Goal: Task Accomplishment & Management: Complete application form

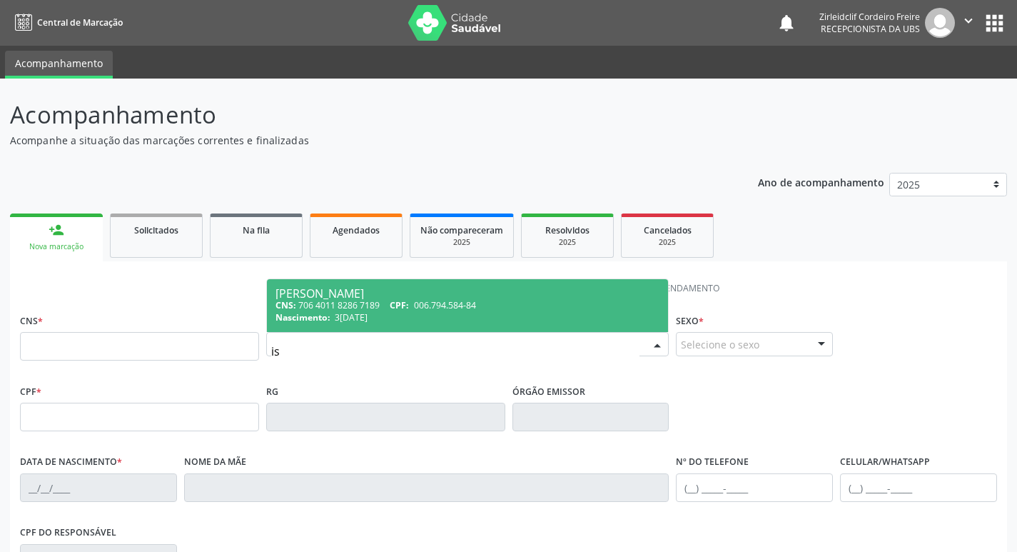
type input "i"
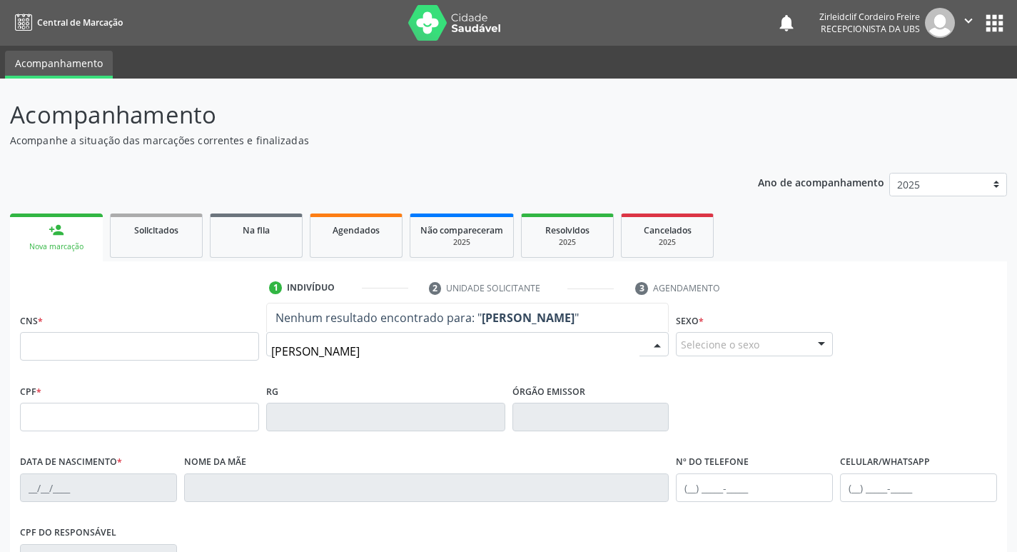
type input "[PERSON_NAME]"
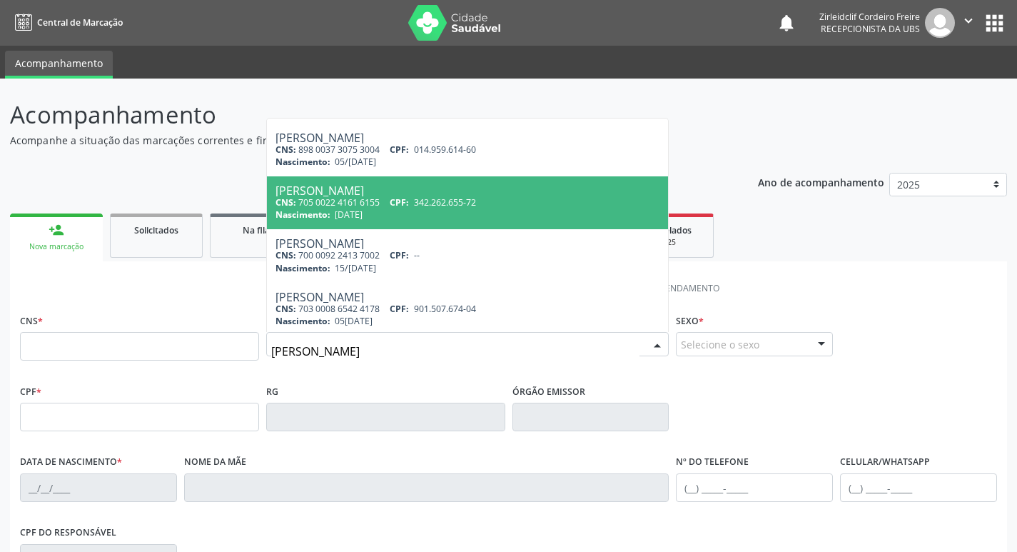
scroll to position [286, 0]
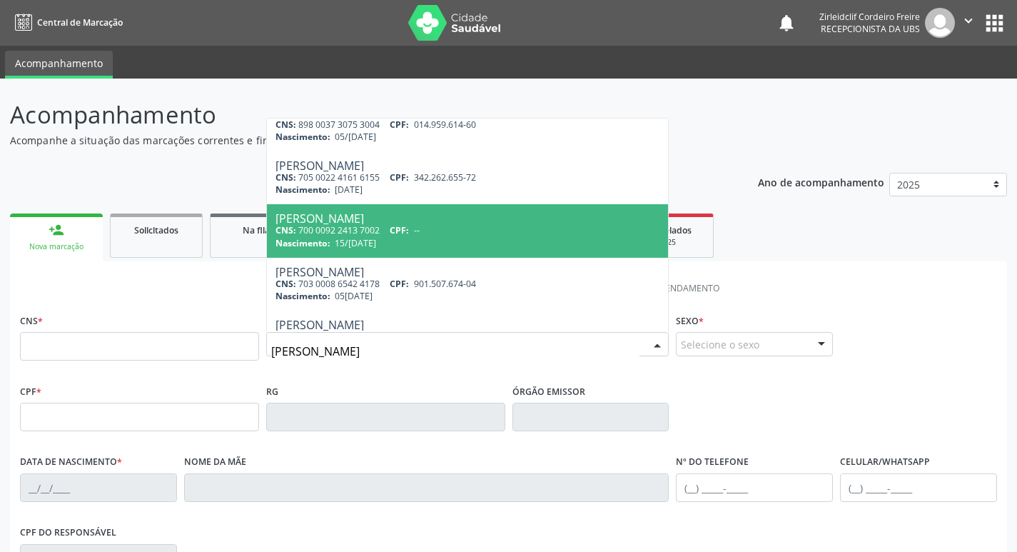
click at [480, 246] on div "Nascimento: 1[DATE]" at bounding box center [468, 243] width 385 height 12
type input "700 0092 2413 7002"
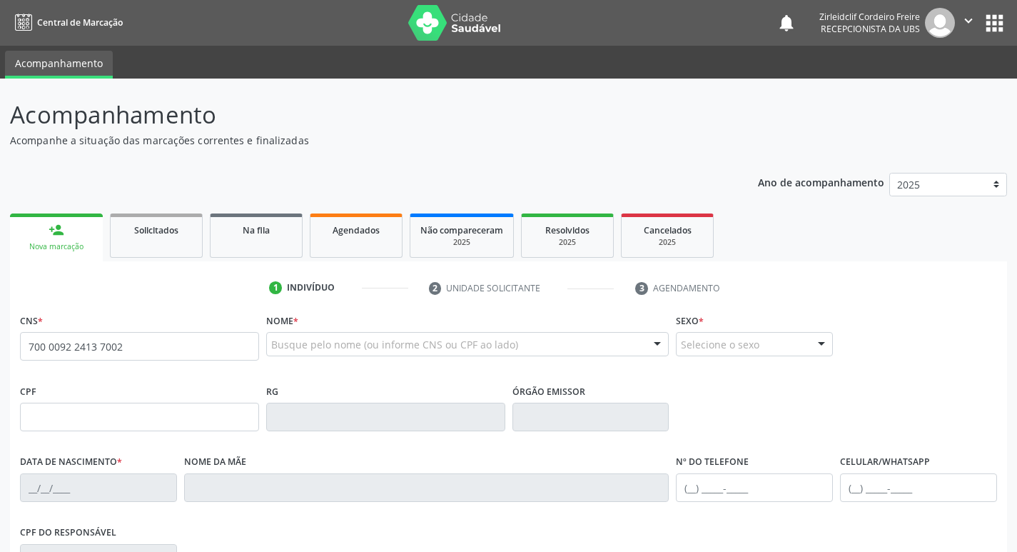
scroll to position [0, 0]
type input "15/04/1980"
type input "Irene Maria da Silva"
type input "(87) 98137-3470"
type input "S/N"
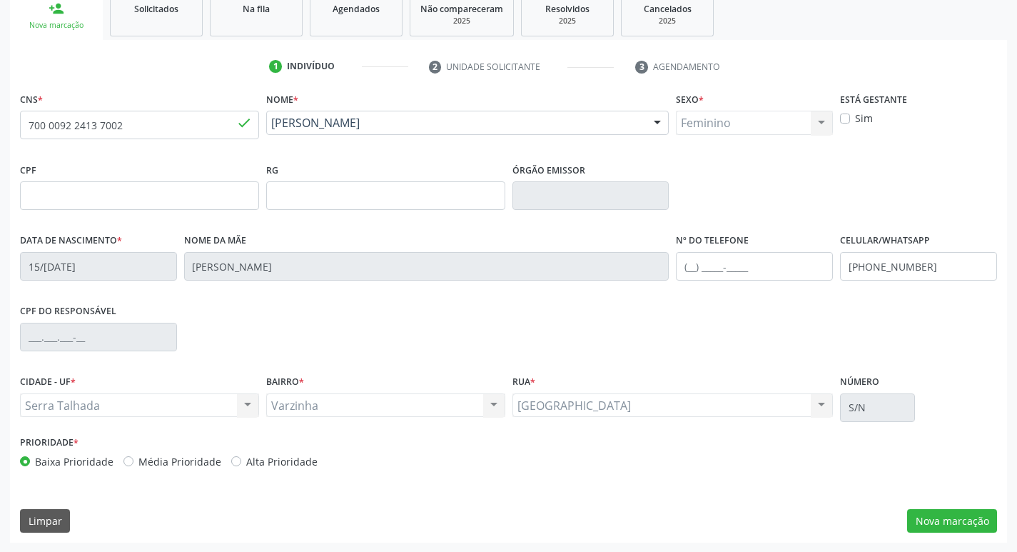
scroll to position [222, 0]
click at [945, 517] on button "Nova marcação" at bounding box center [952, 520] width 90 height 24
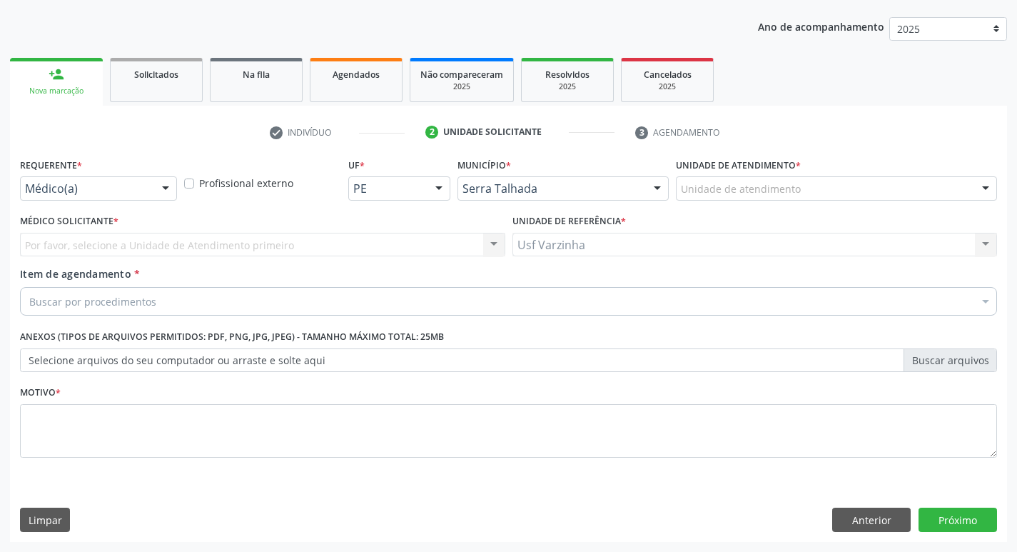
click at [168, 186] on div at bounding box center [165, 189] width 21 height 24
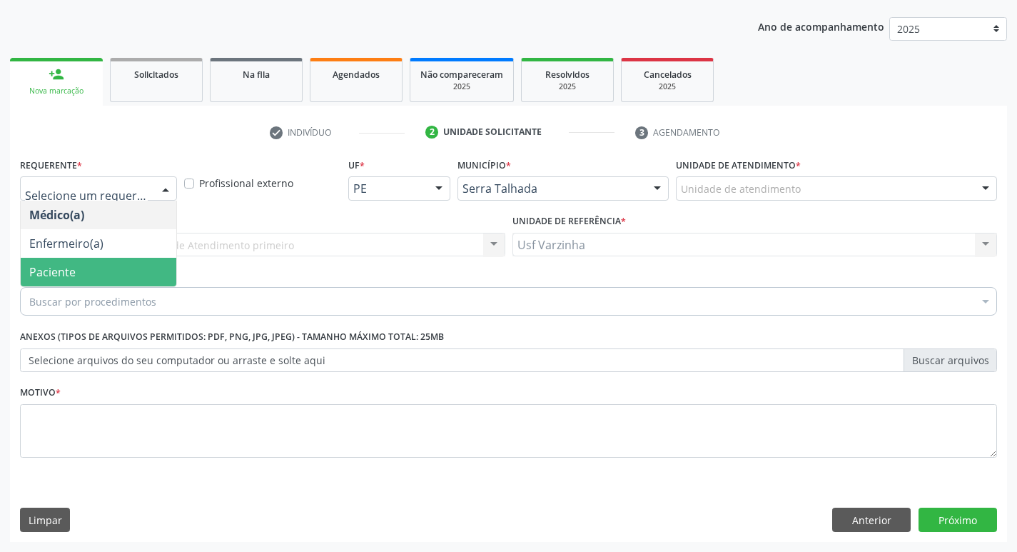
click at [112, 263] on span "Paciente" at bounding box center [99, 272] width 156 height 29
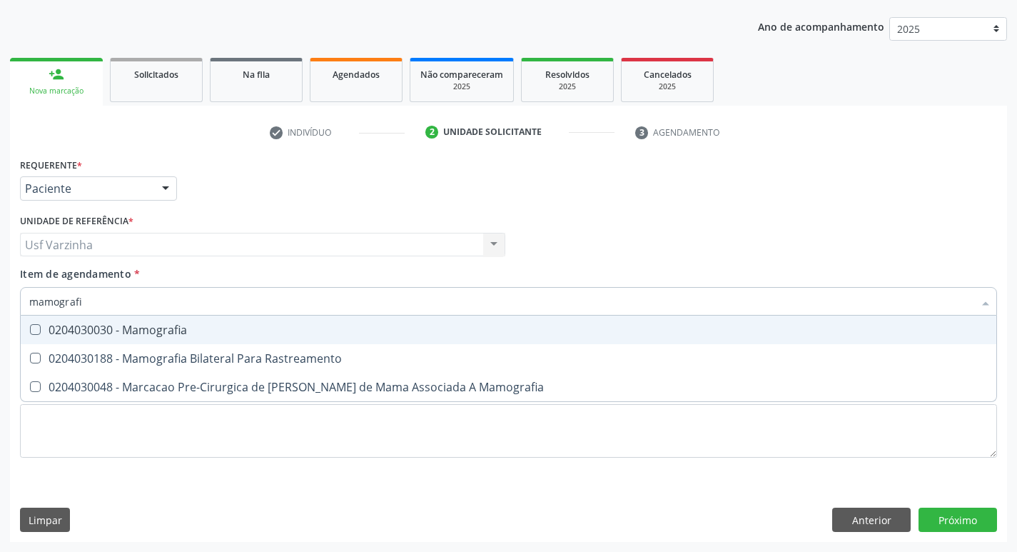
type input "mamografia"
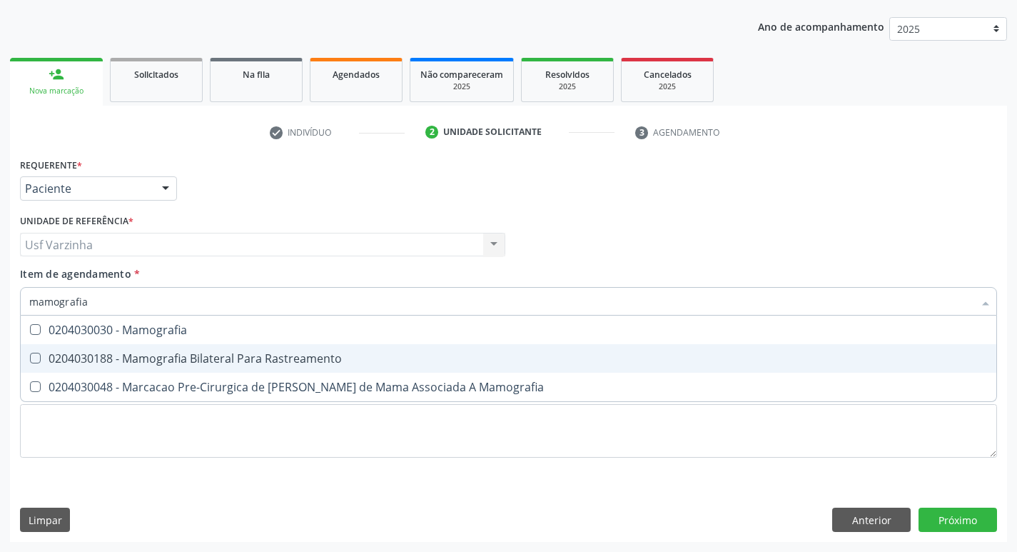
drag, startPoint x: 144, startPoint y: 361, endPoint x: 108, endPoint y: 356, distance: 36.7
click at [144, 361] on div "0204030188 - Mamografia Bilateral Para Rastreamento" at bounding box center [508, 358] width 959 height 11
checkbox Rastreamento "true"
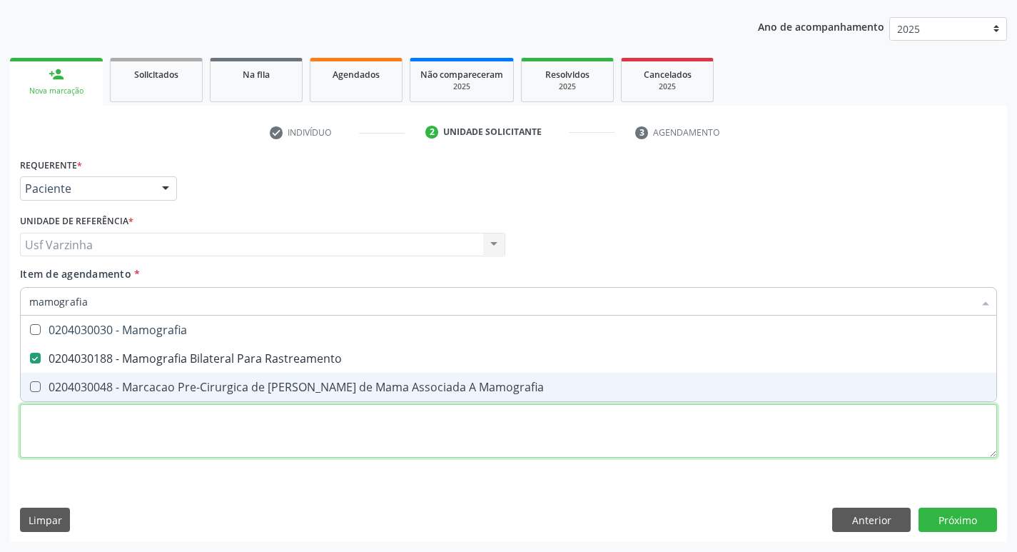
click at [61, 436] on div "Requerente * Paciente Médico(a) Enfermeiro(a) Paciente Nenhum resultado encontr…" at bounding box center [508, 315] width 977 height 323
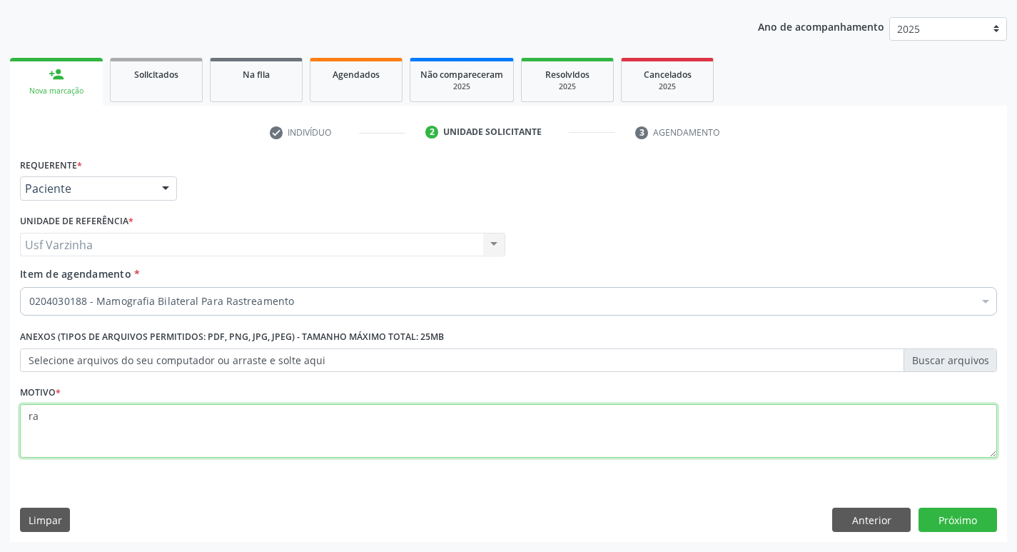
type textarea "r"
type textarea "rastreio"
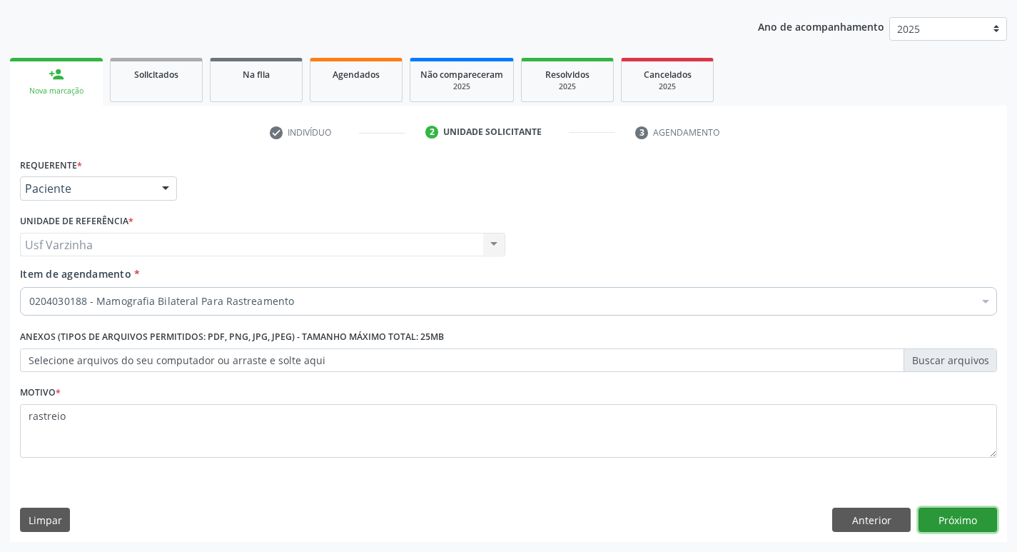
click at [966, 527] on button "Próximo" at bounding box center [958, 520] width 79 height 24
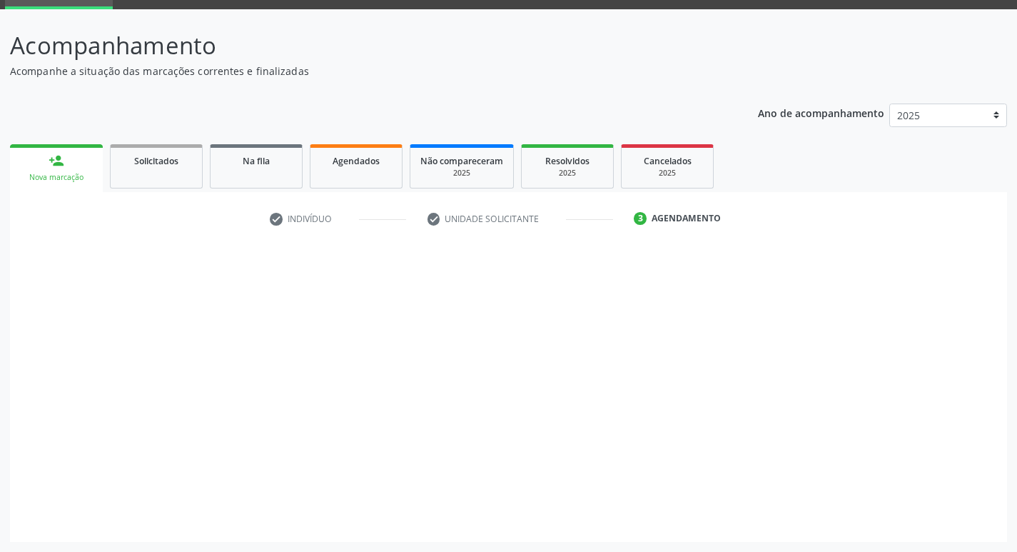
scroll to position [69, 0]
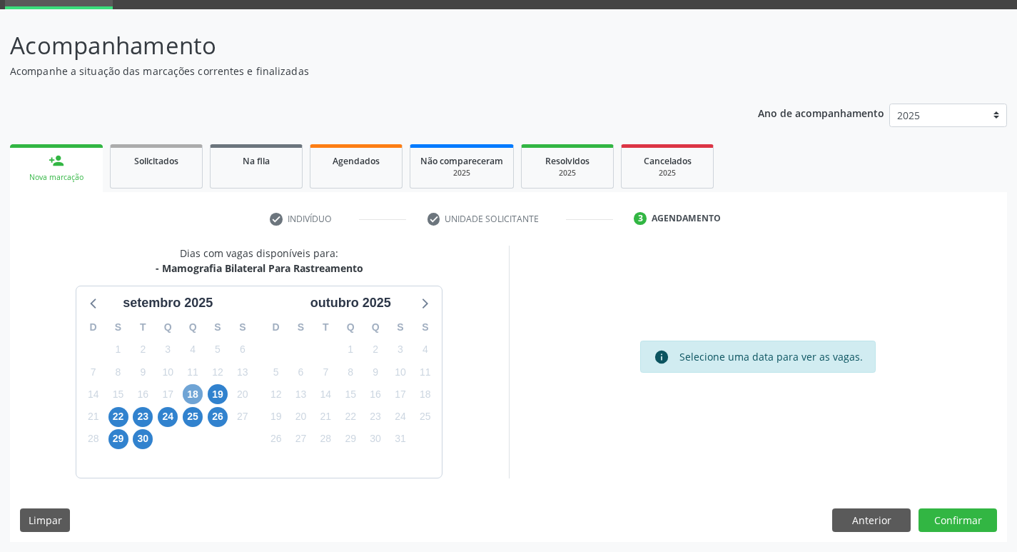
click at [192, 390] on span "18" at bounding box center [193, 394] width 20 height 20
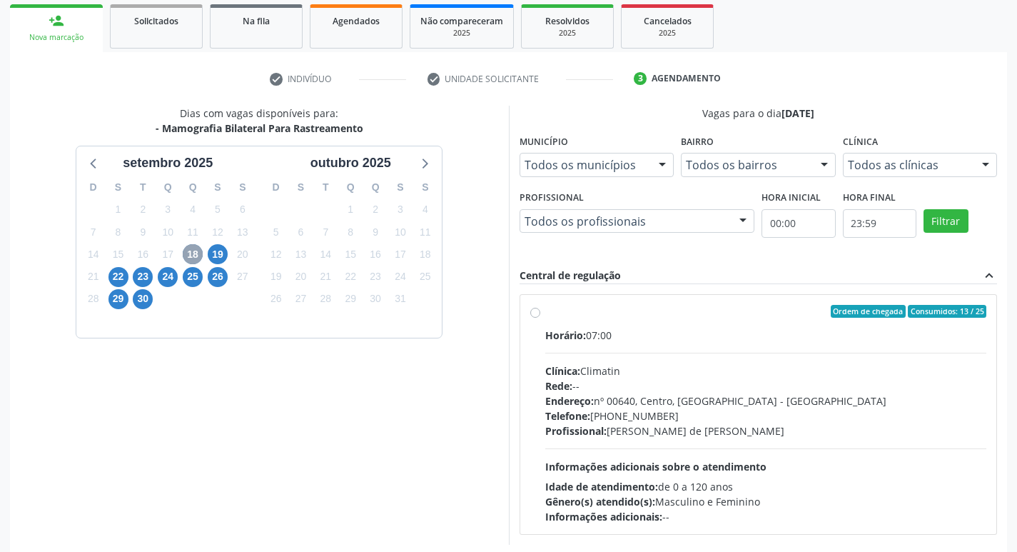
scroll to position [212, 0]
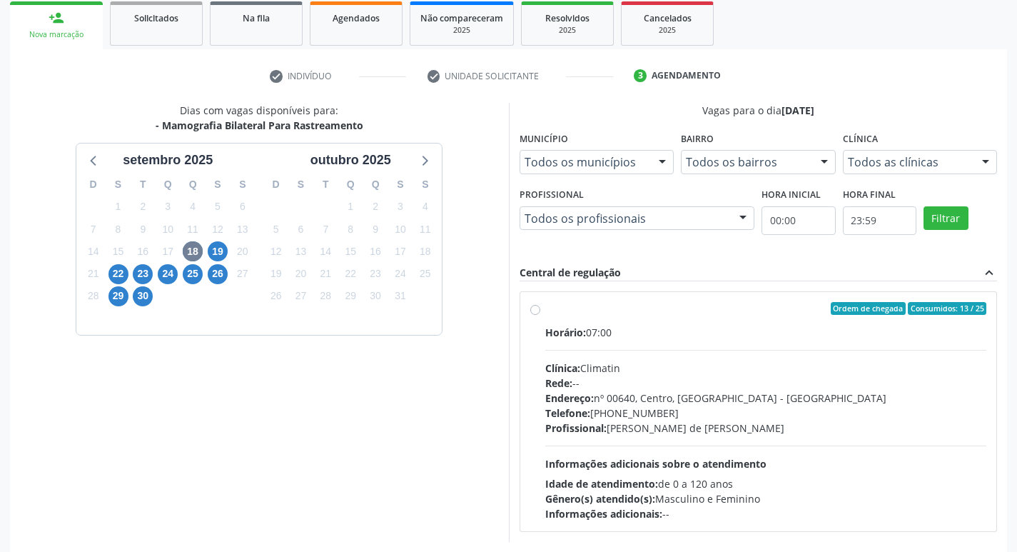
click at [545, 312] on label "Ordem de chegada Consumidos: 13 / 25 Horário: 07:00 Clínica: Climatin Rede: -- …" at bounding box center [766, 411] width 442 height 219
click at [538, 312] on input "Ordem de chegada Consumidos: 13 / 25 Horário: 07:00 Clínica: Climatin Rede: -- …" at bounding box center [535, 308] width 10 height 13
radio input "true"
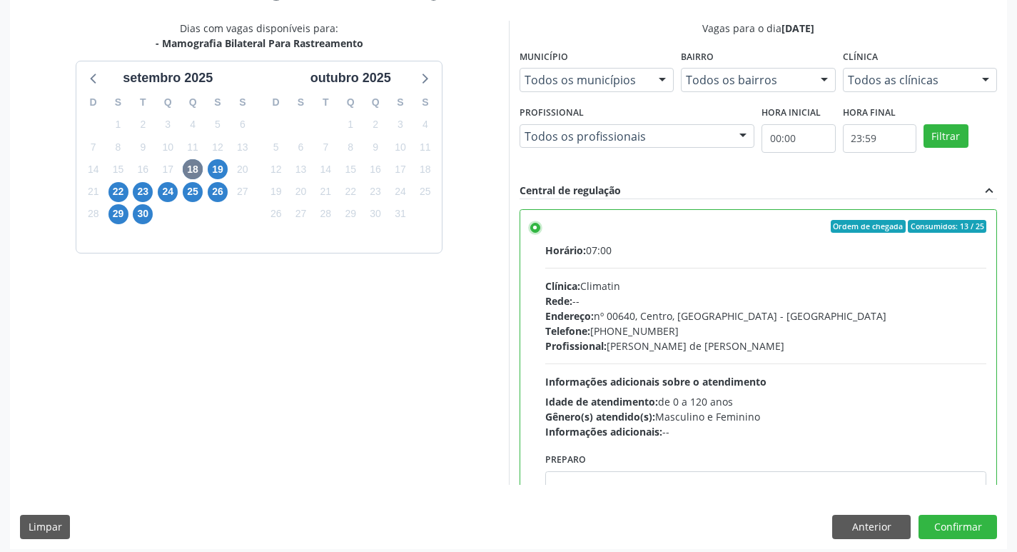
scroll to position [301, 0]
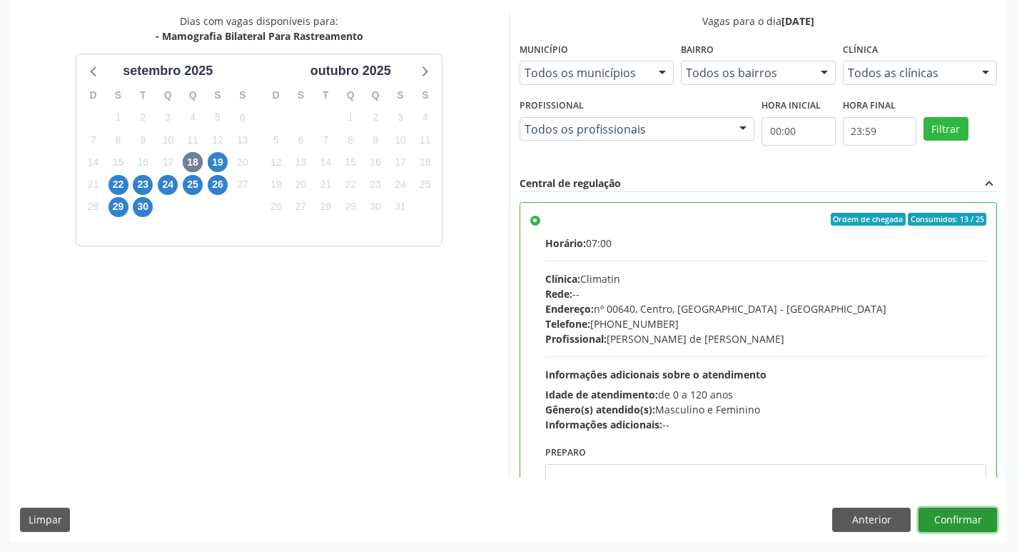
click at [960, 524] on button "Confirmar" at bounding box center [958, 520] width 79 height 24
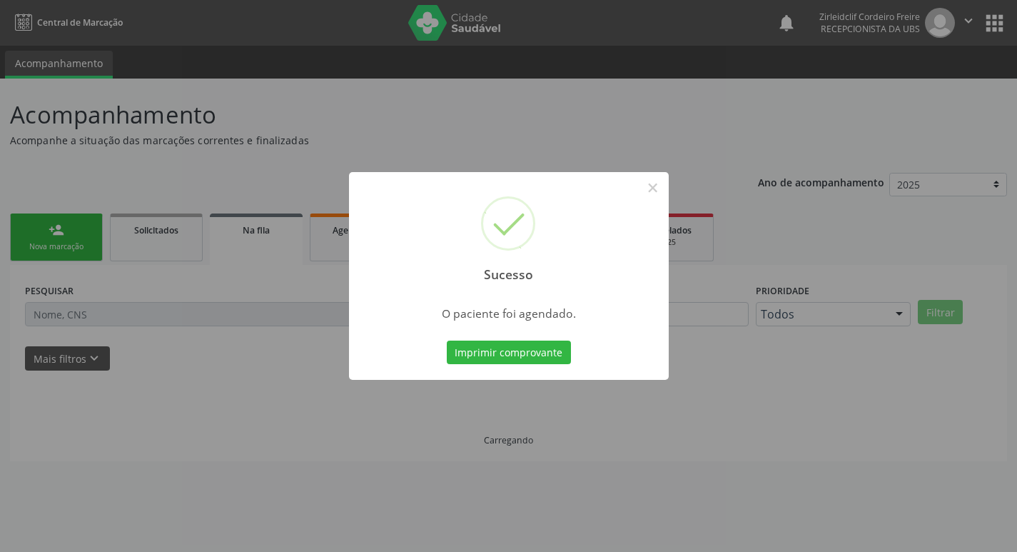
scroll to position [0, 0]
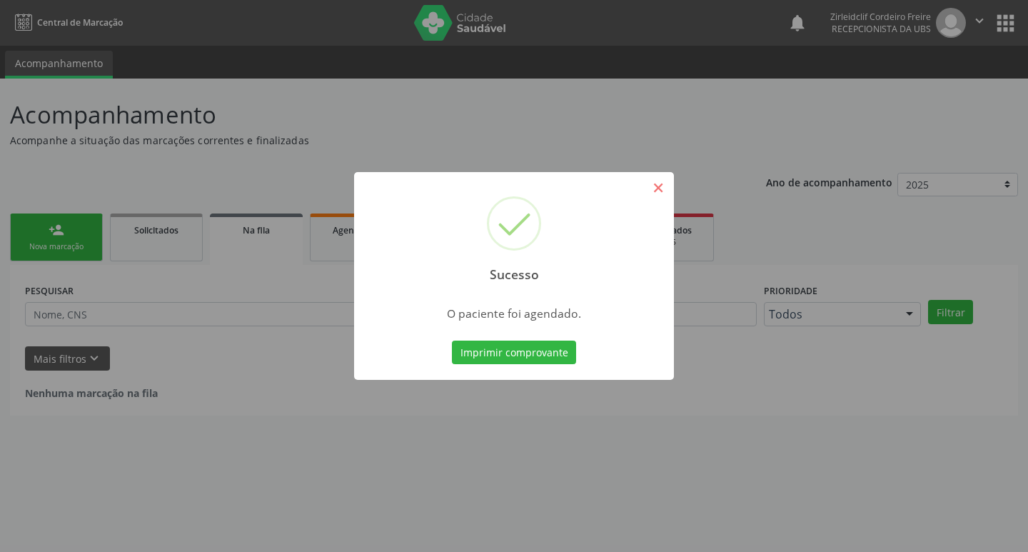
click at [665, 188] on button "×" at bounding box center [658, 188] width 24 height 24
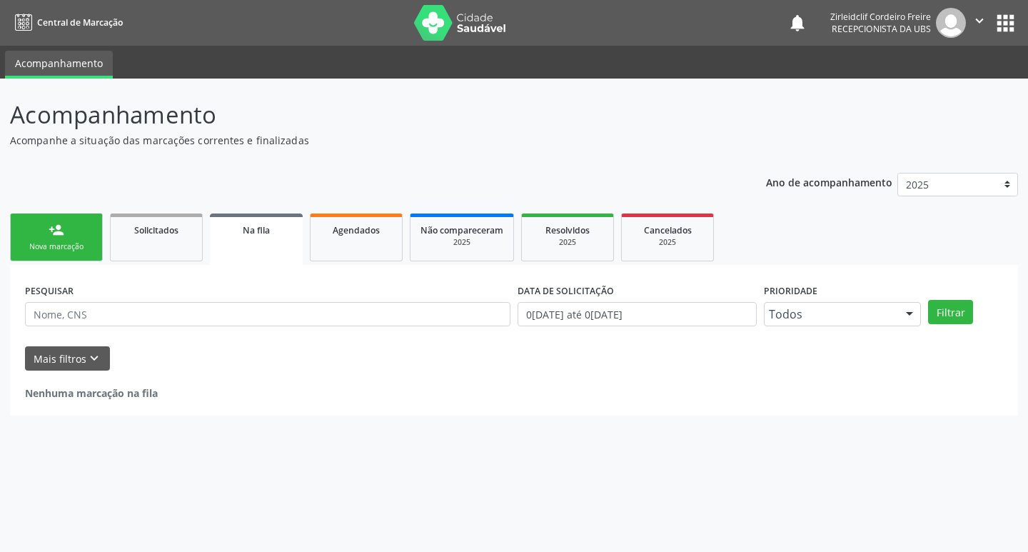
click at [70, 239] on link "person_add Nova marcação" at bounding box center [56, 237] width 93 height 48
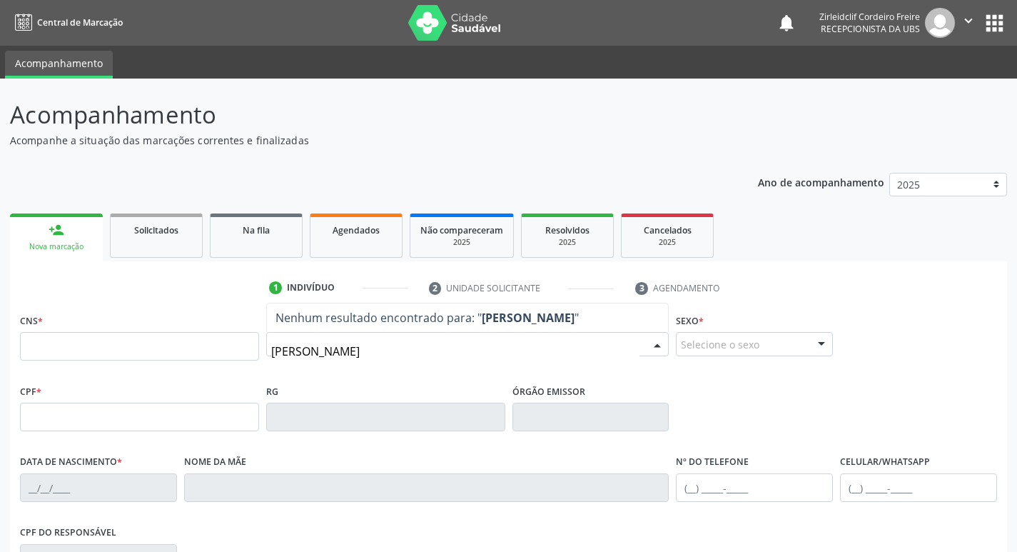
click at [469, 352] on input "maria da conceição melo da silva" at bounding box center [455, 351] width 369 height 29
type input "m"
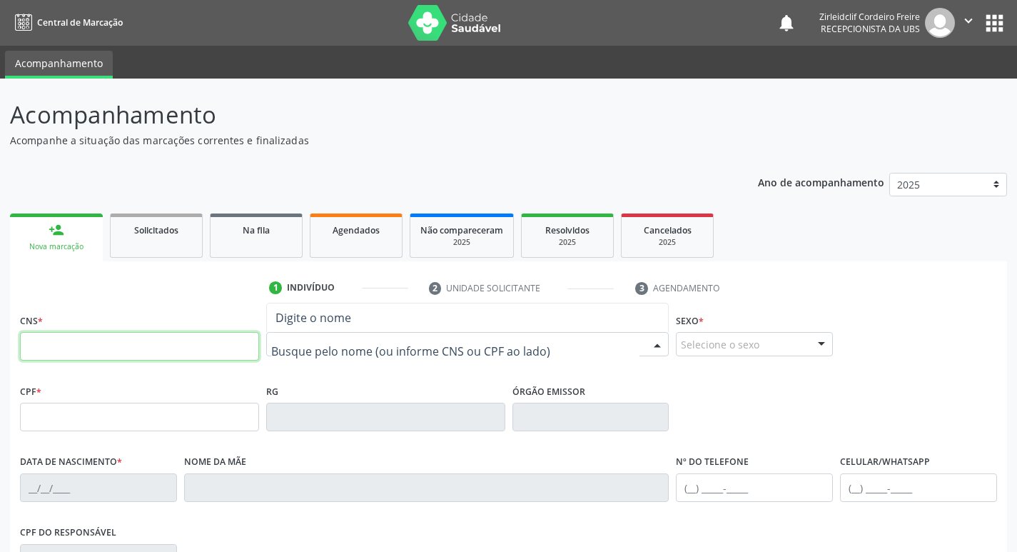
click at [204, 347] on input "text" at bounding box center [139, 346] width 239 height 29
type input "708 9067 7103 7519"
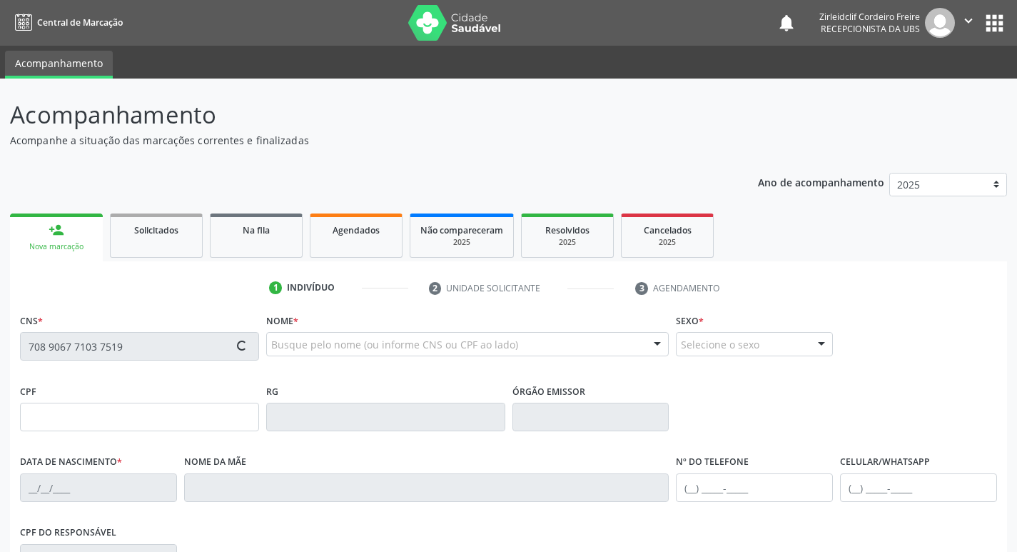
type input "23/01/1981"
type input "Josefa Luzia Melo da Silva"
type input "(87) 98802-0611"
type input "S/N"
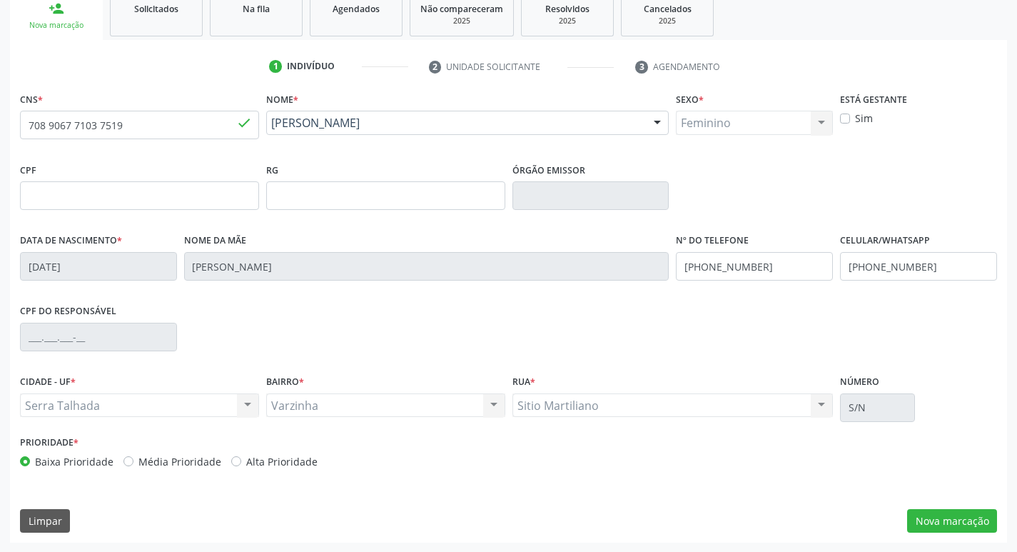
scroll to position [222, 0]
click at [950, 523] on button "Nova marcação" at bounding box center [952, 520] width 90 height 24
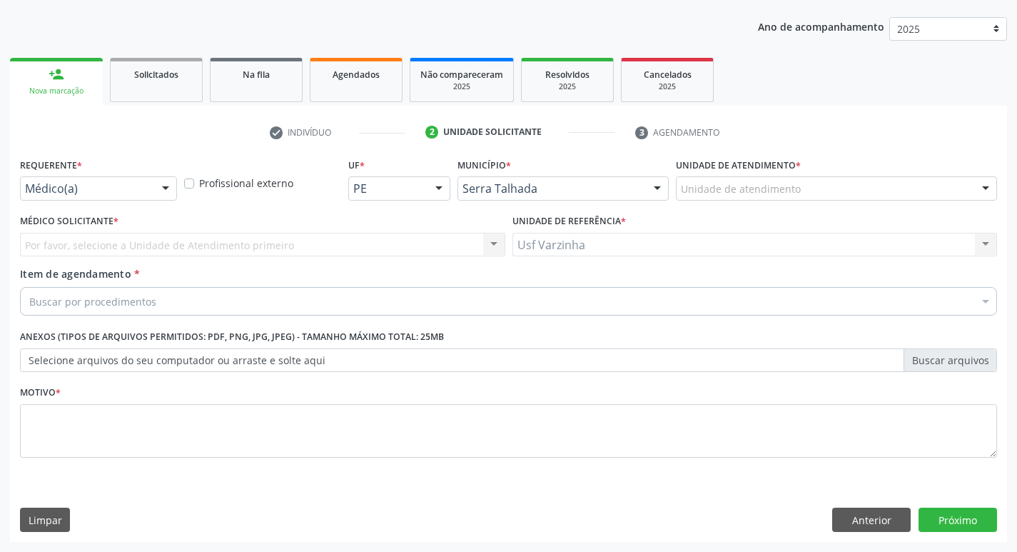
click at [166, 184] on div at bounding box center [165, 189] width 21 height 24
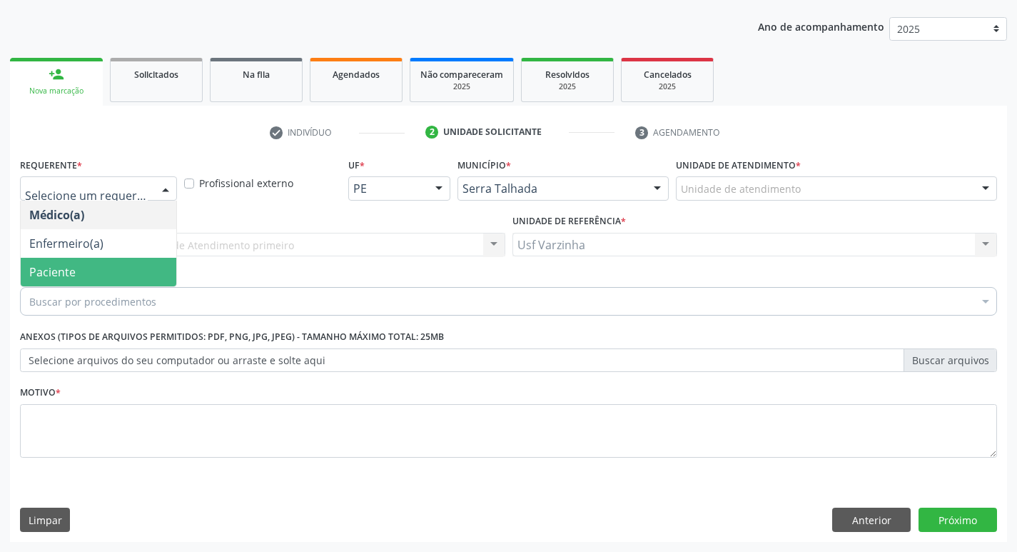
click at [102, 271] on span "Paciente" at bounding box center [99, 272] width 156 height 29
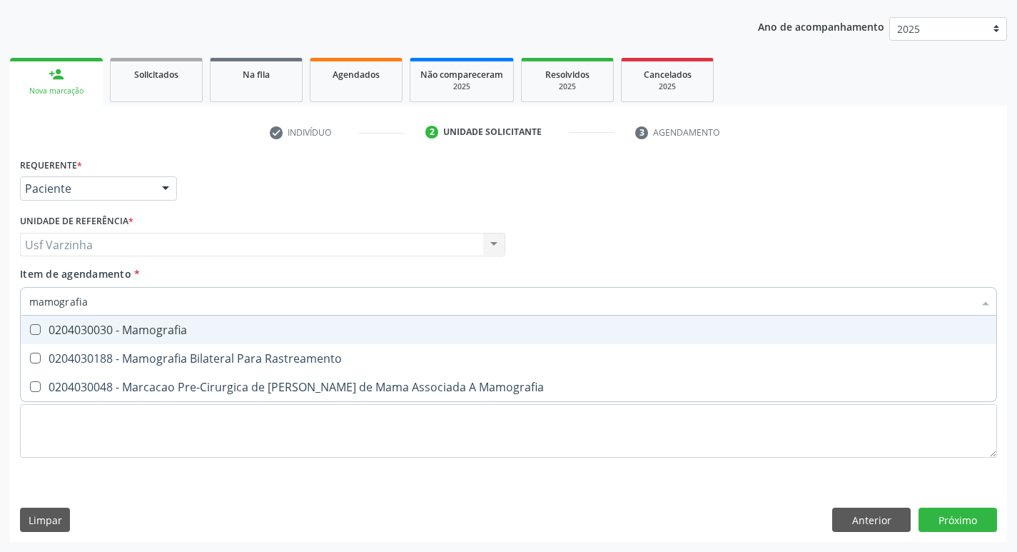
type input "mamografia"
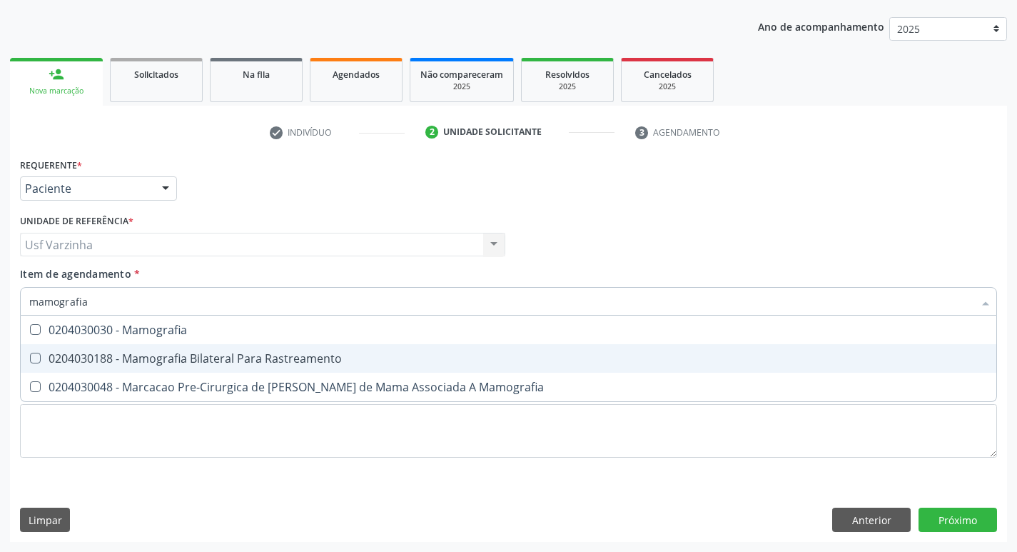
click at [118, 356] on div "0204030188 - Mamografia Bilateral Para Rastreamento" at bounding box center [508, 358] width 959 height 11
checkbox Rastreamento "true"
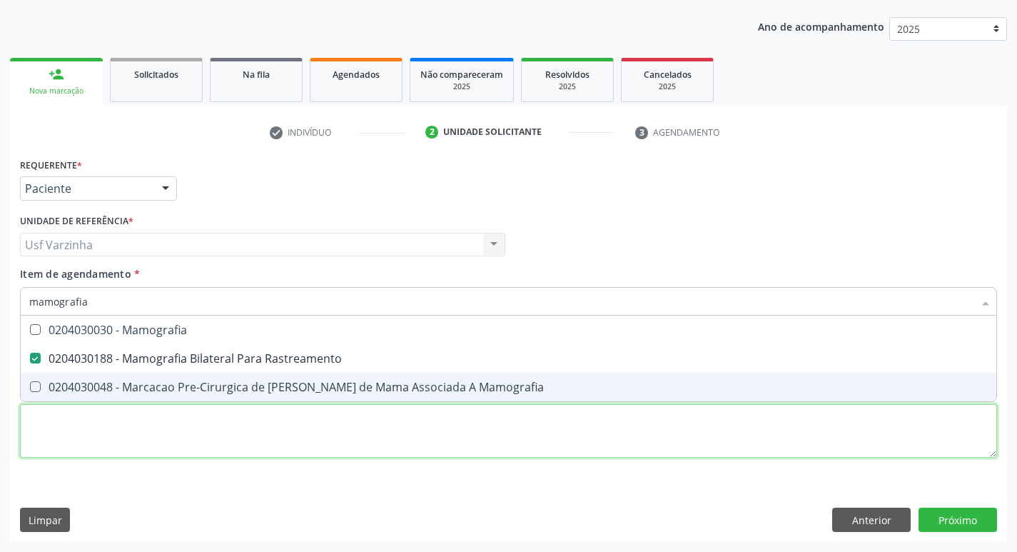
click at [81, 415] on div "Requerente * Paciente Médico(a) Enfermeiro(a) Paciente Nenhum resultado encontr…" at bounding box center [508, 315] width 977 height 323
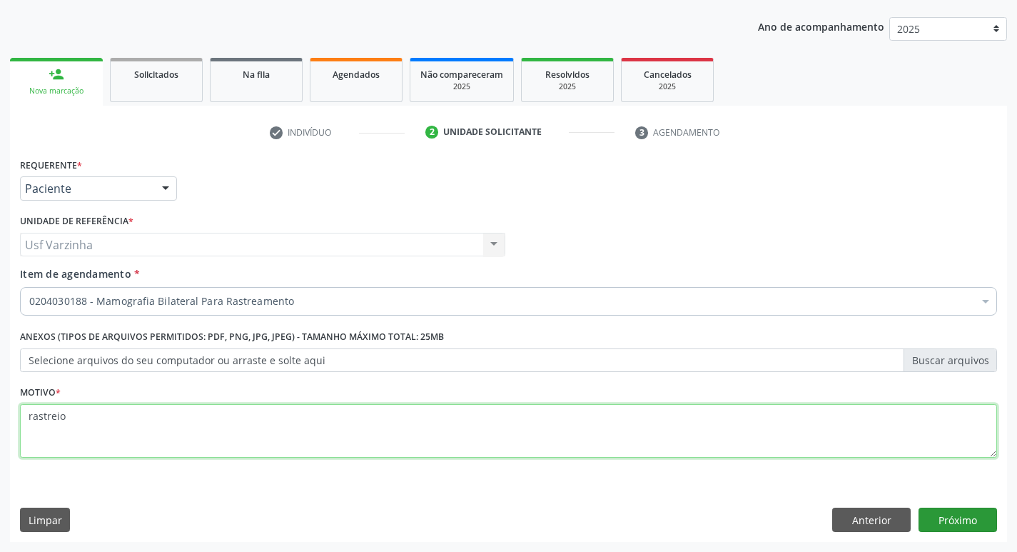
type textarea "rastreio"
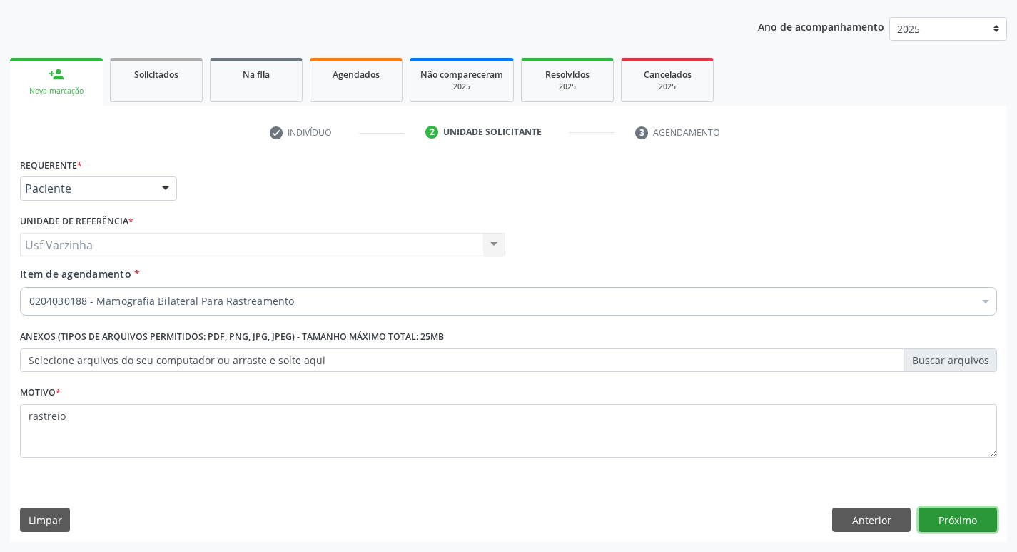
click at [952, 529] on button "Próximo" at bounding box center [958, 520] width 79 height 24
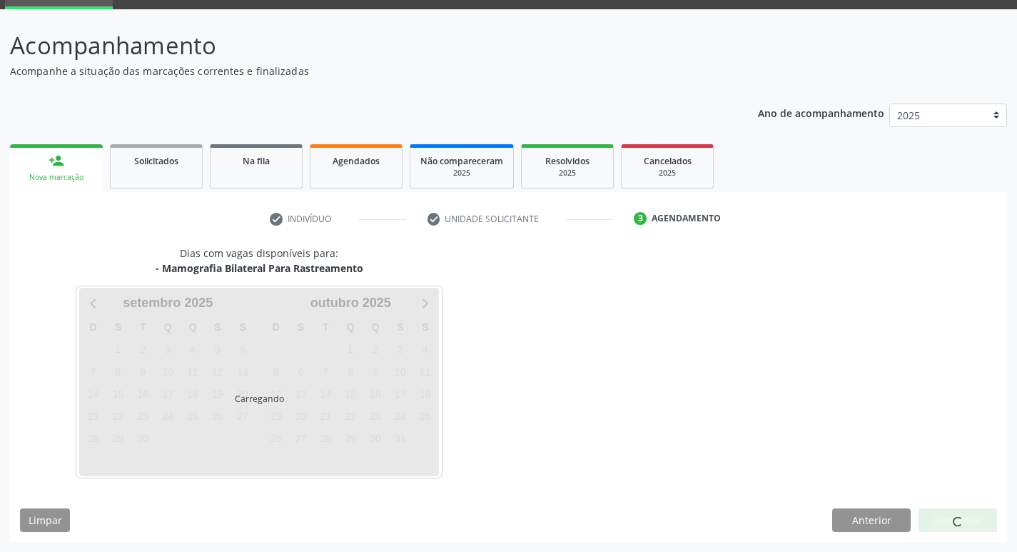
scroll to position [69, 0]
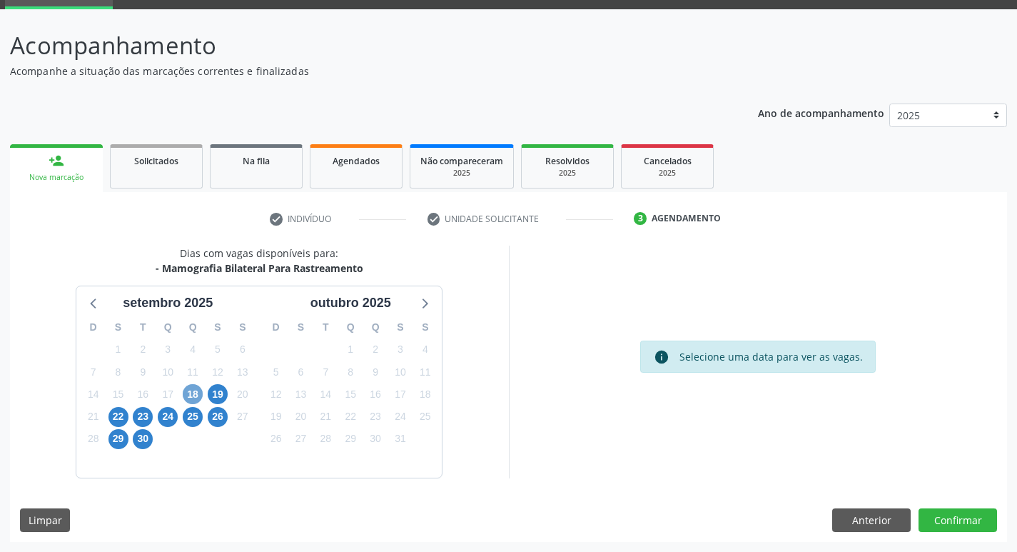
click at [185, 393] on span "18" at bounding box center [193, 394] width 20 height 20
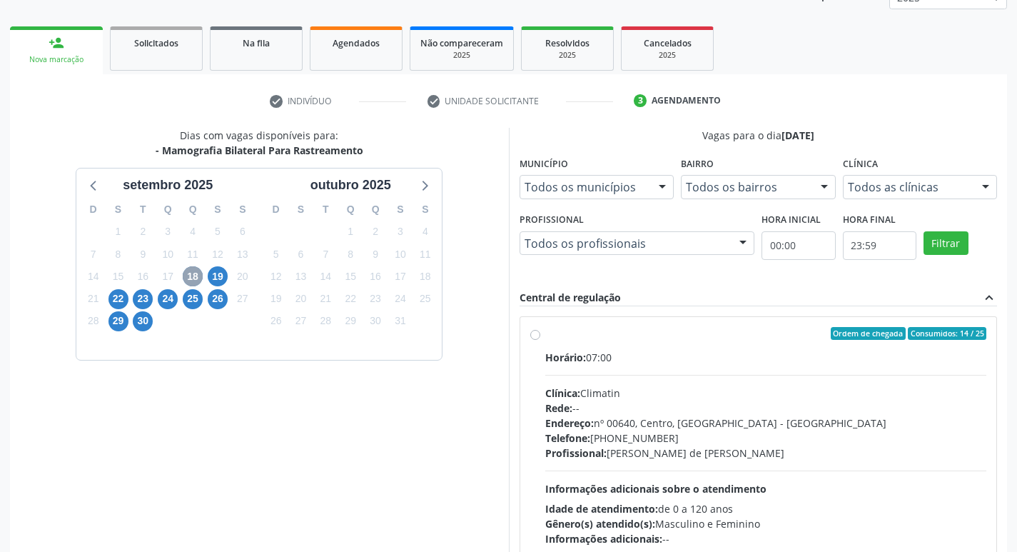
scroll to position [212, 0]
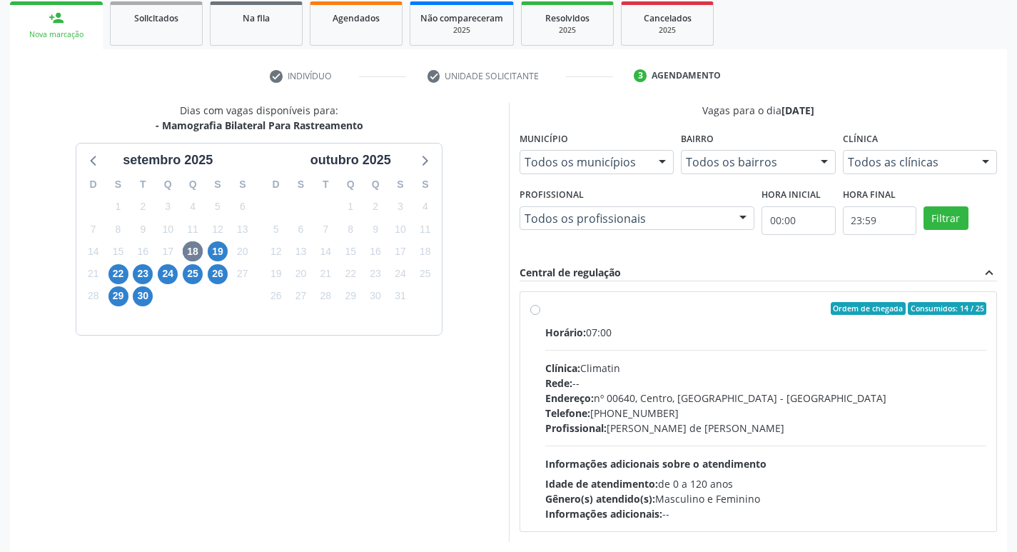
click at [545, 311] on label "Ordem de chegada Consumidos: 14 / 25 Horário: 07:00 Clínica: Climatin Rede: -- …" at bounding box center [766, 411] width 442 height 219
click at [537, 311] on input "Ordem de chegada Consumidos: 14 / 25 Horário: 07:00 Clínica: Climatin Rede: -- …" at bounding box center [535, 308] width 10 height 13
radio input "true"
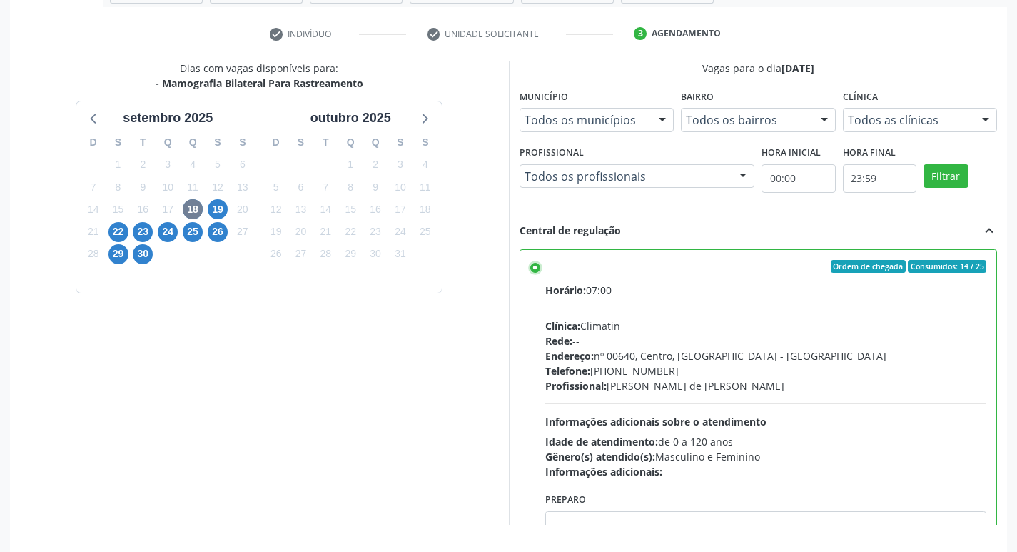
scroll to position [301, 0]
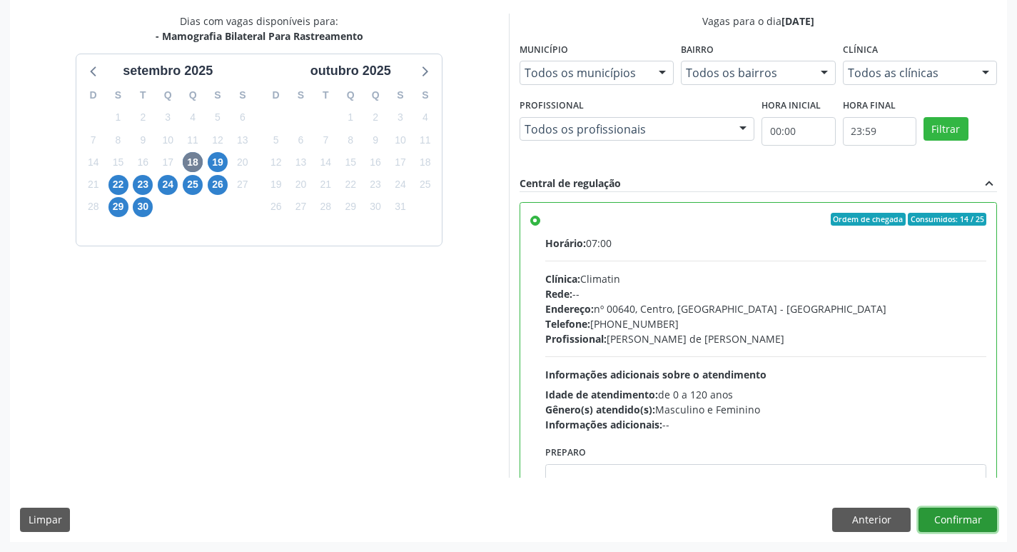
click at [948, 520] on button "Confirmar" at bounding box center [958, 520] width 79 height 24
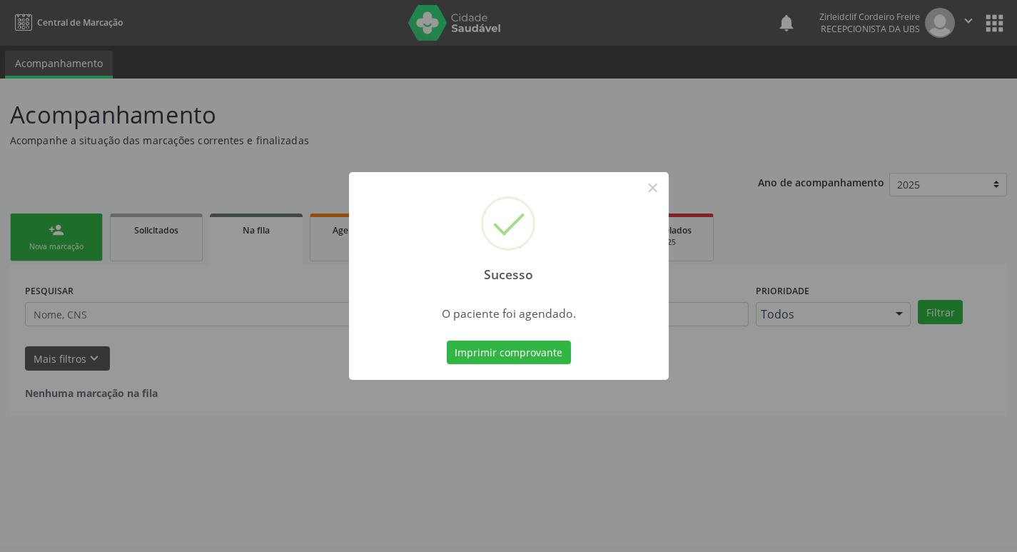
scroll to position [0, 0]
click at [654, 188] on button "×" at bounding box center [658, 188] width 24 height 24
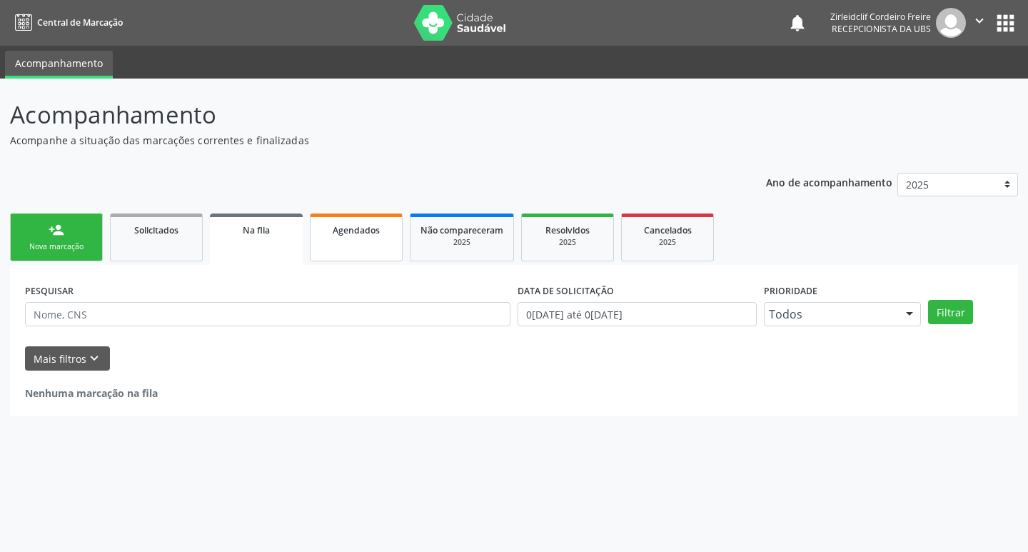
drag, startPoint x: 364, startPoint y: 241, endPoint x: 385, endPoint y: 263, distance: 31.3
click at [363, 242] on link "Agendados" at bounding box center [356, 237] width 93 height 48
select select "8"
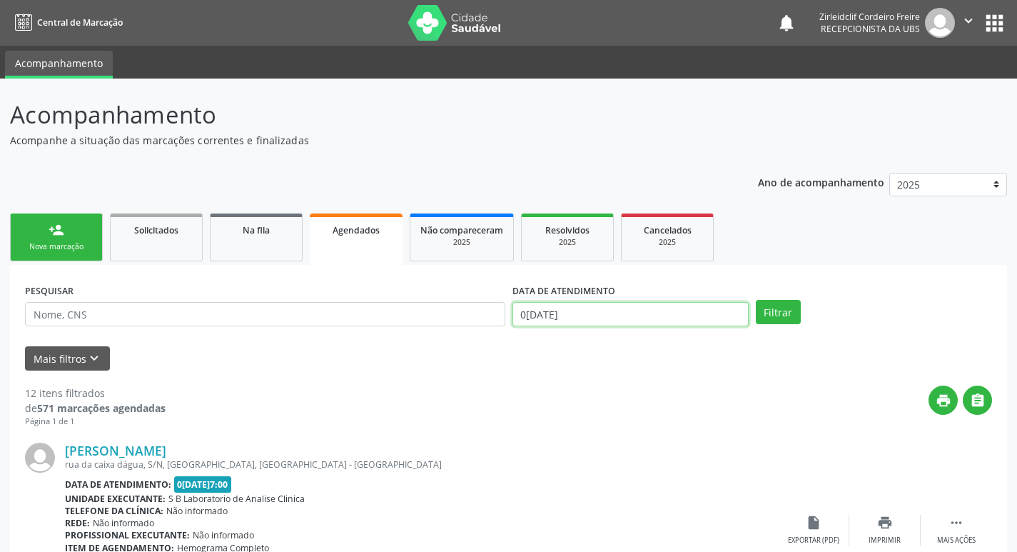
click at [591, 315] on input "01/09/2025" at bounding box center [631, 314] width 236 height 24
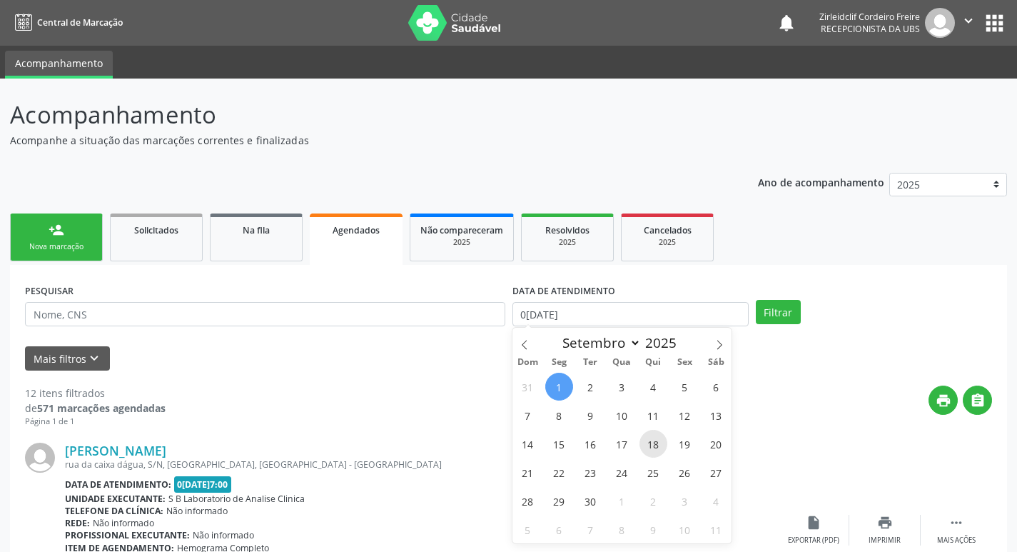
click at [657, 445] on span "18" at bounding box center [654, 444] width 28 height 28
type input "18/09/2025"
click at [658, 447] on span "18" at bounding box center [654, 444] width 28 height 28
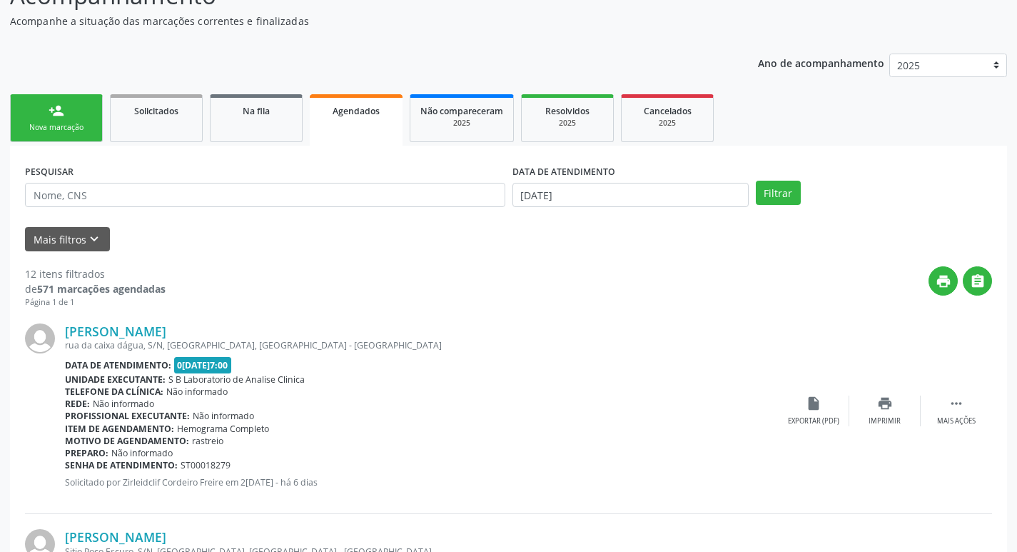
scroll to position [214, 0]
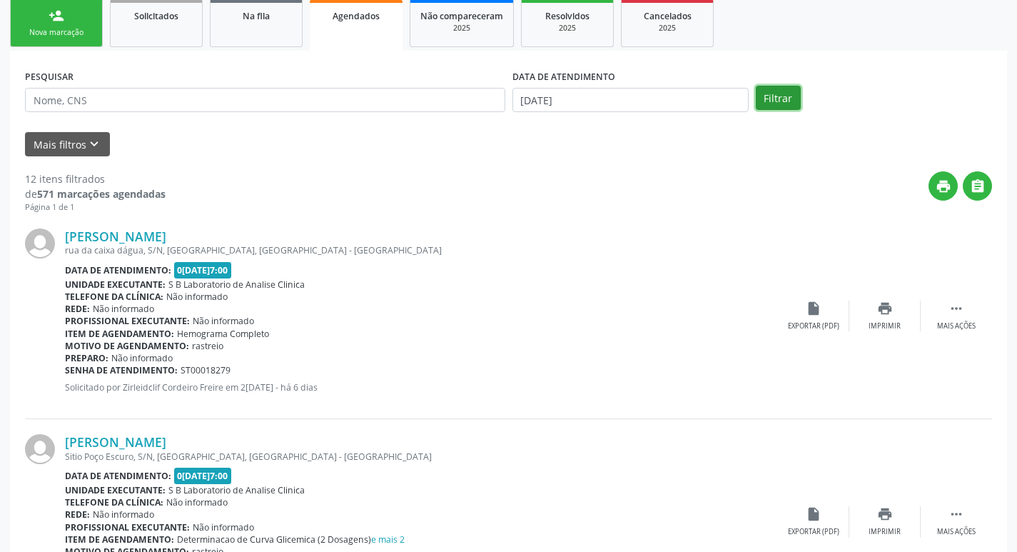
click at [782, 96] on button "Filtrar" at bounding box center [778, 98] width 45 height 24
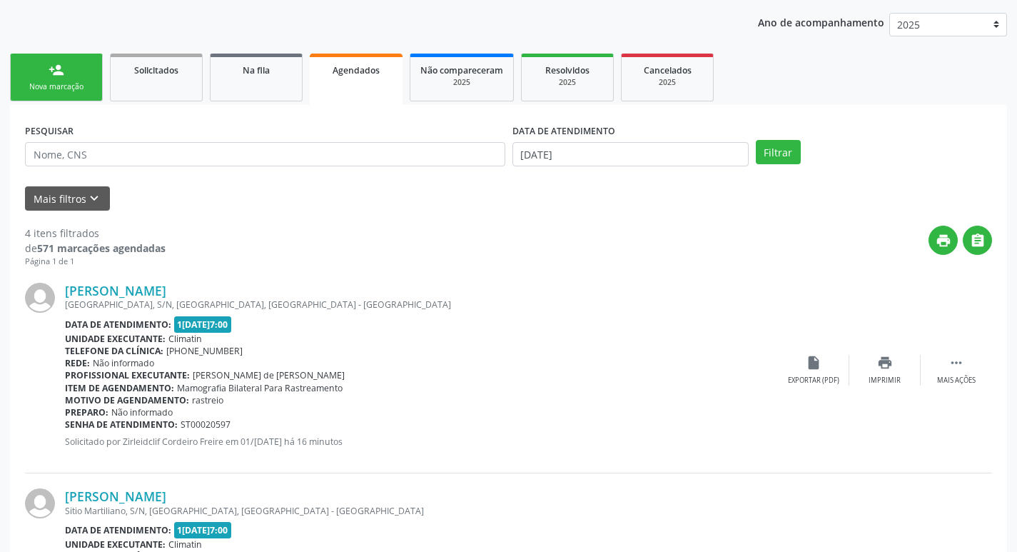
scroll to position [0, 0]
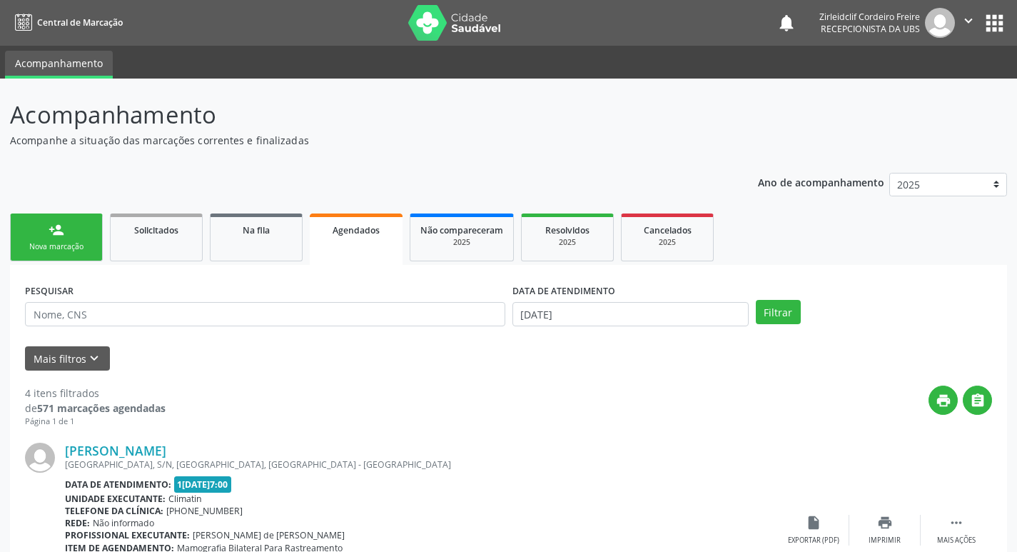
click at [71, 238] on link "person_add Nova marcação" at bounding box center [56, 237] width 93 height 48
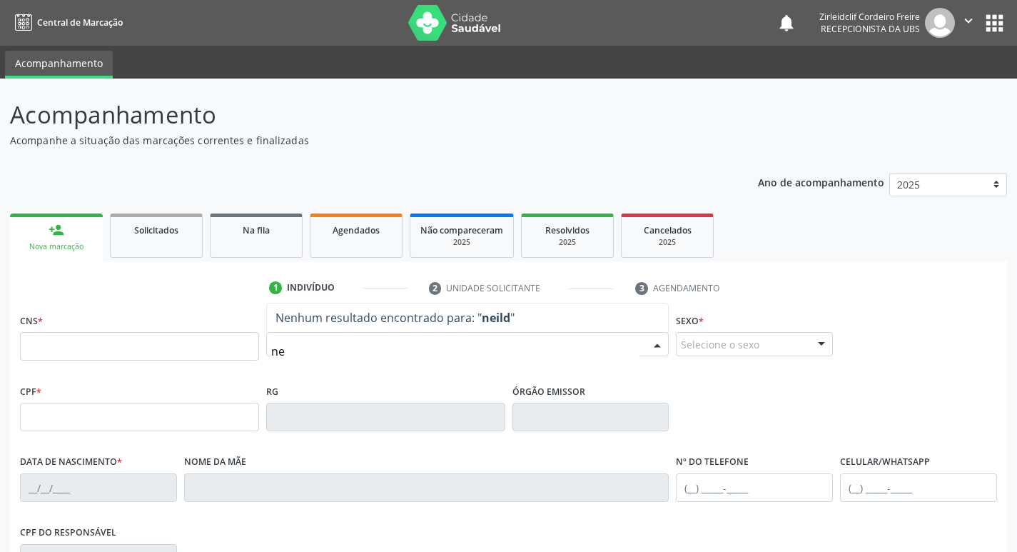
type input "n"
click at [325, 351] on input "maria neida de souza lima silva" at bounding box center [455, 351] width 369 height 29
click at [320, 351] on input "maria neida de souza lima silva" at bounding box center [455, 351] width 369 height 29
click at [442, 351] on input "maria neilda de souza lima silva" at bounding box center [455, 351] width 369 height 29
type input "maria neilda"
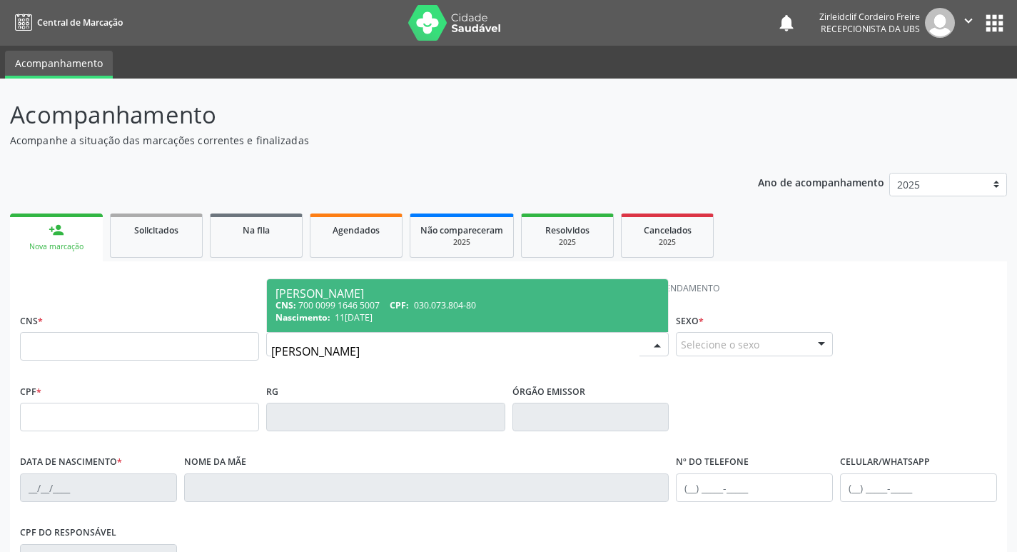
click at [475, 308] on span "030.073.804-80" at bounding box center [445, 305] width 62 height 12
type input "700 0099 1646 5007"
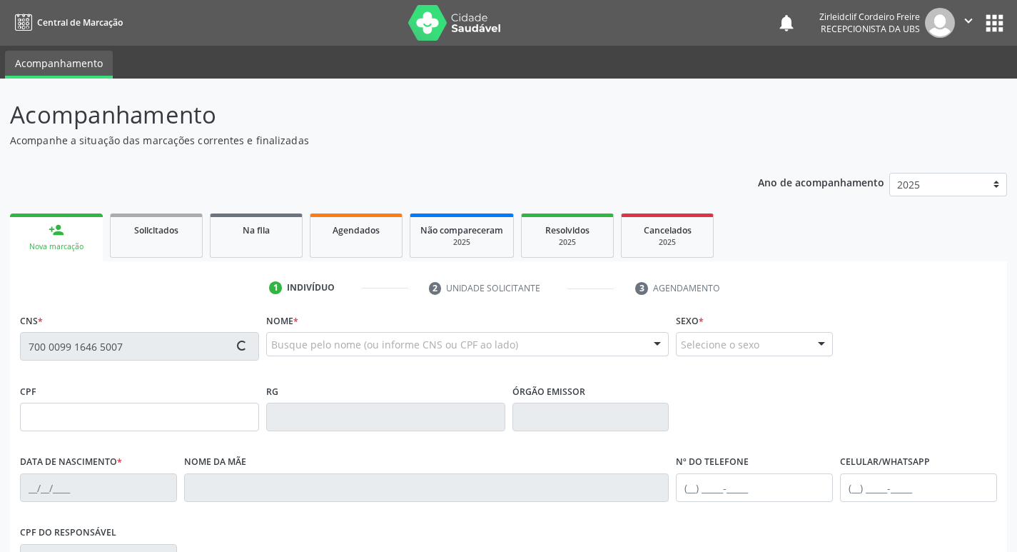
type input "030.073.804-80"
type input "11/10/1977"
type input "Maria Benedita Souza Silva"
type input "(87) 98858-2807"
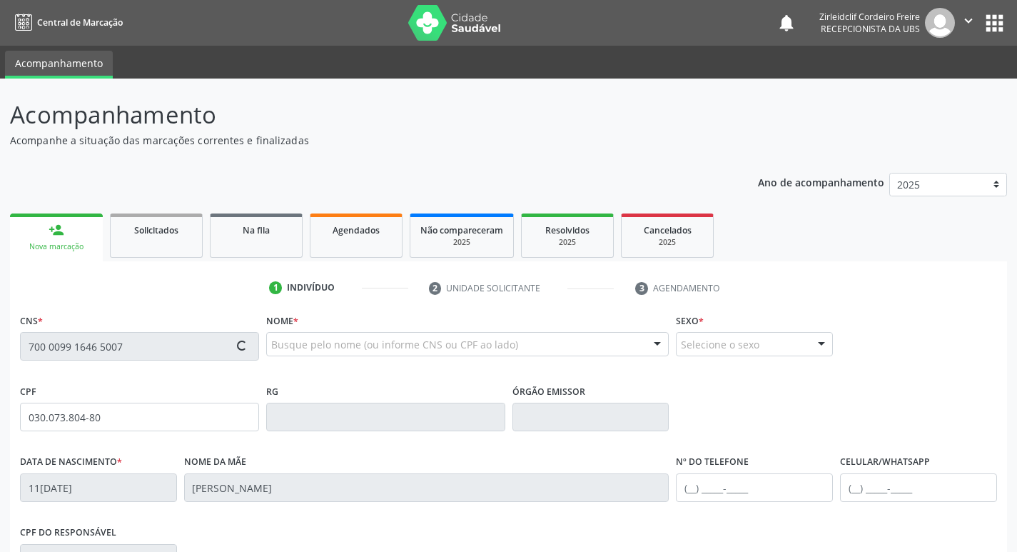
type input "S/N"
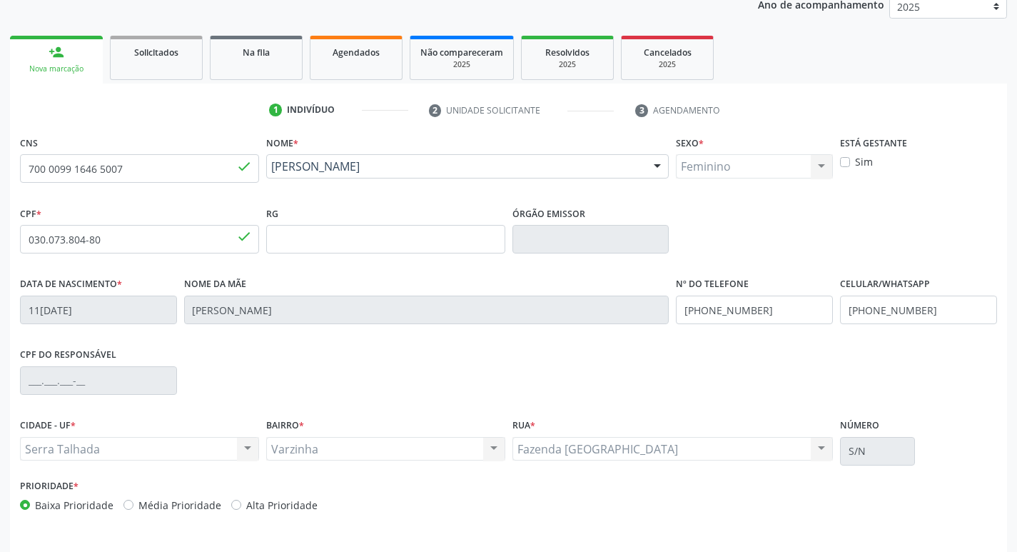
scroll to position [214, 0]
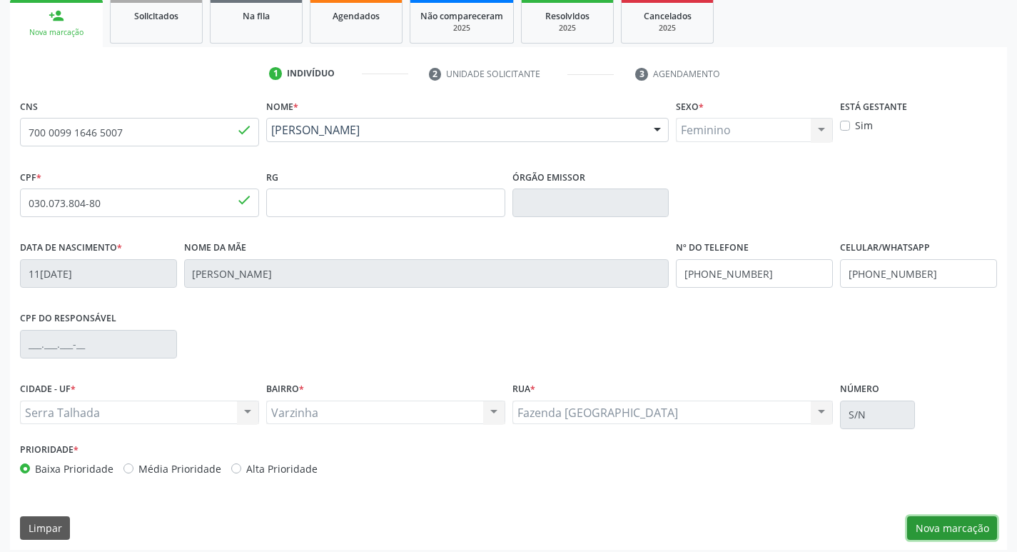
click at [958, 532] on button "Nova marcação" at bounding box center [952, 528] width 90 height 24
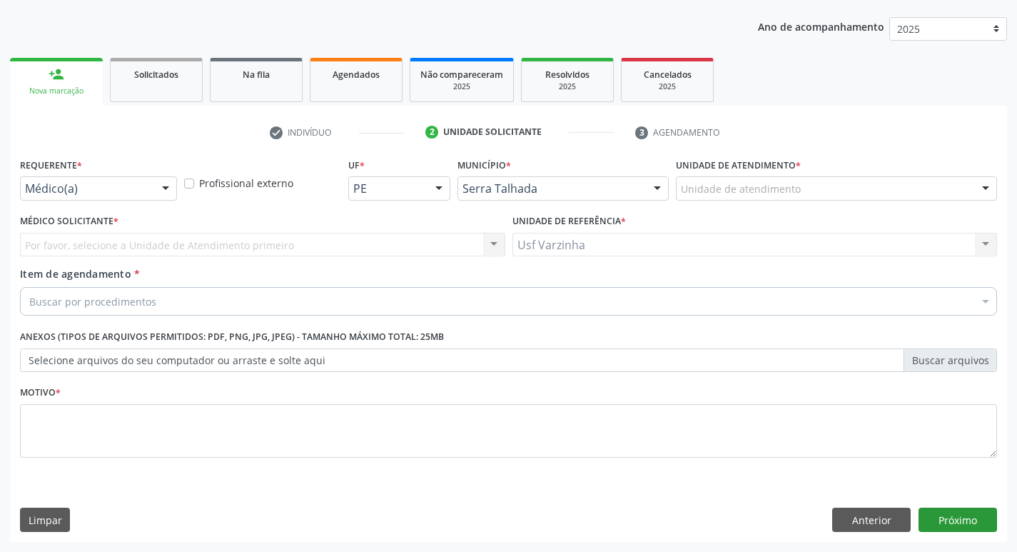
scroll to position [156, 0]
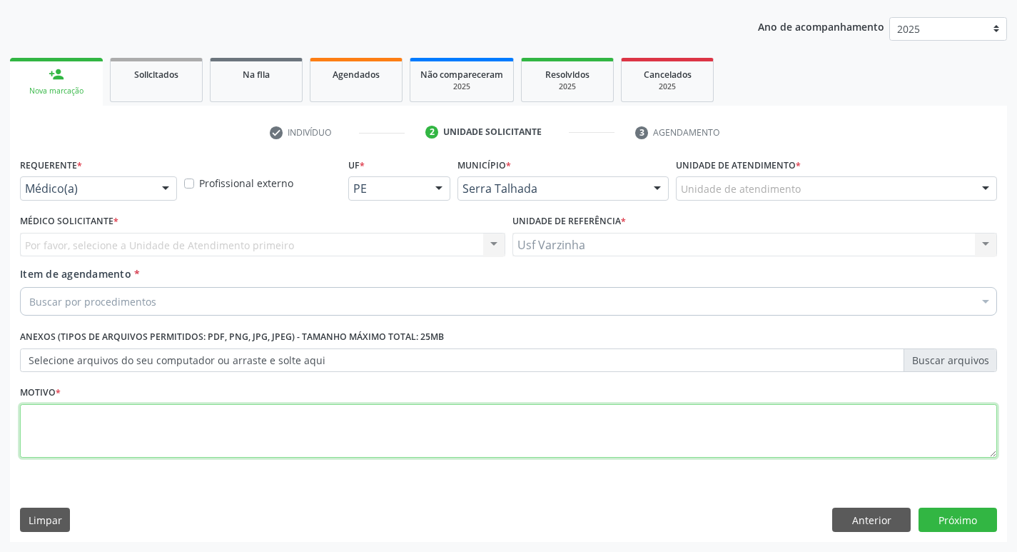
click at [46, 423] on textarea at bounding box center [508, 431] width 977 height 54
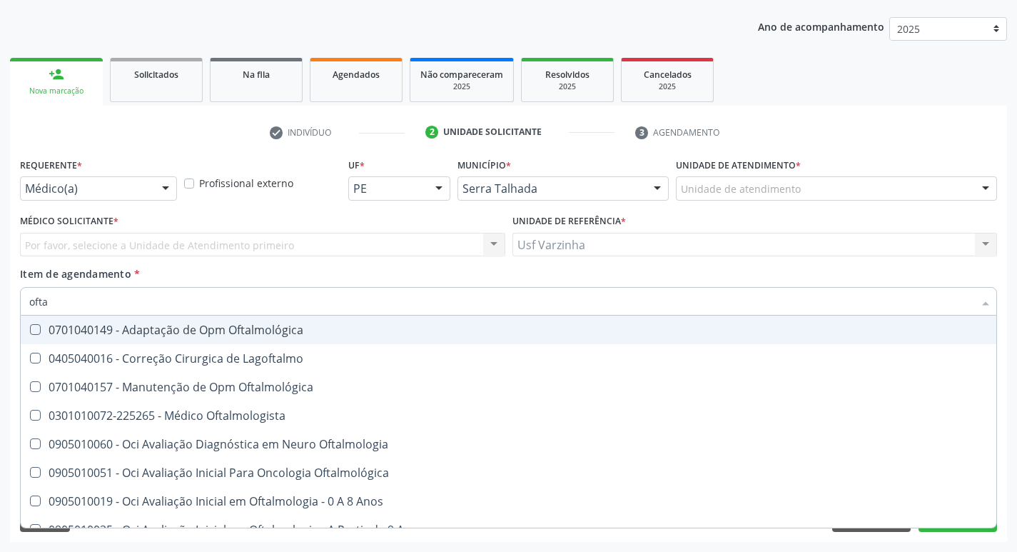
type input "oftal"
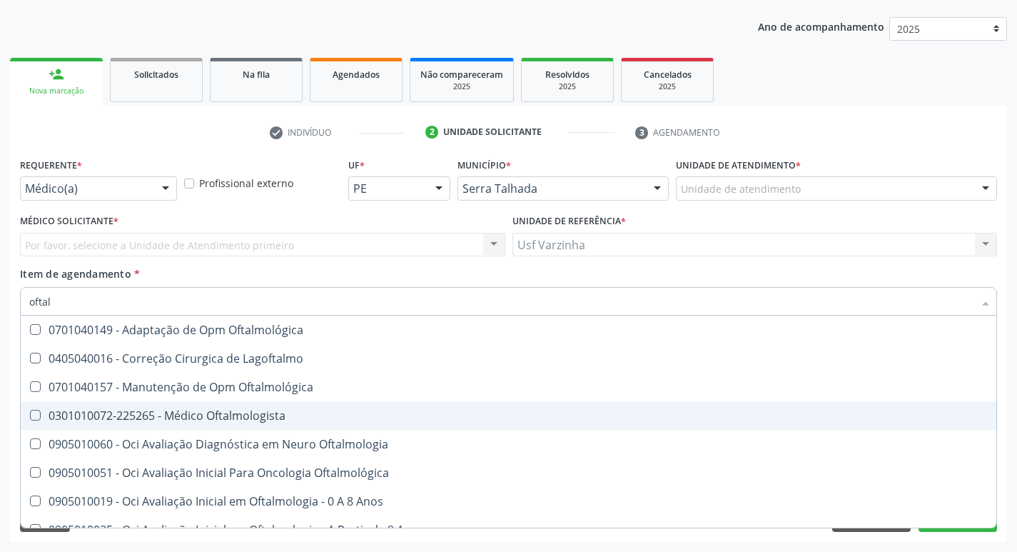
click at [145, 413] on div "0301010072-225265 - Médico Oftalmologista" at bounding box center [508, 415] width 959 height 11
checkbox Oftalmologista "true"
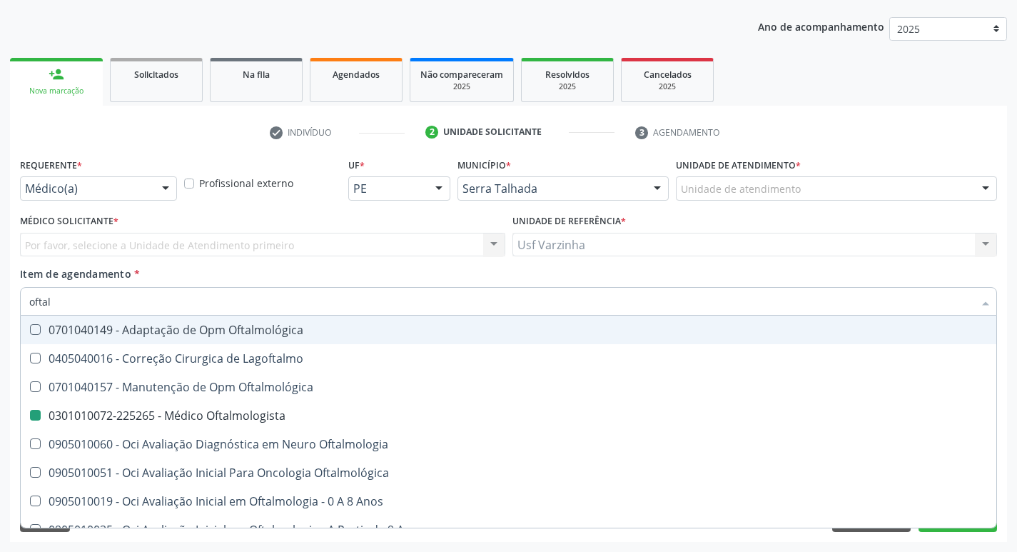
click at [166, 186] on div at bounding box center [165, 189] width 21 height 24
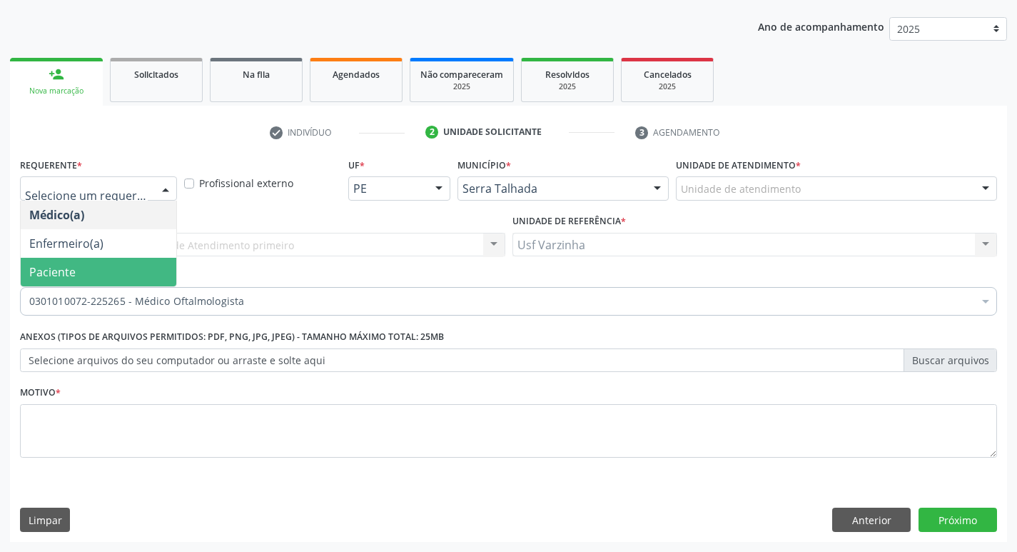
click at [105, 261] on span "Paciente" at bounding box center [99, 272] width 156 height 29
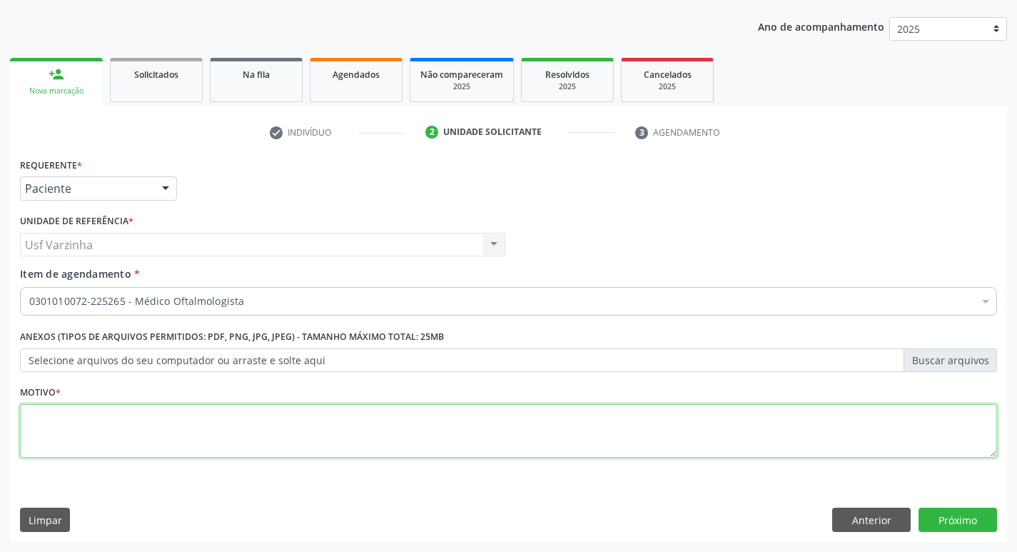
click at [52, 428] on textarea at bounding box center [508, 431] width 977 height 54
type textarea "rastreio"
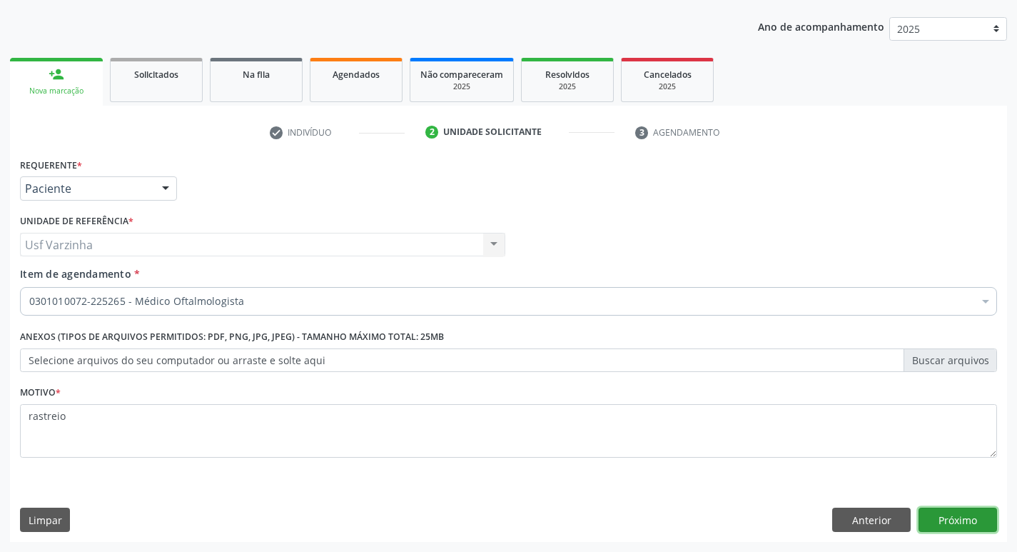
click at [970, 515] on button "Próximo" at bounding box center [958, 520] width 79 height 24
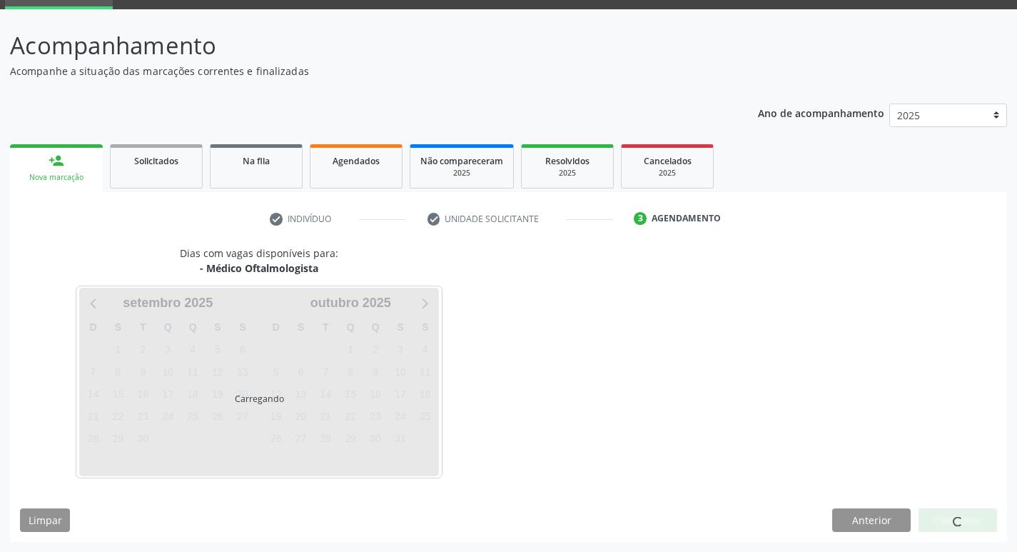
scroll to position [69, 0]
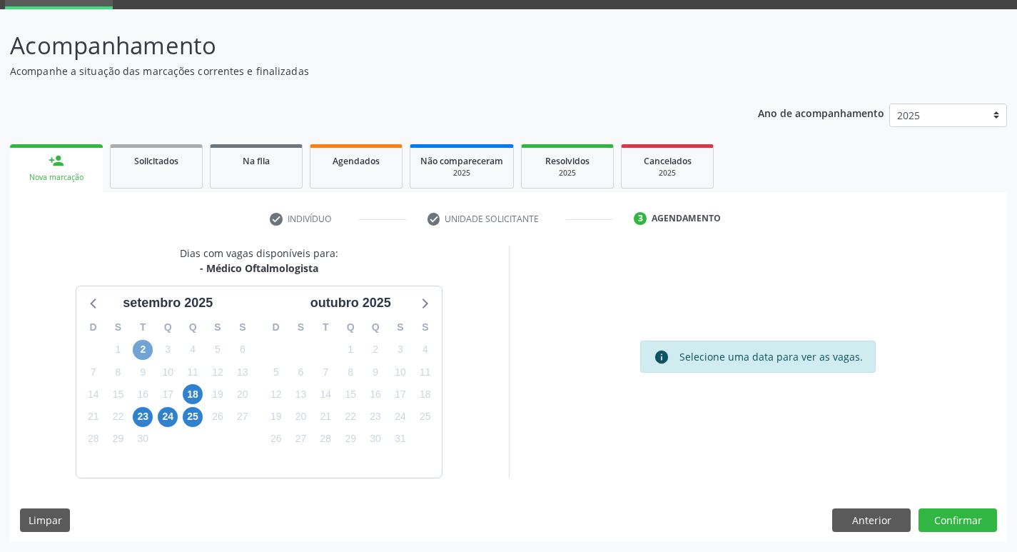
click at [138, 348] on span "2" at bounding box center [143, 350] width 20 height 20
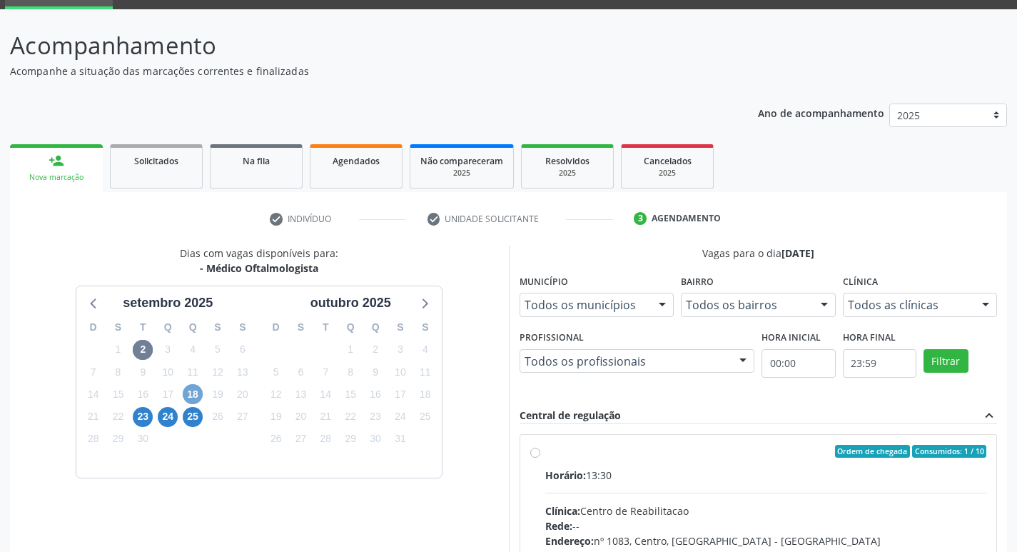
click at [188, 390] on span "18" at bounding box center [193, 394] width 20 height 20
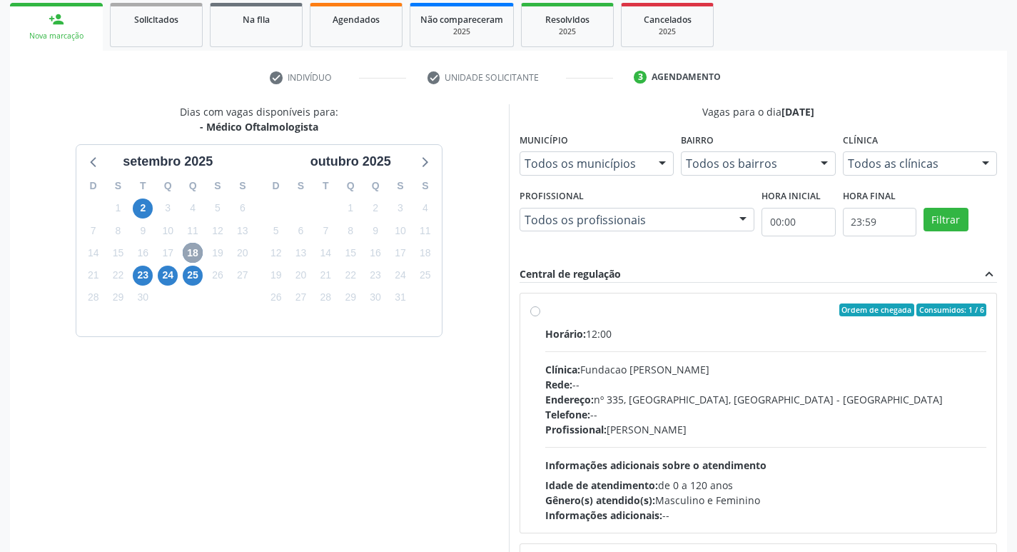
scroll to position [212, 0]
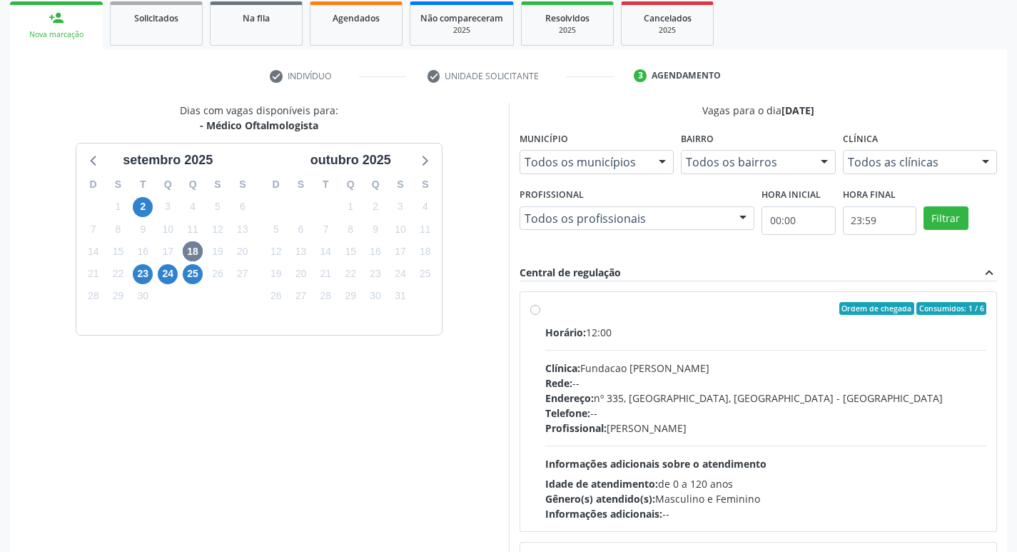
click at [540, 310] on div "Ordem de chegada Consumidos: 1 / 6 Horário: 12:00 Clínica: Fundacao Altino Vent…" at bounding box center [758, 411] width 457 height 219
radio input "true"
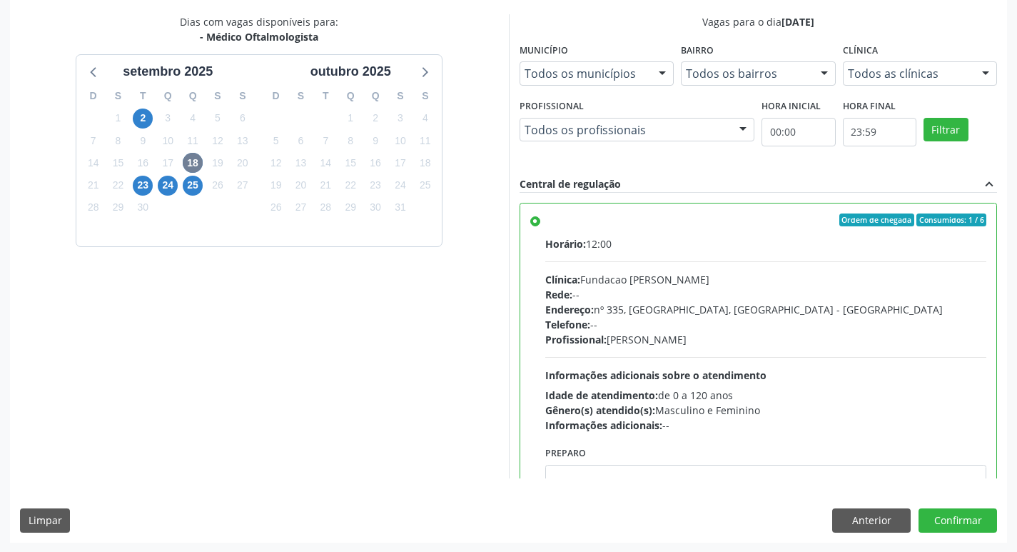
scroll to position [301, 0]
click at [852, 523] on button "Anterior" at bounding box center [871, 520] width 79 height 24
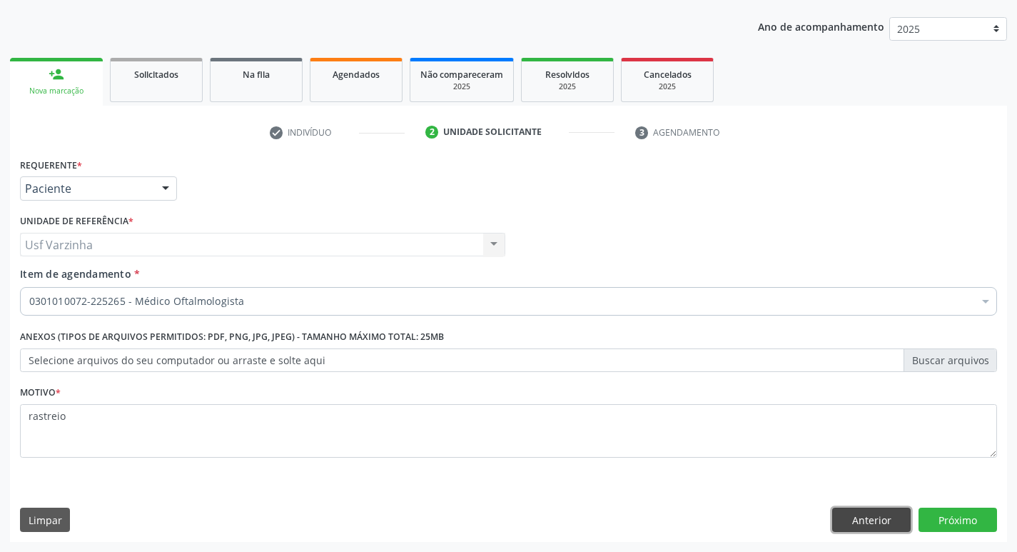
click at [850, 519] on button "Anterior" at bounding box center [871, 520] width 79 height 24
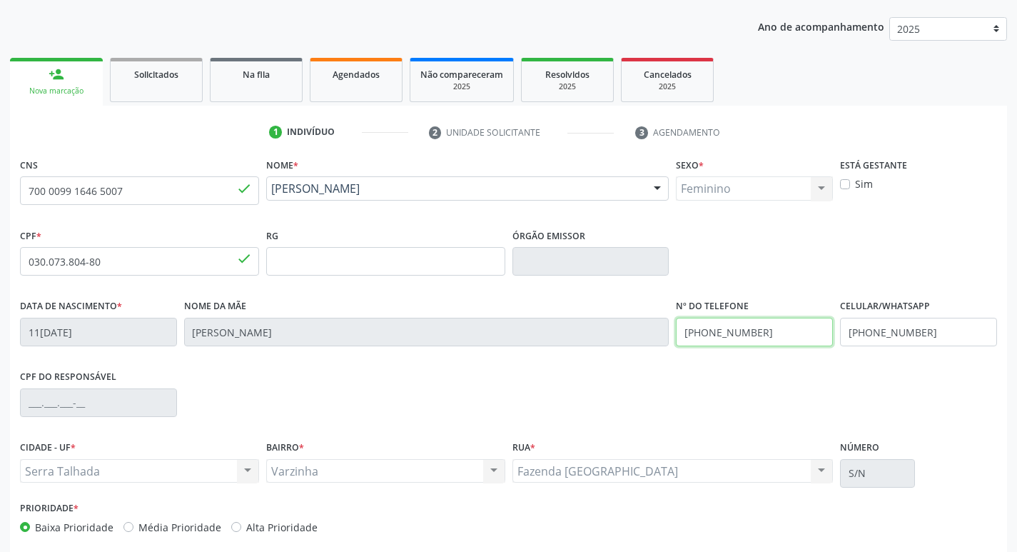
click at [769, 333] on input "(87) 98858-2807" at bounding box center [754, 332] width 157 height 29
type input "(87) 8152-0035"
click at [925, 333] on input "(87) 98858-2807" at bounding box center [918, 332] width 157 height 29
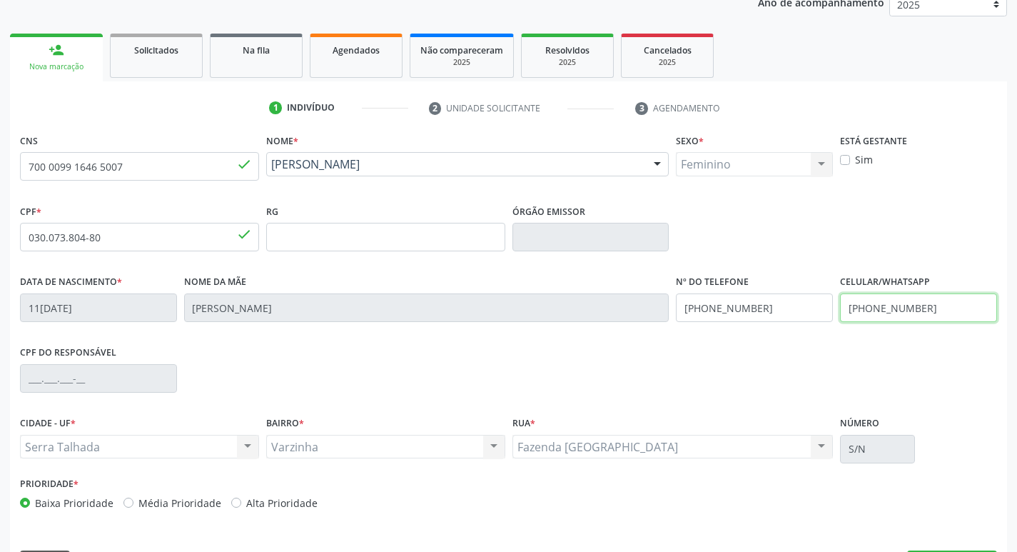
scroll to position [222, 0]
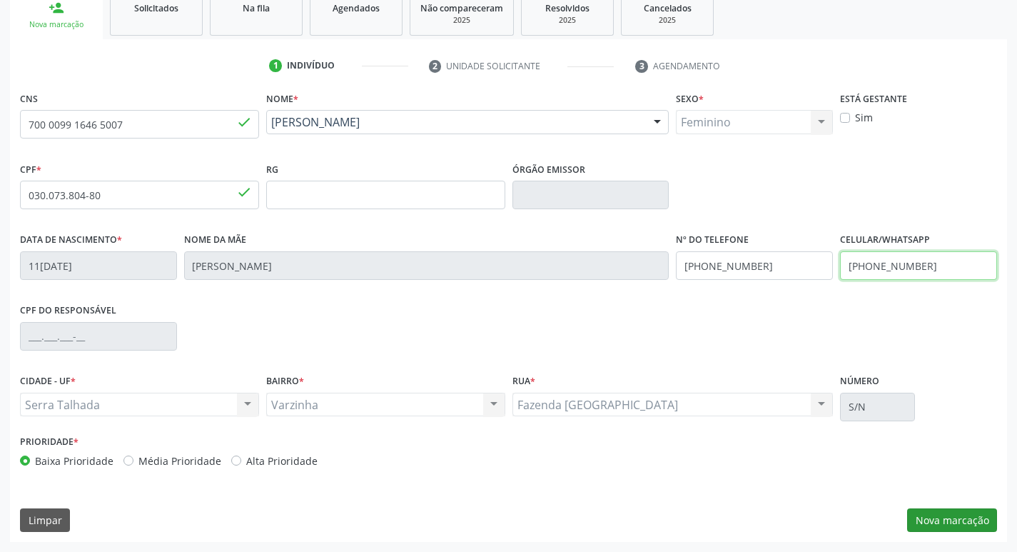
type input "(87) 8152-0035"
click at [977, 518] on button "Nova marcação" at bounding box center [952, 520] width 90 height 24
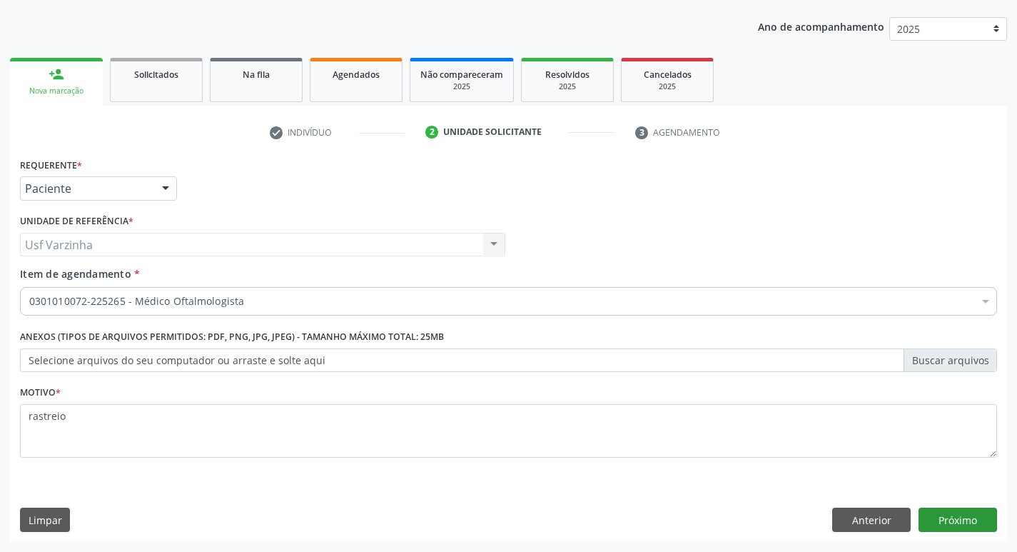
scroll to position [156, 0]
click at [935, 524] on button "Próximo" at bounding box center [958, 520] width 79 height 24
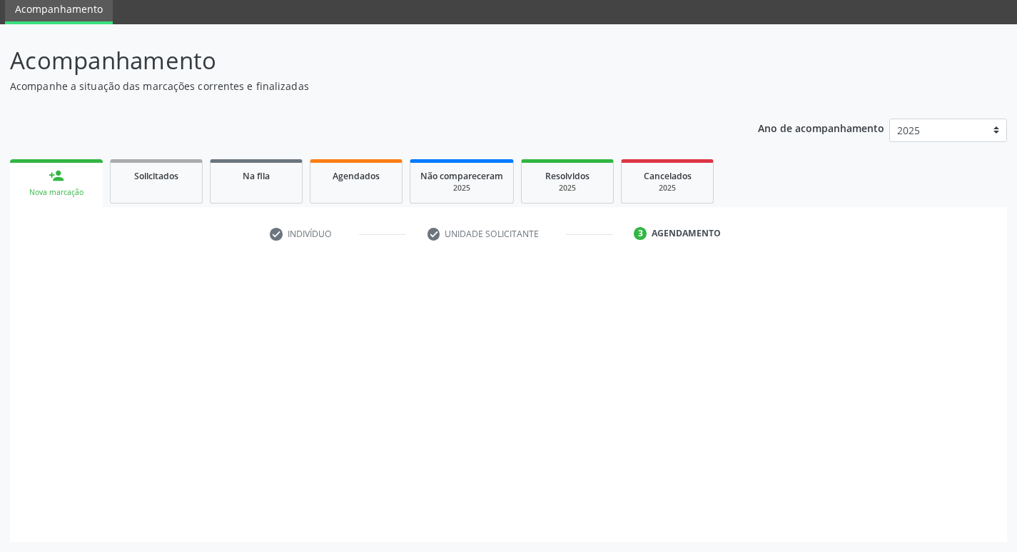
scroll to position [54, 0]
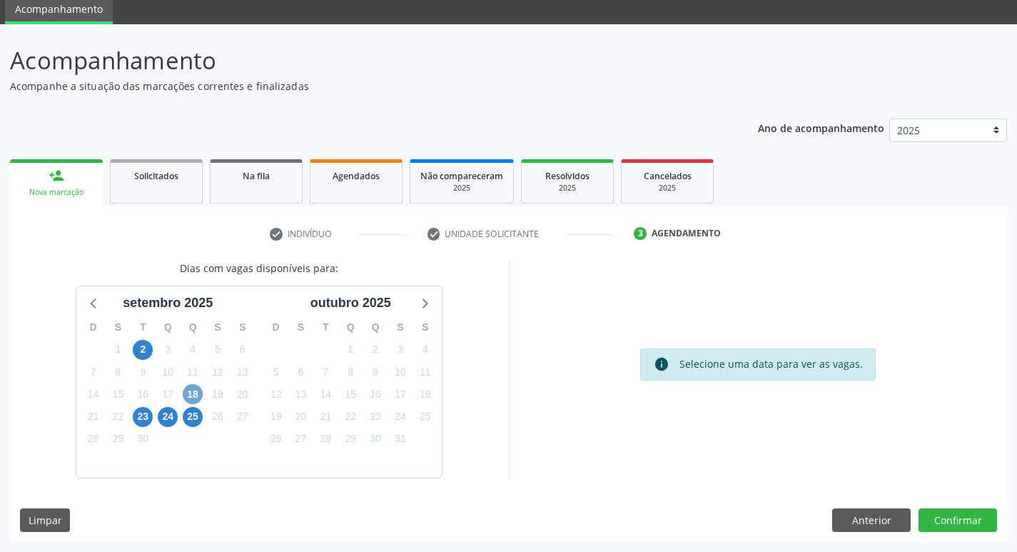
click at [191, 395] on span "18" at bounding box center [193, 394] width 20 height 20
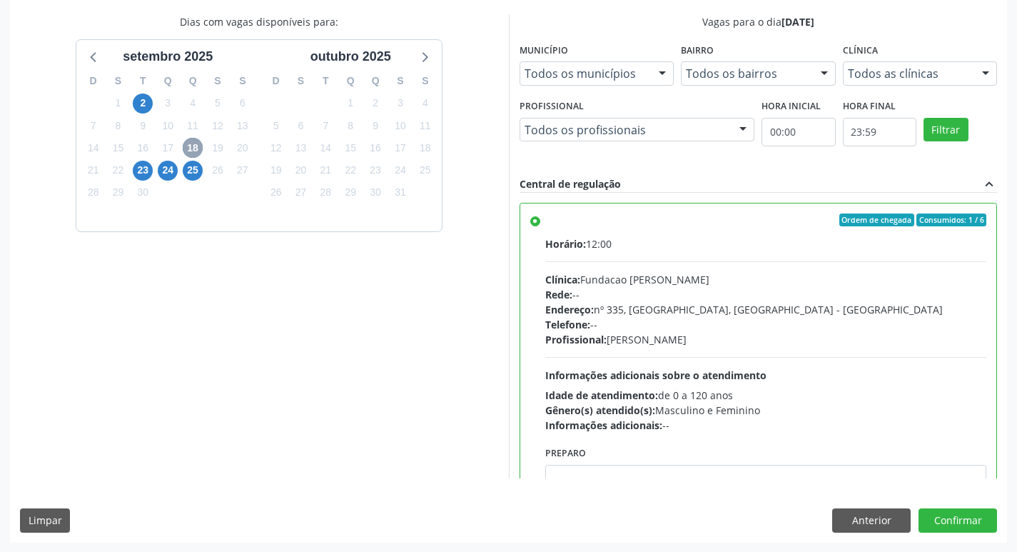
scroll to position [301, 0]
click at [143, 171] on span "23" at bounding box center [143, 170] width 20 height 20
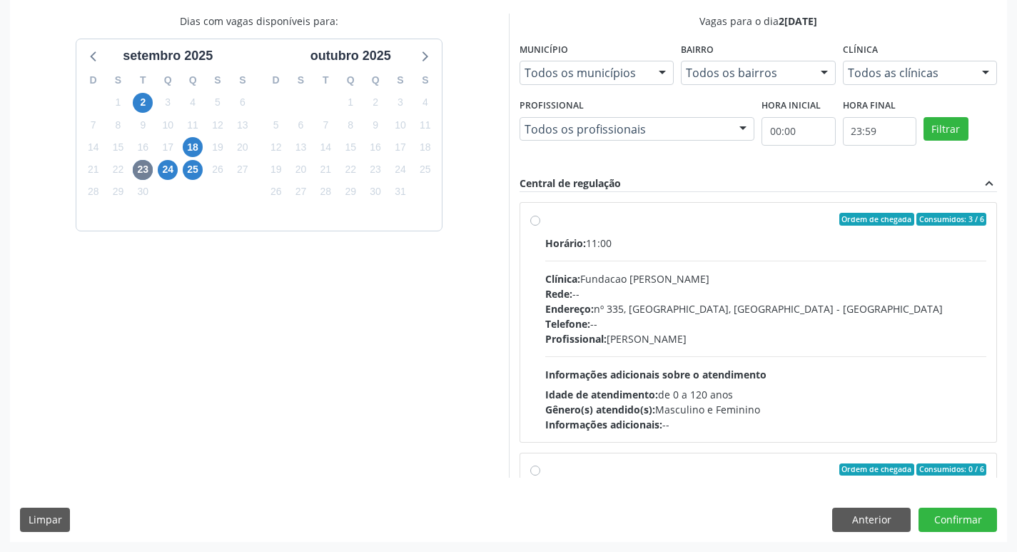
click at [545, 218] on label "Ordem de chegada Consumidos: 3 / 6 Horário: 11:00 Clínica: Fundacao Altino Vent…" at bounding box center [766, 322] width 442 height 219
click at [533, 218] on input "Ordem de chegada Consumidos: 3 / 6 Horário: 11:00 Clínica: Fundacao Altino Vent…" at bounding box center [535, 219] width 10 height 13
radio input "true"
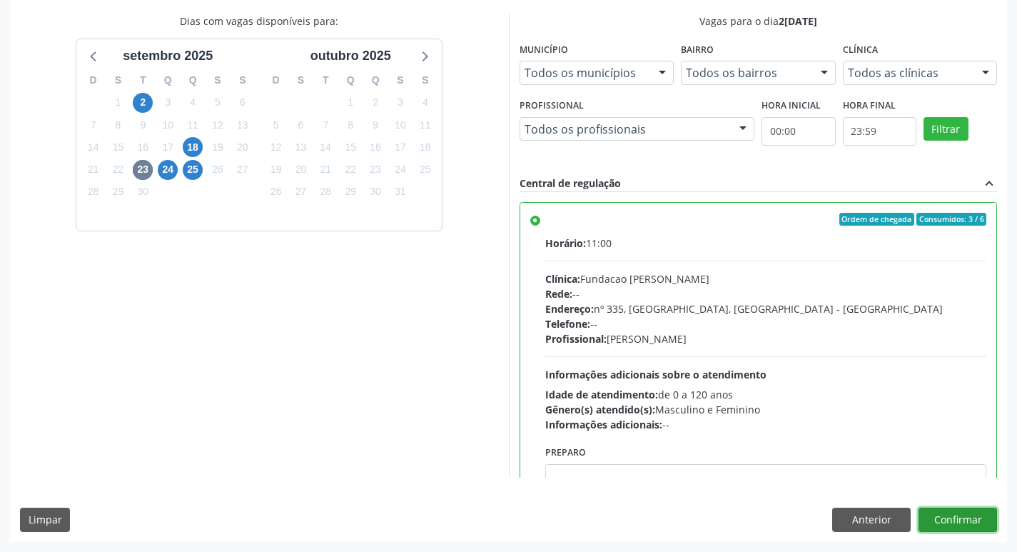
click at [962, 519] on button "Confirmar" at bounding box center [958, 520] width 79 height 24
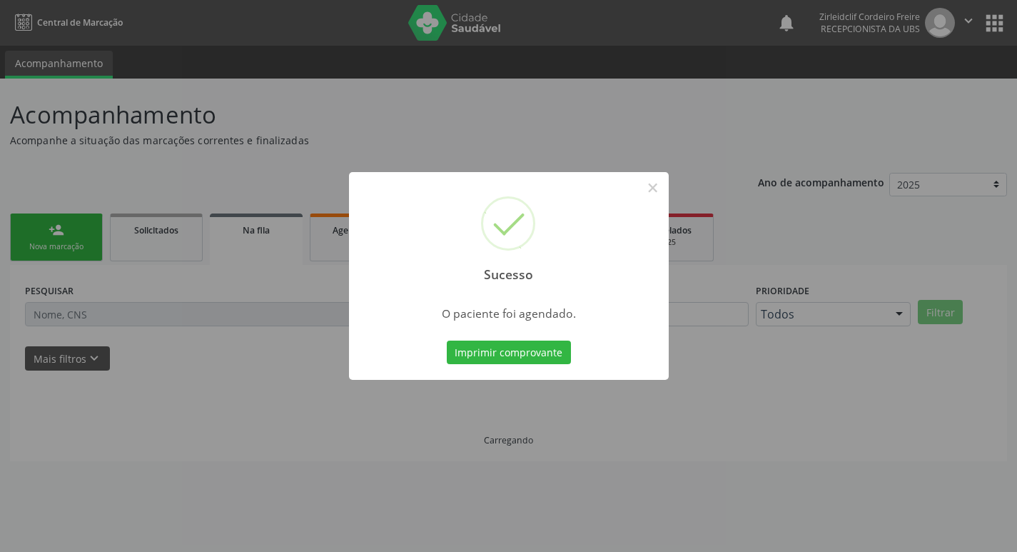
scroll to position [0, 0]
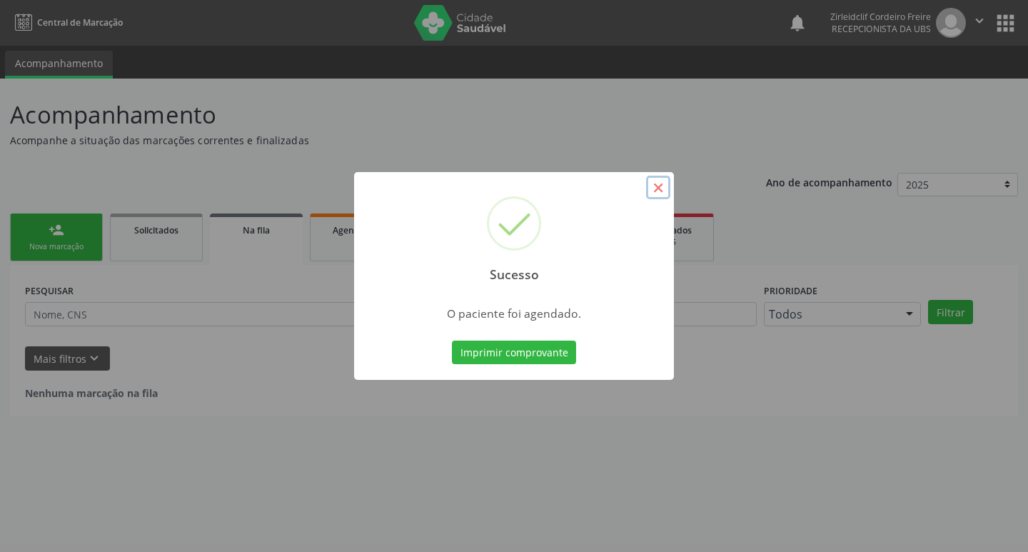
click at [660, 186] on button "×" at bounding box center [658, 188] width 24 height 24
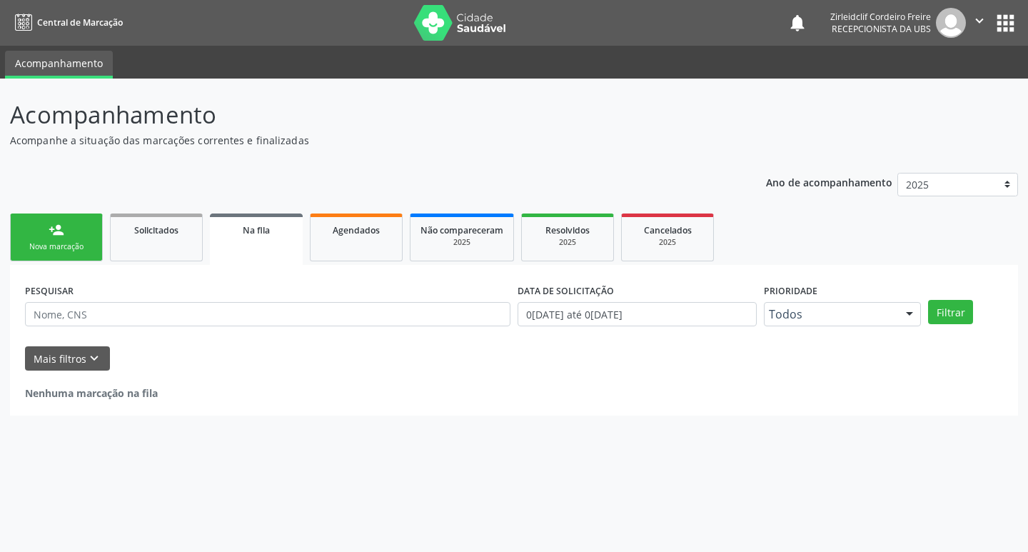
click at [81, 235] on link "person_add Nova marcação" at bounding box center [56, 237] width 93 height 48
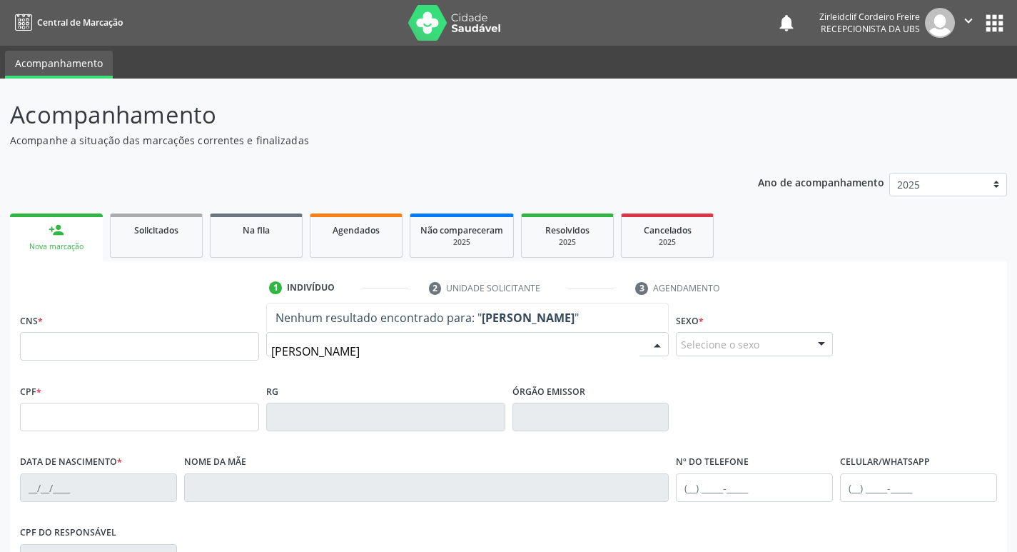
type input "[PERSON_NAME]"
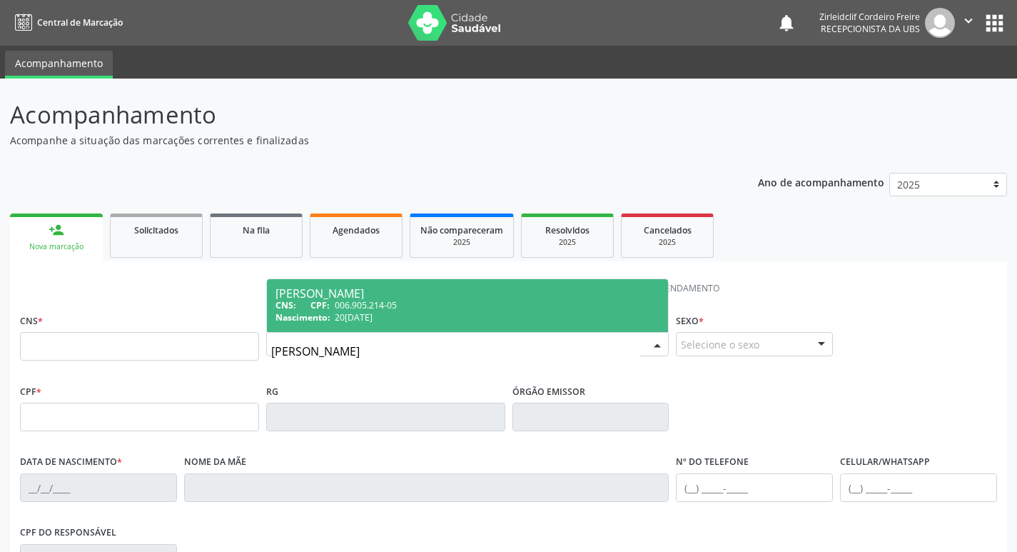
click at [450, 305] on div "CNS: CPF: 006.905.214-05" at bounding box center [468, 305] width 385 height 12
type input "006.905.214-05"
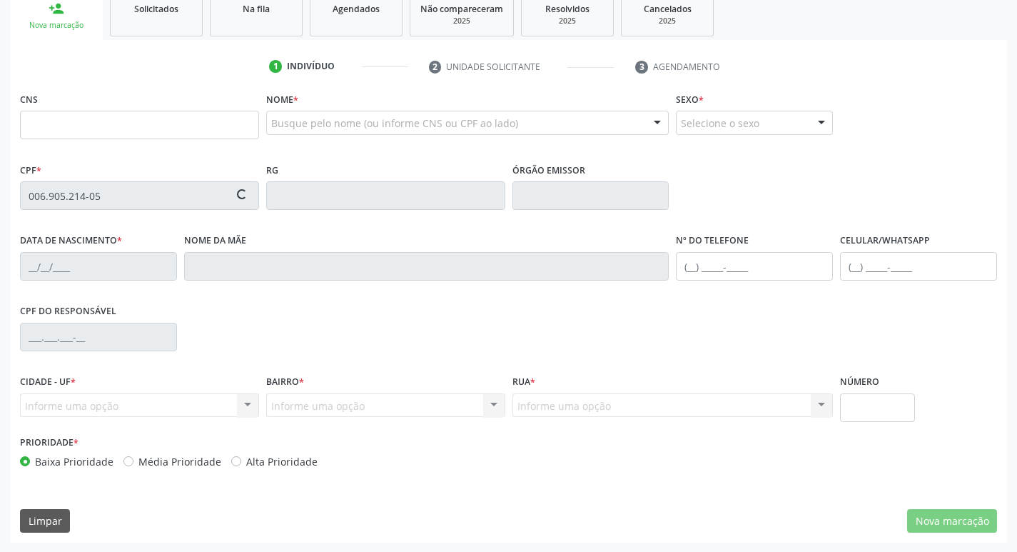
scroll to position [222, 0]
type input "[DATE]"
type input "[PERSON_NAME]"
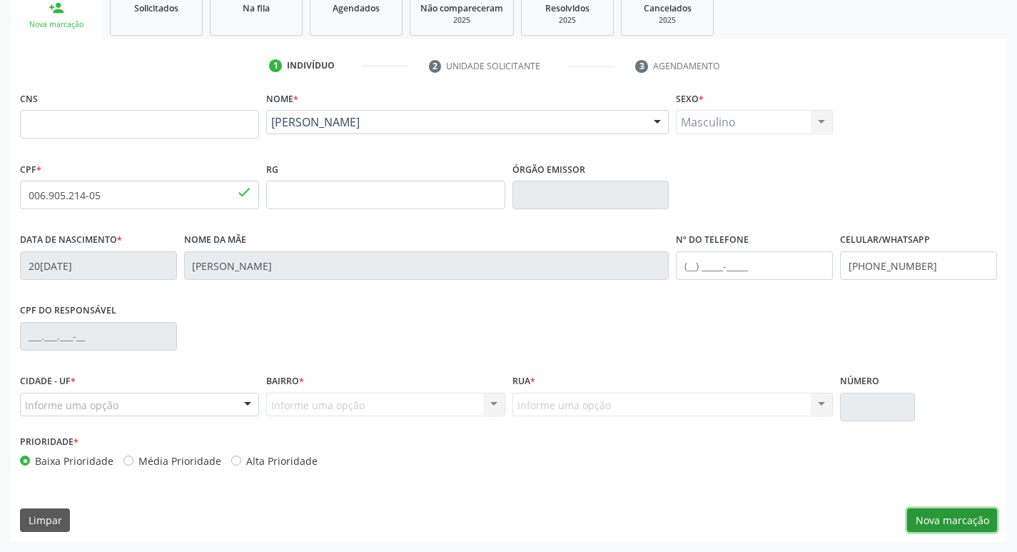
click at [959, 518] on button "Nova marcação" at bounding box center [952, 520] width 90 height 24
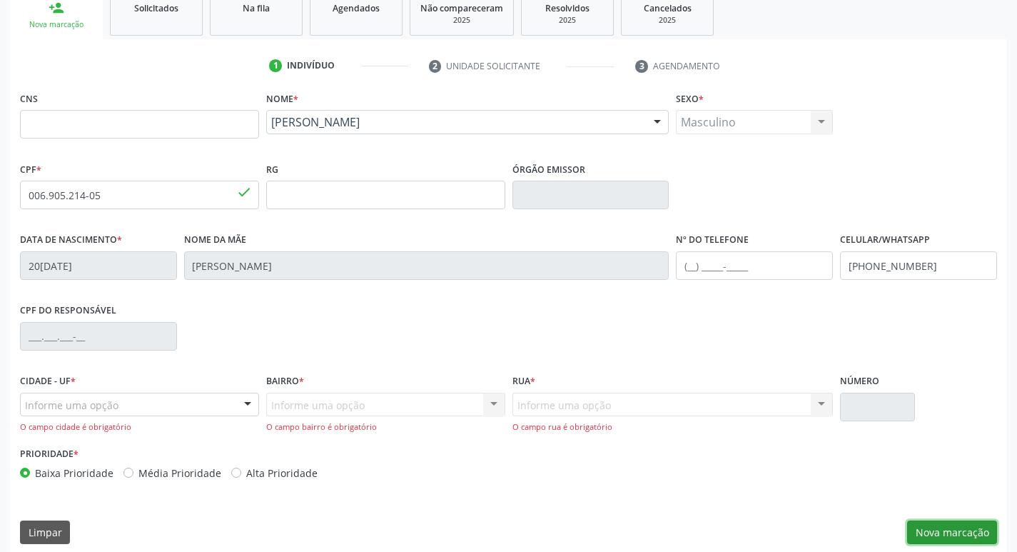
click at [953, 533] on button "Nova marcação" at bounding box center [952, 532] width 90 height 24
click at [931, 268] on input "[PHONE_NUMBER]" at bounding box center [918, 265] width 157 height 29
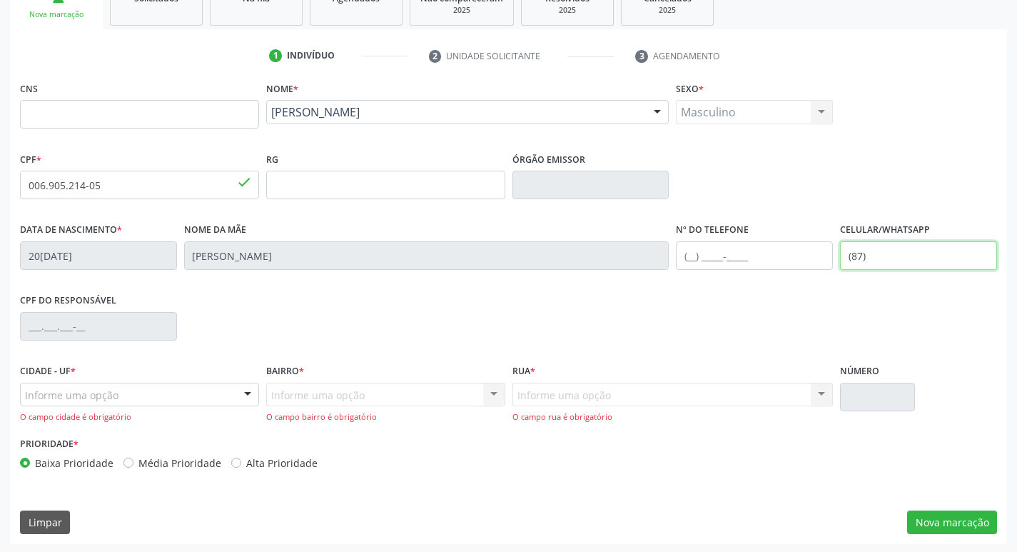
scroll to position [234, 0]
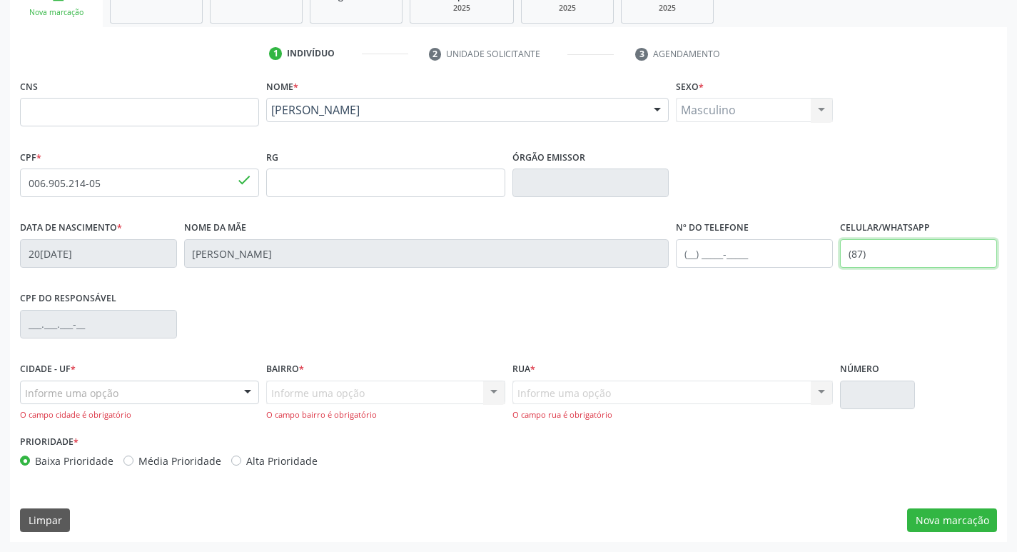
type input "(87)"
click at [248, 391] on div at bounding box center [247, 393] width 21 height 24
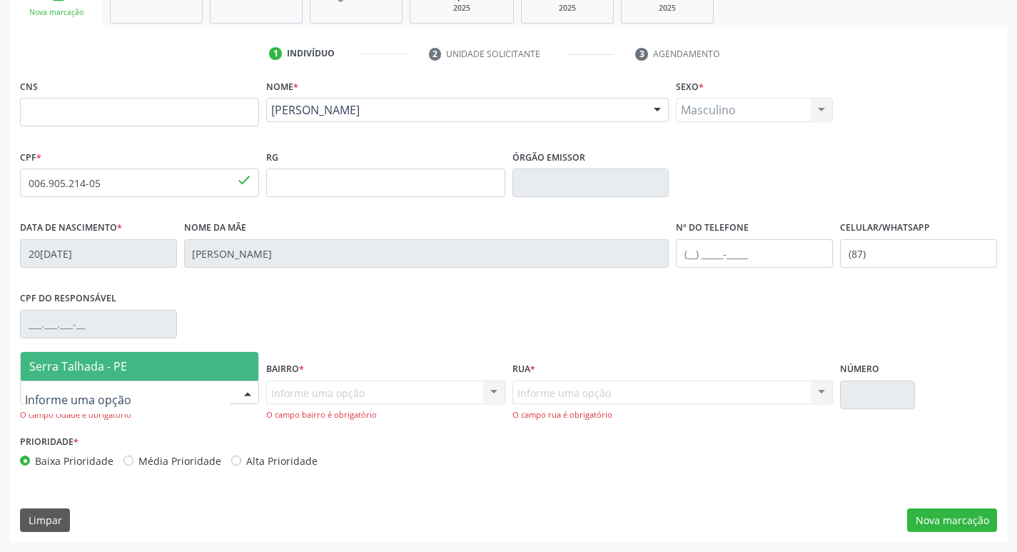
click at [186, 368] on span "Serra Talhada - PE" at bounding box center [140, 366] width 238 height 29
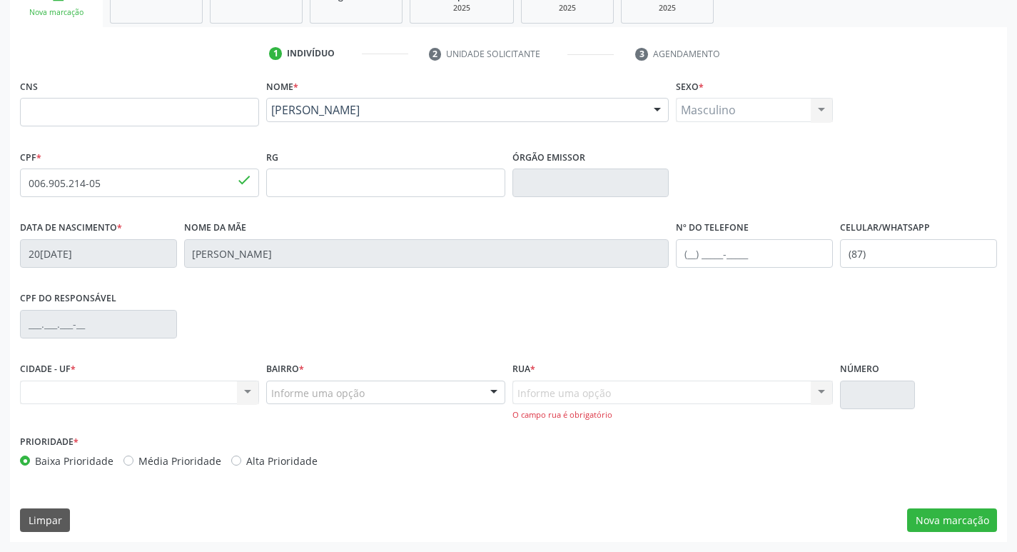
click at [494, 393] on div at bounding box center [493, 393] width 21 height 24
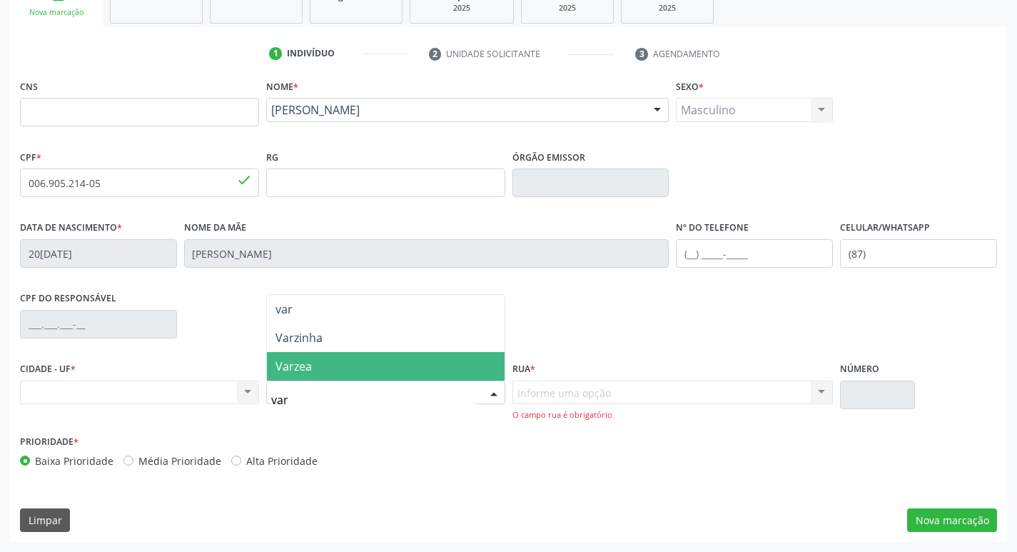
type input "varz"
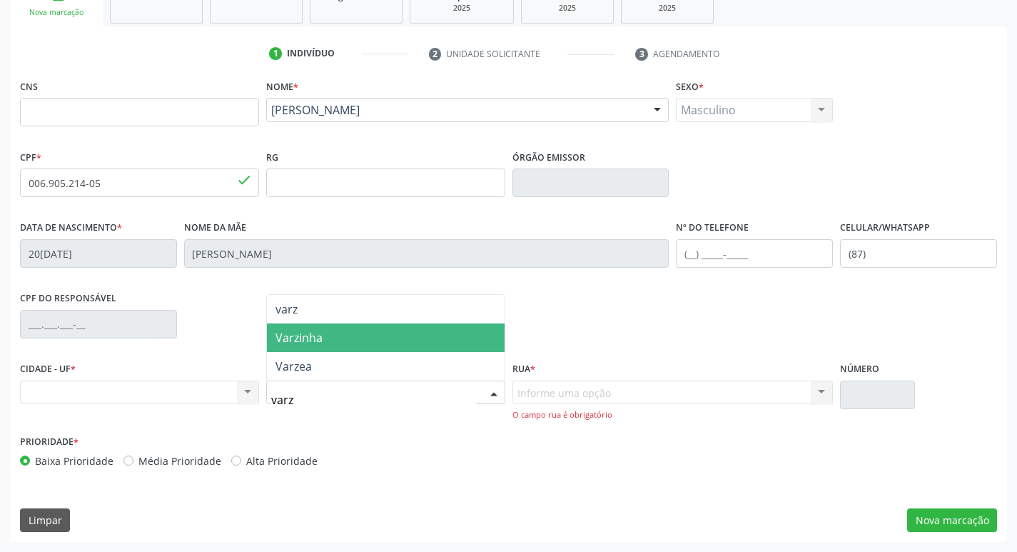
click at [361, 339] on span "Varzinha" at bounding box center [386, 337] width 238 height 29
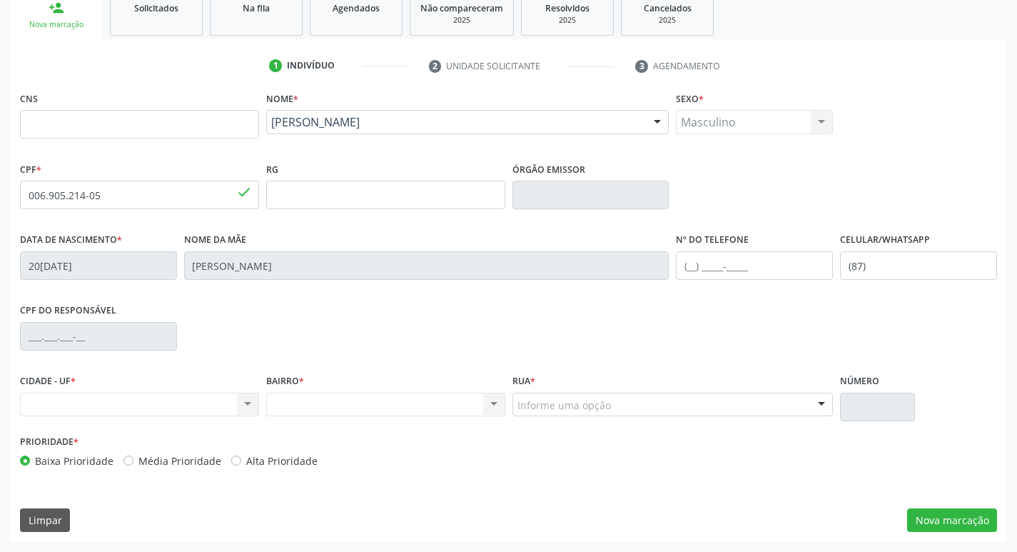
scroll to position [222, 0]
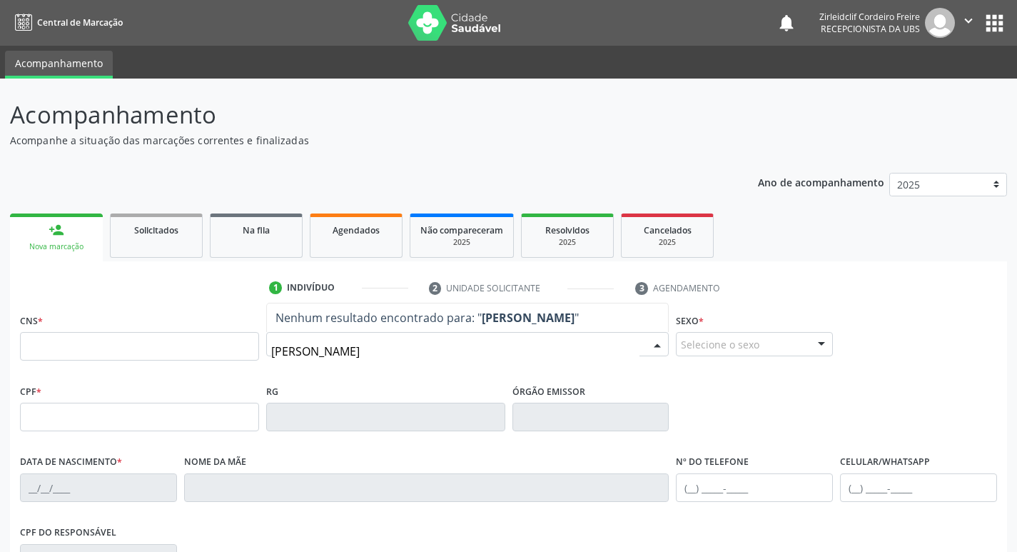
type input "[PERSON_NAME]"
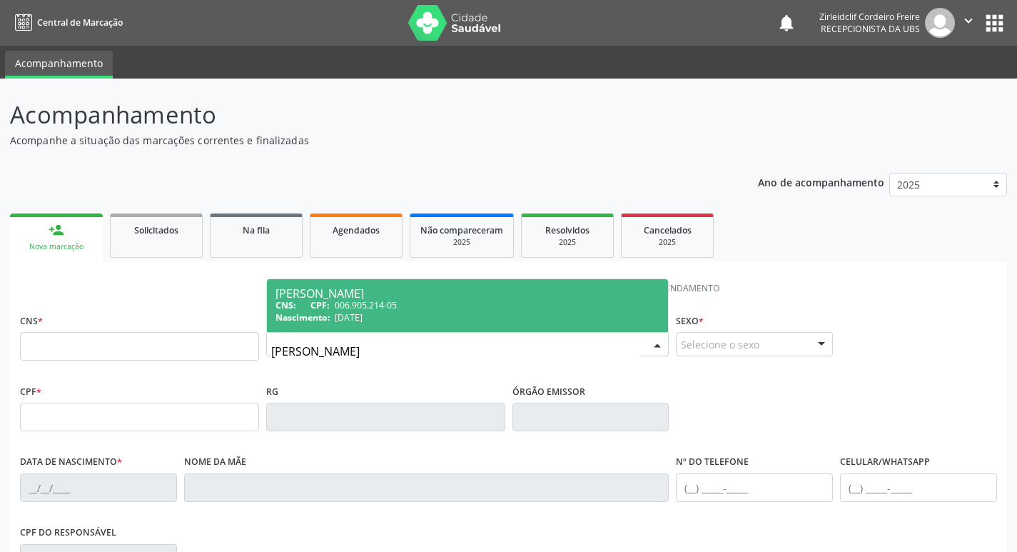
click at [450, 301] on div "CNS: CPF: 006.905.214-05" at bounding box center [468, 305] width 385 height 12
type input "006.905.214-05"
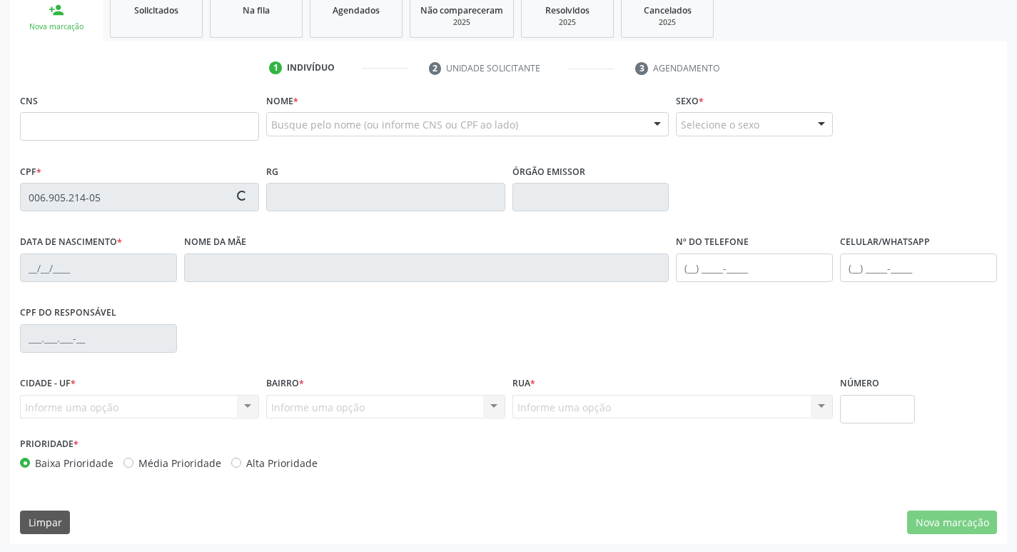
scroll to position [222, 0]
type input "[DATE]"
type input "[PERSON_NAME]"
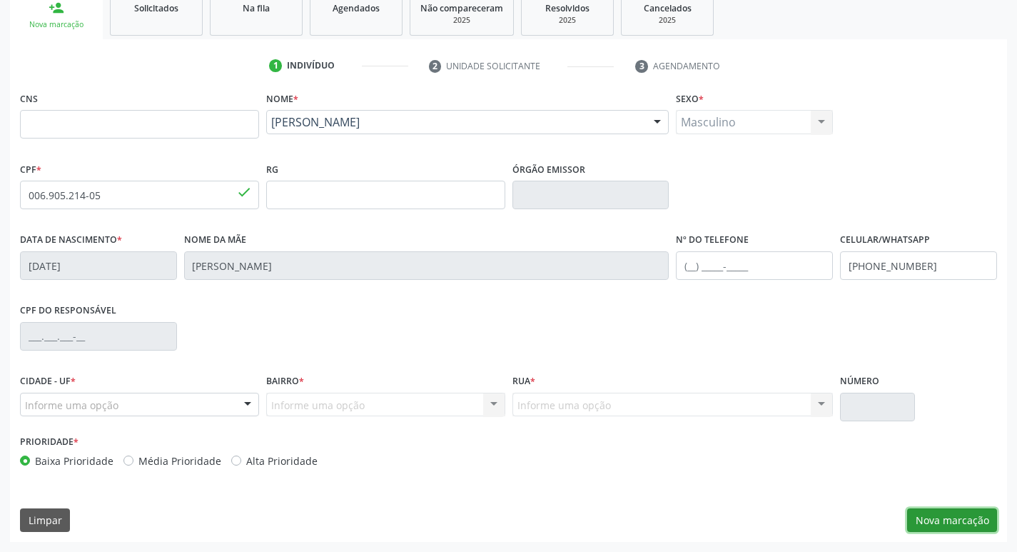
click at [964, 525] on button "Nova marcação" at bounding box center [952, 520] width 90 height 24
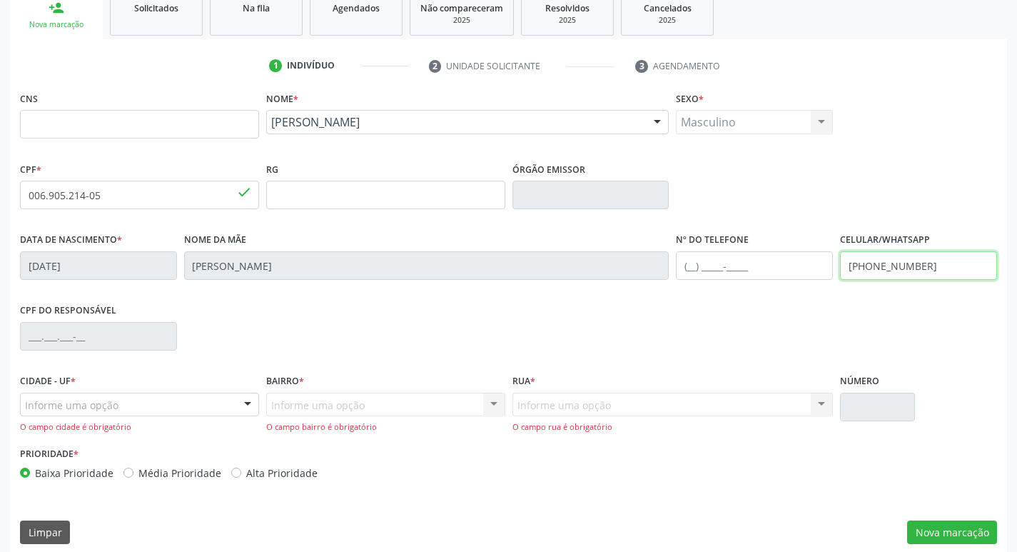
click at [929, 261] on input "[PHONE_NUMBER]" at bounding box center [918, 265] width 157 height 29
type input "[PHONE_NUMBER]"
click at [754, 273] on input "text" at bounding box center [754, 265] width 157 height 29
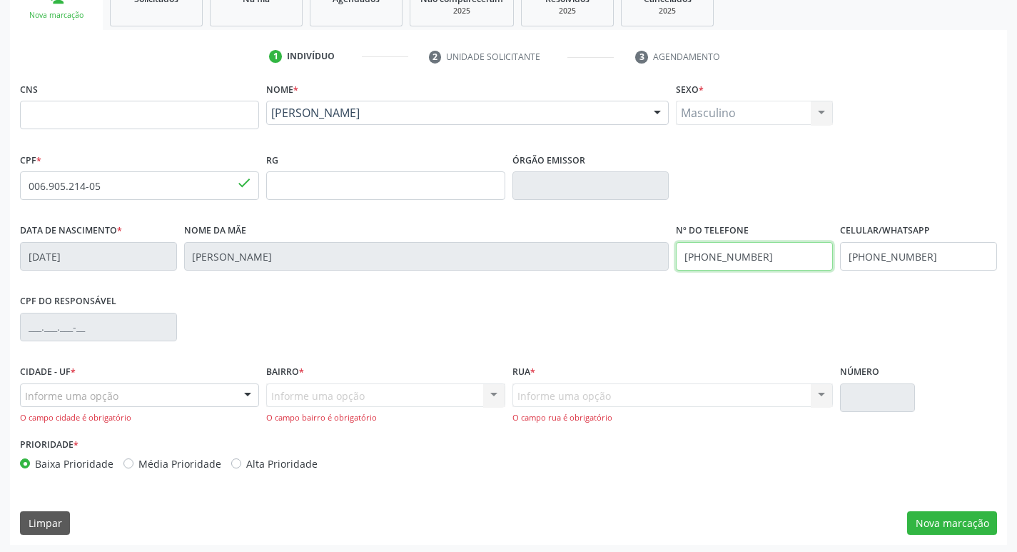
scroll to position [234, 0]
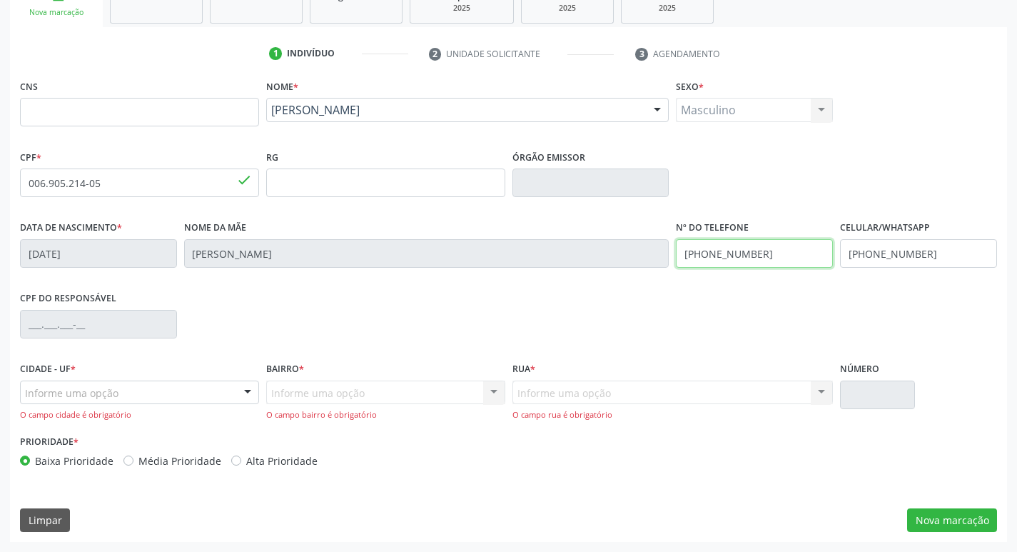
type input "[PHONE_NUMBER]"
click at [168, 388] on div "Informe uma opção" at bounding box center [139, 392] width 239 height 24
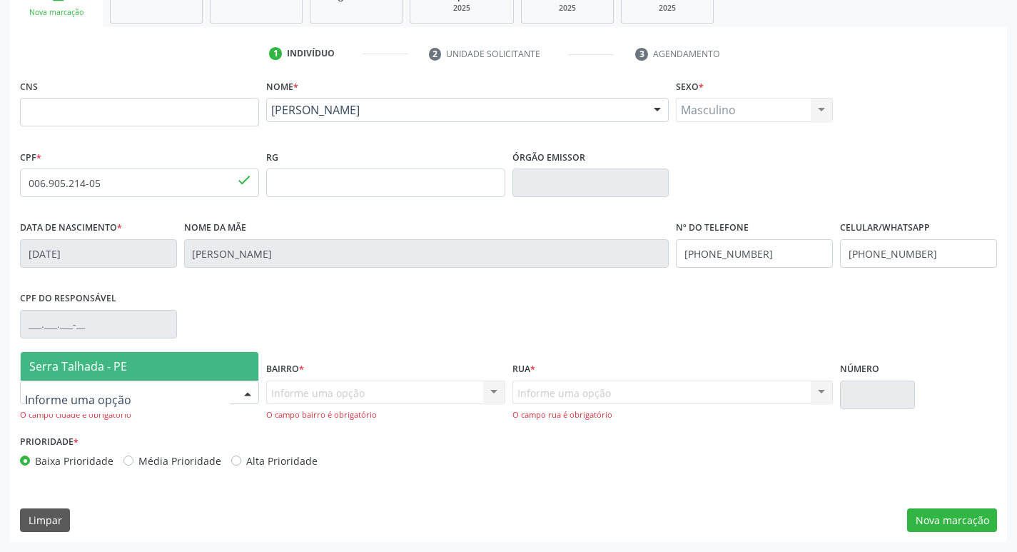
click at [183, 370] on span "Serra Talhada - PE" at bounding box center [140, 366] width 238 height 29
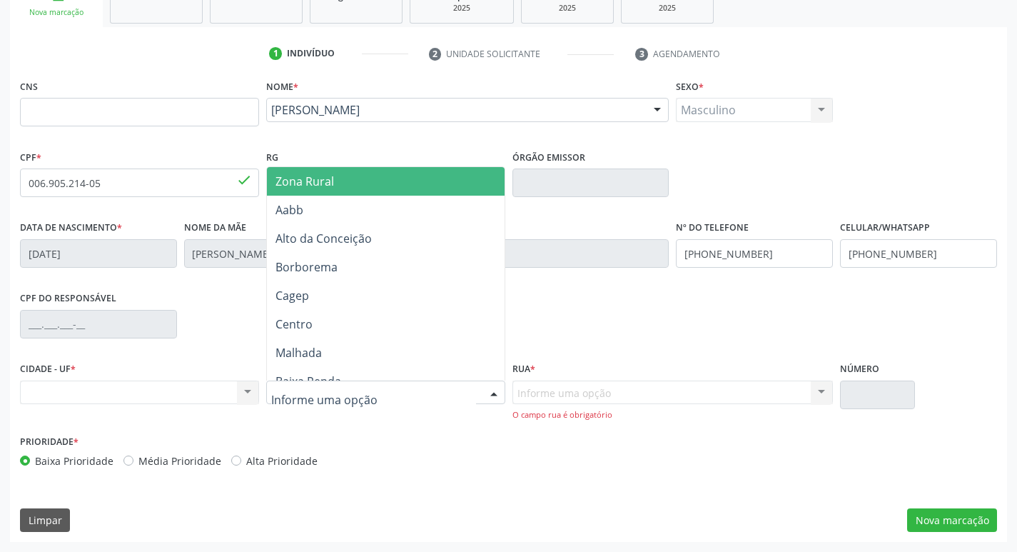
click at [497, 391] on div at bounding box center [493, 393] width 21 height 24
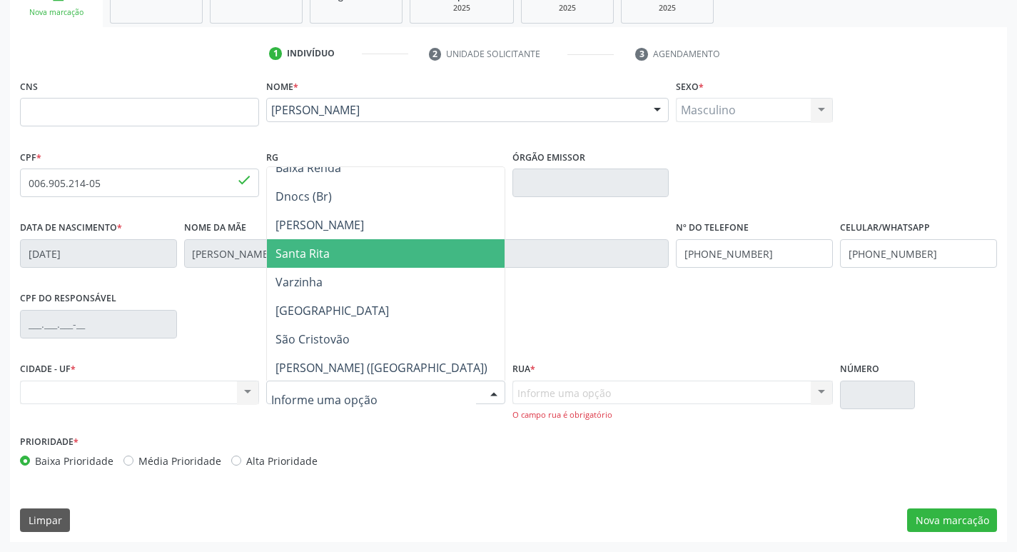
scroll to position [214, 0]
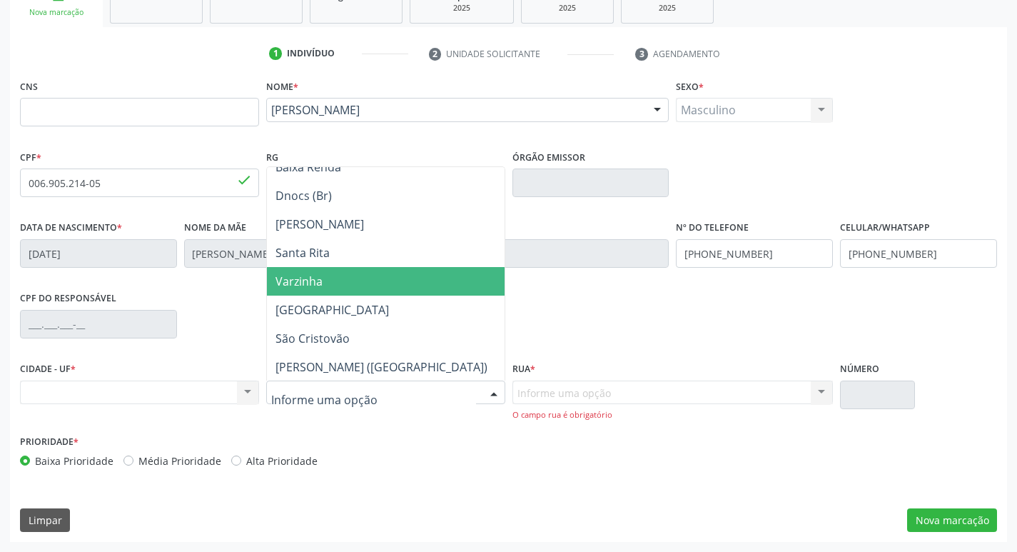
click at [364, 283] on span "Varzinha" at bounding box center [386, 281] width 238 height 29
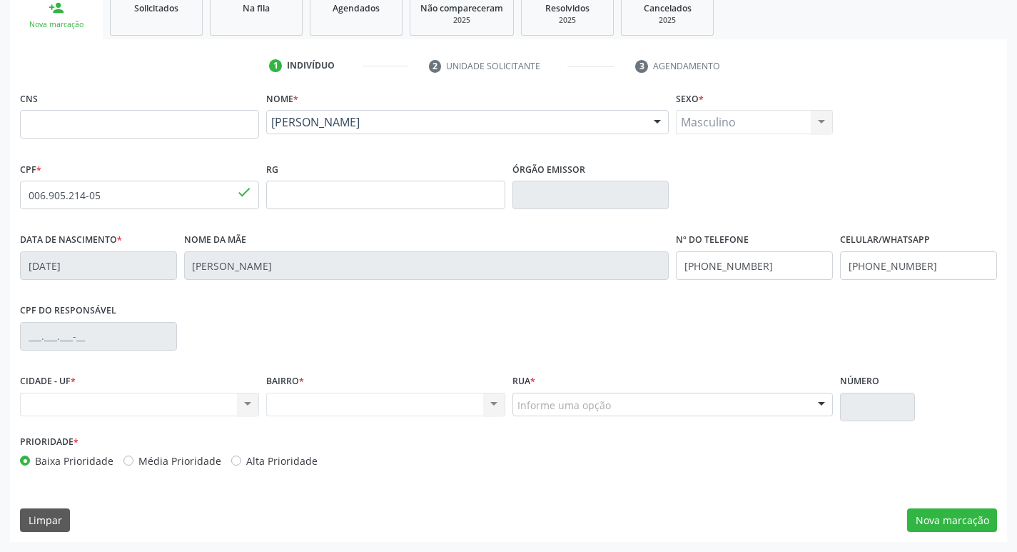
scroll to position [222, 0]
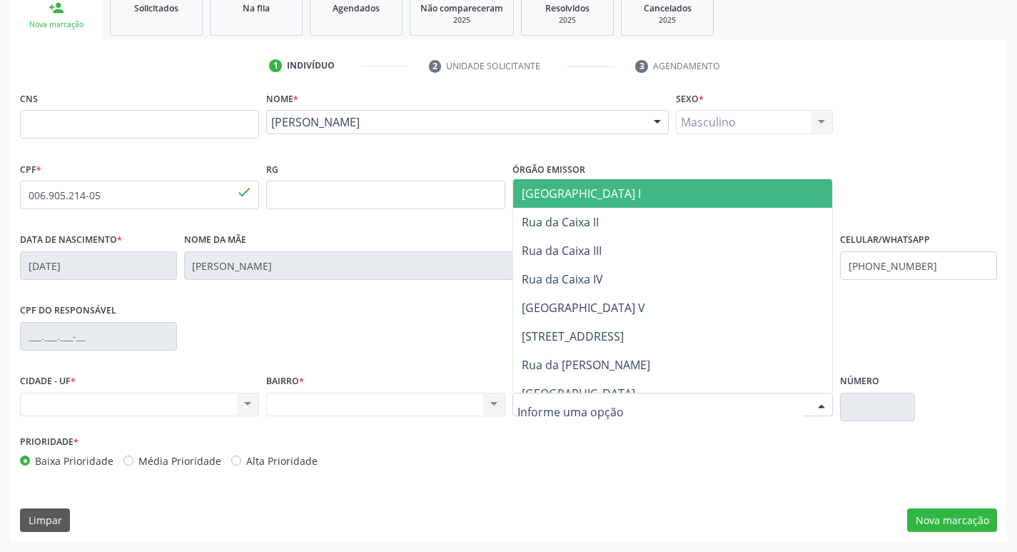
click at [822, 401] on div at bounding box center [821, 405] width 21 height 24
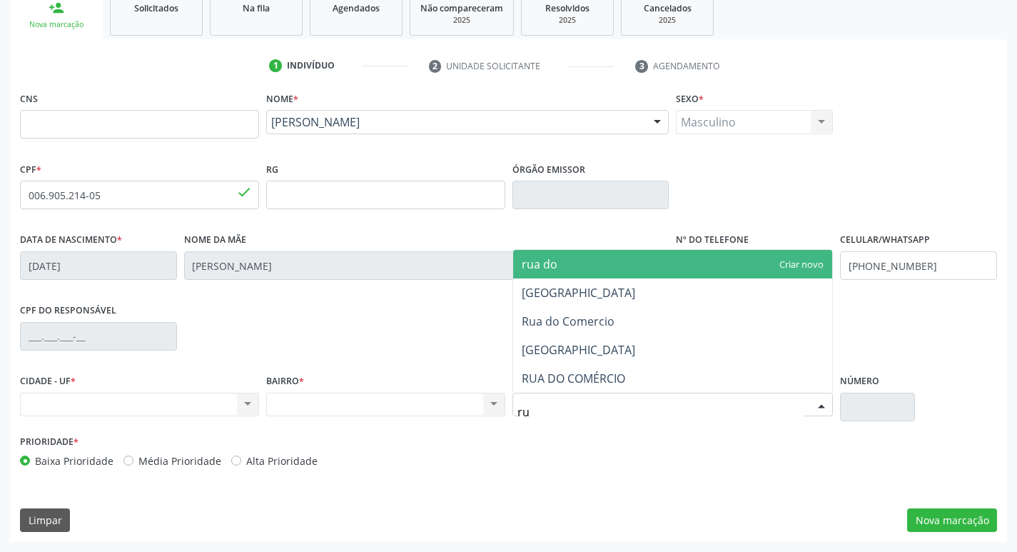
type input "r"
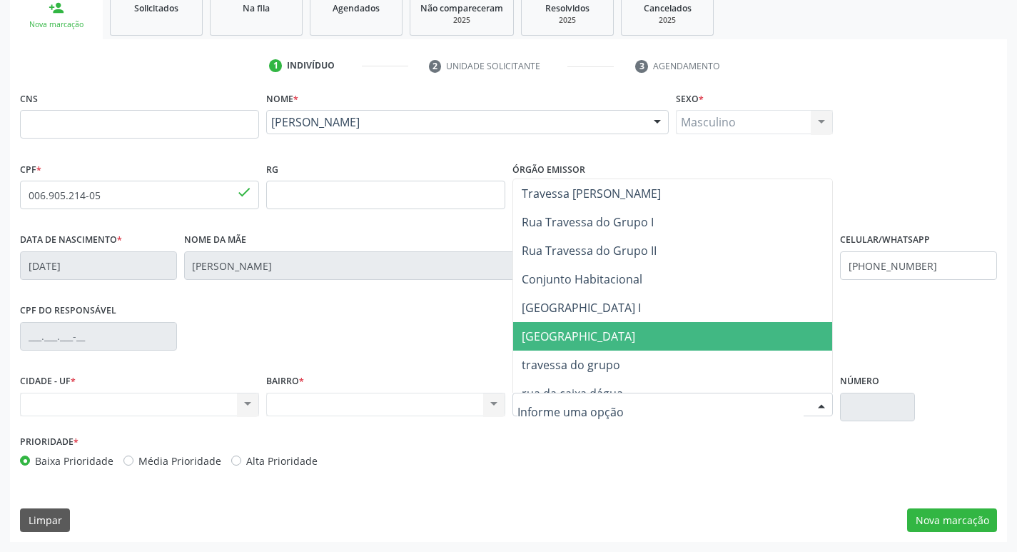
scroll to position [928, 0]
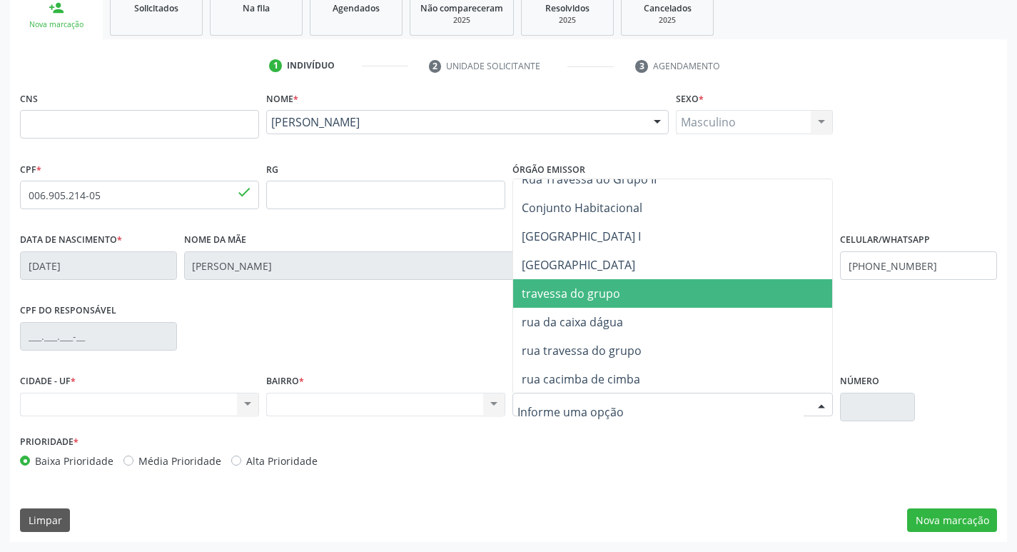
click at [660, 297] on span "travessa do grupo" at bounding box center [673, 293] width 320 height 29
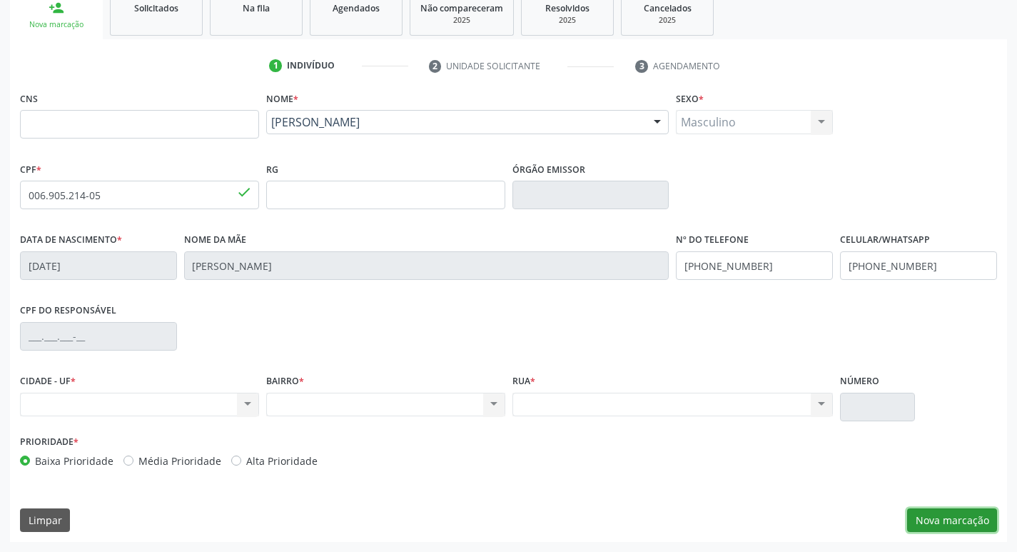
click at [954, 521] on button "Nova marcação" at bounding box center [952, 520] width 90 height 24
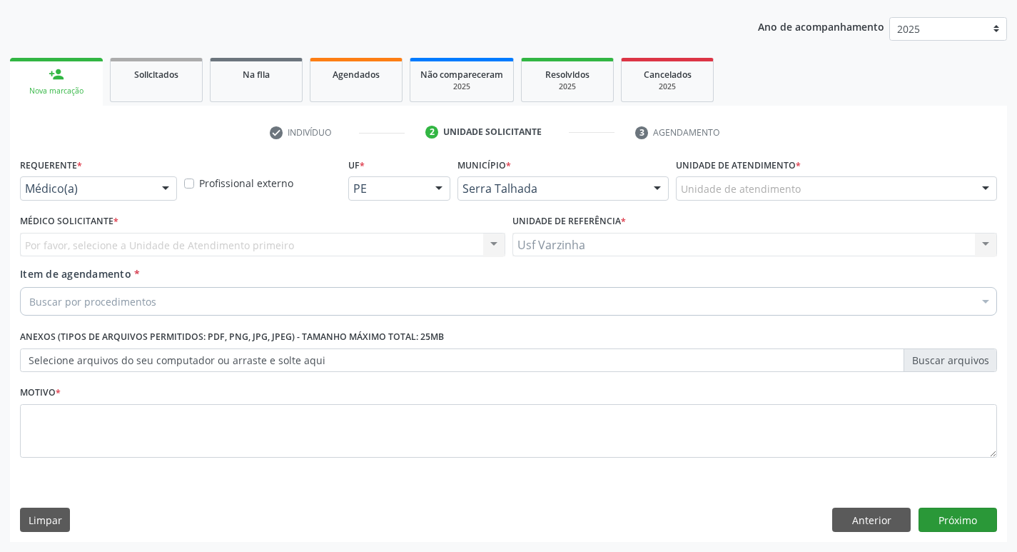
scroll to position [156, 0]
click at [167, 186] on div at bounding box center [165, 189] width 21 height 24
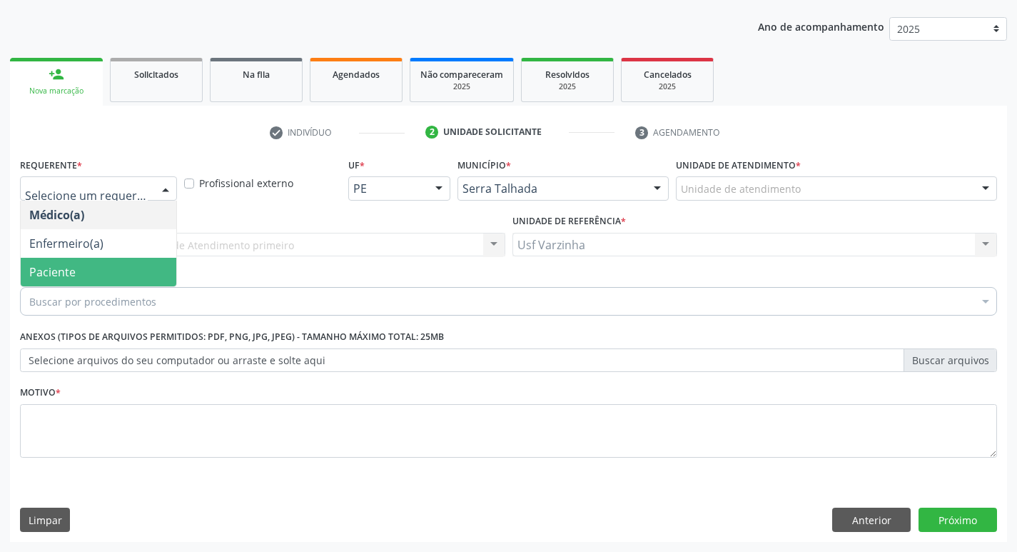
click at [117, 271] on span "Paciente" at bounding box center [99, 272] width 156 height 29
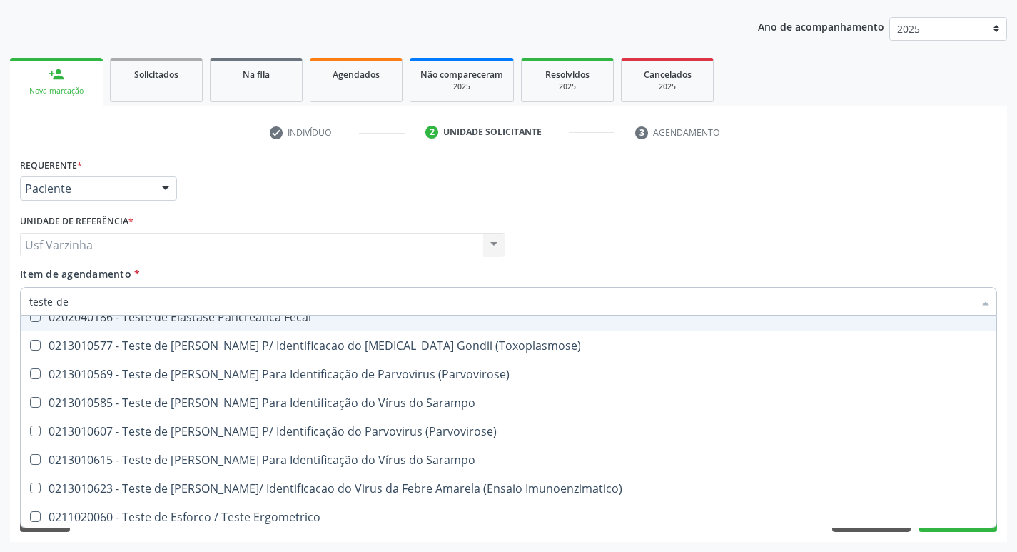
scroll to position [145, 0]
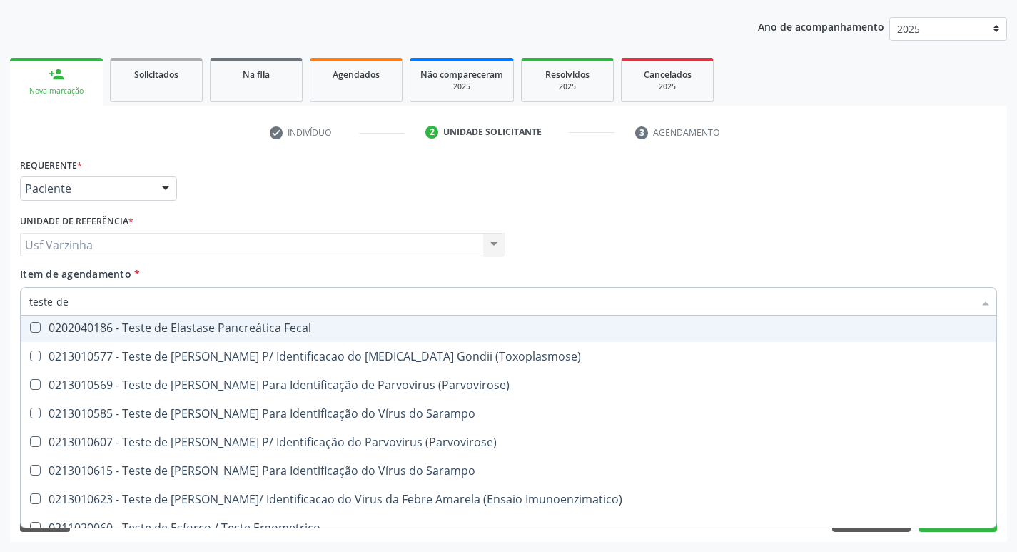
click at [73, 297] on input "teste de" at bounding box center [501, 301] width 944 height 29
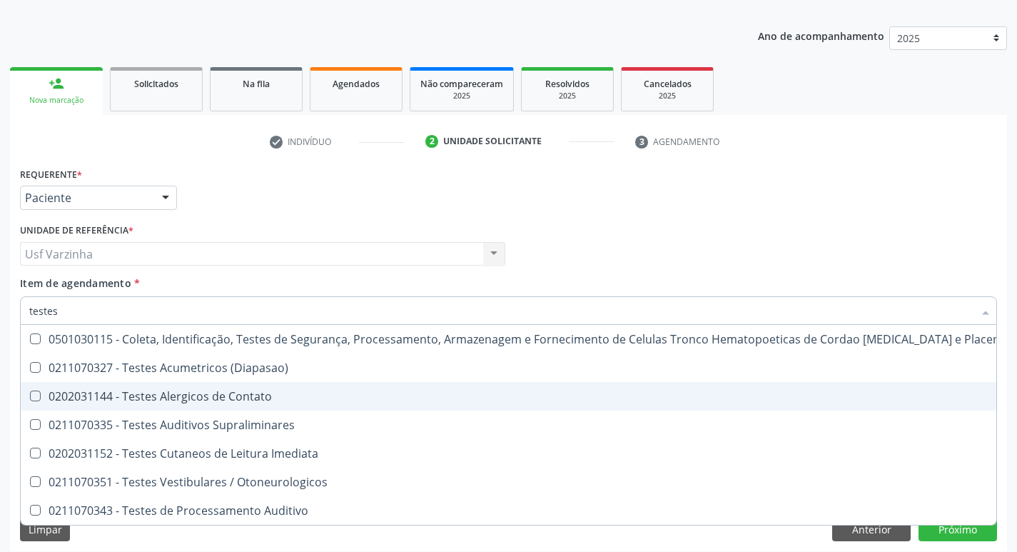
scroll to position [156, 0]
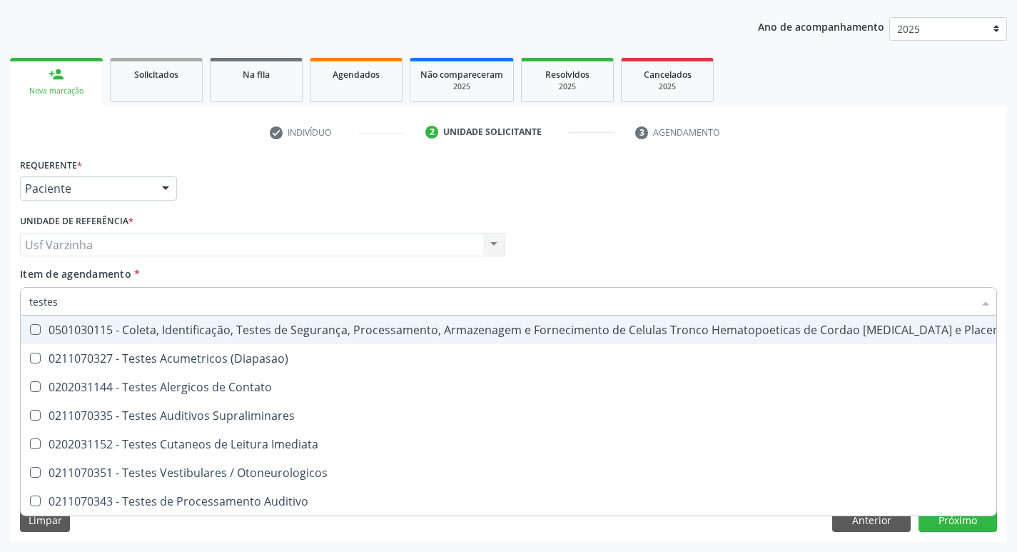
drag, startPoint x: 64, startPoint y: 299, endPoint x: 63, endPoint y: 313, distance: 14.3
click at [64, 300] on input "testes" at bounding box center [501, 301] width 944 height 29
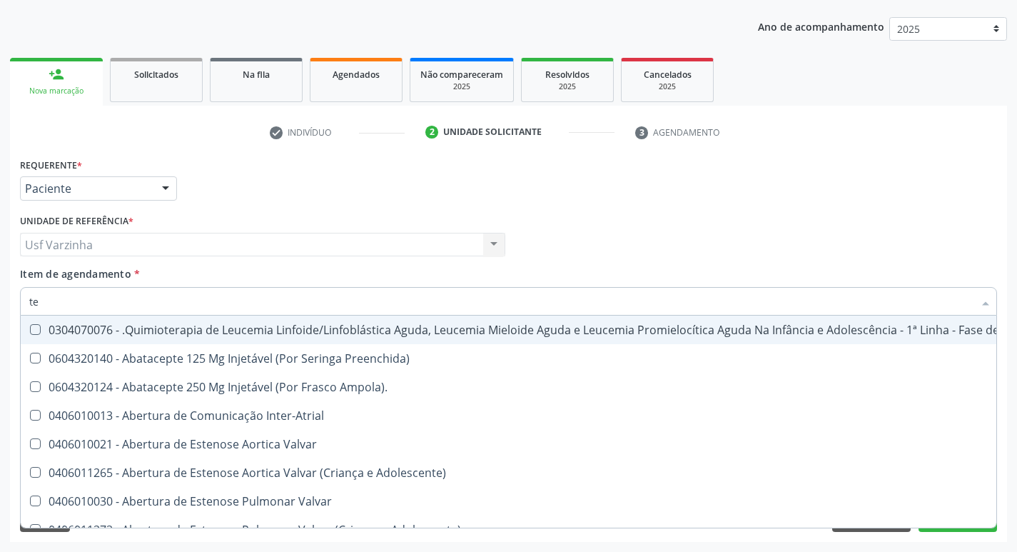
type input "t"
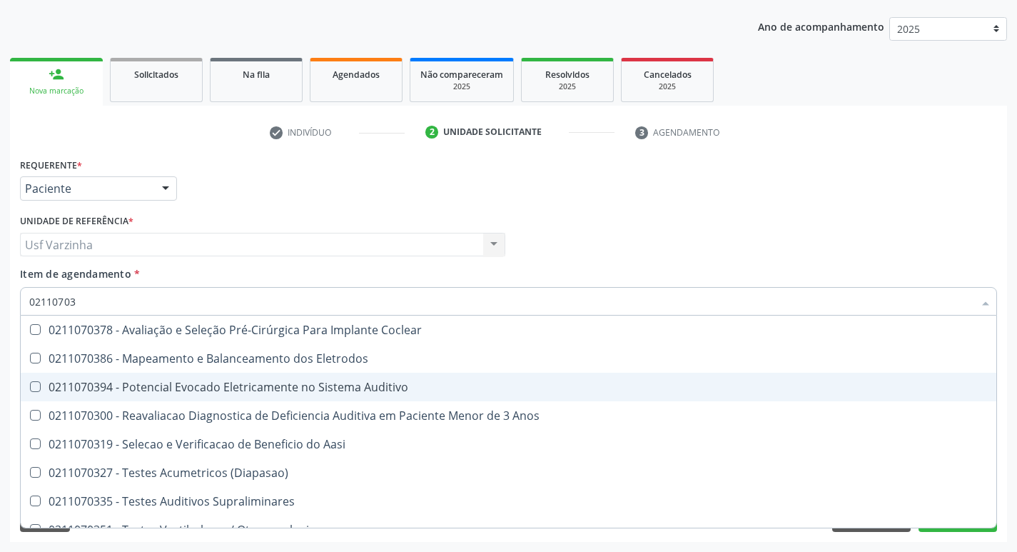
type input "021107033"
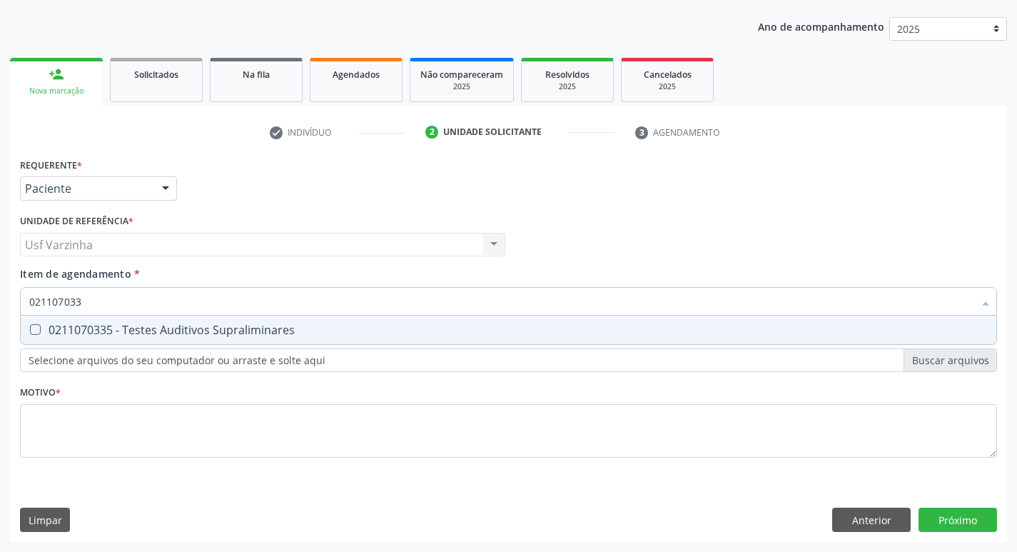
click at [30, 328] on Supraliminares at bounding box center [35, 329] width 11 height 11
click at [30, 328] on Supraliminares "checkbox" at bounding box center [25, 329] width 9 height 9
checkbox Supraliminares "true"
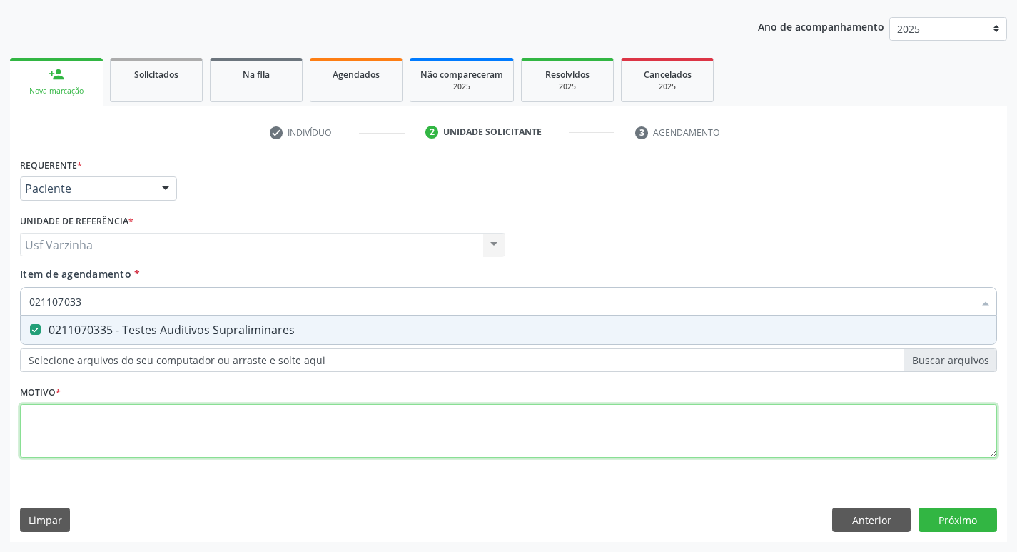
click at [48, 433] on div "Requerente * Paciente Médico(a) Enfermeiro(a) Paciente Nenhum resultado encontr…" at bounding box center [508, 315] width 977 height 323
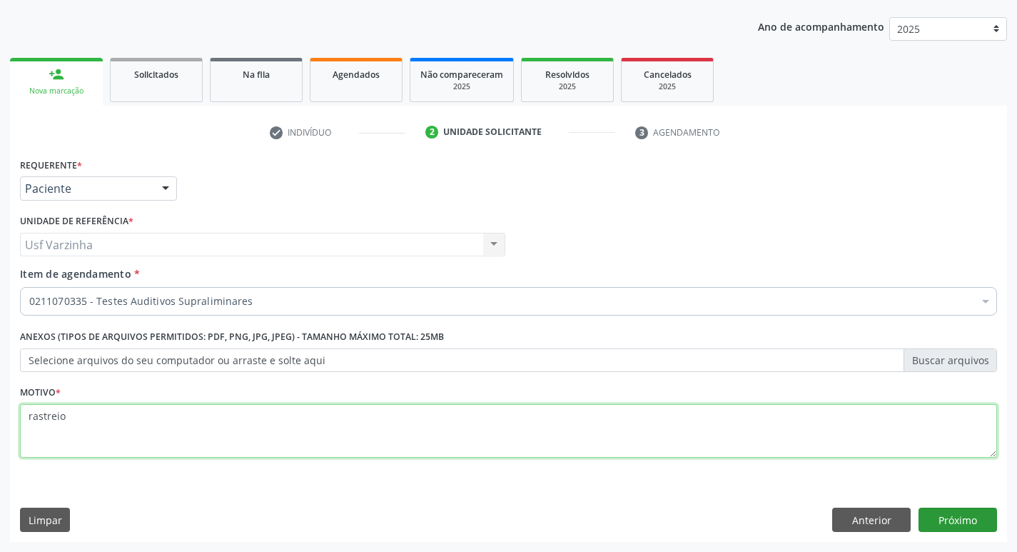
type textarea "rastreio"
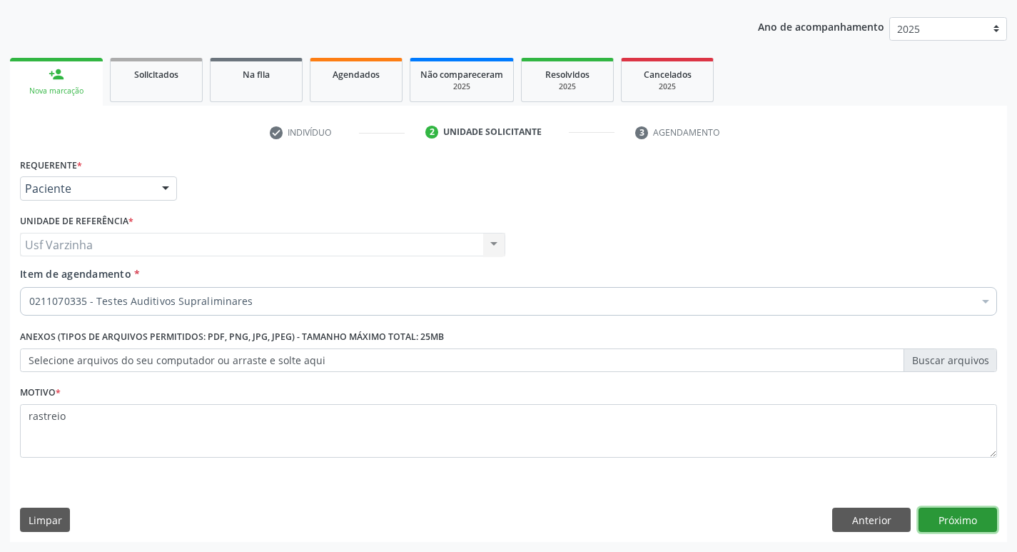
click at [958, 518] on button "Próximo" at bounding box center [958, 520] width 79 height 24
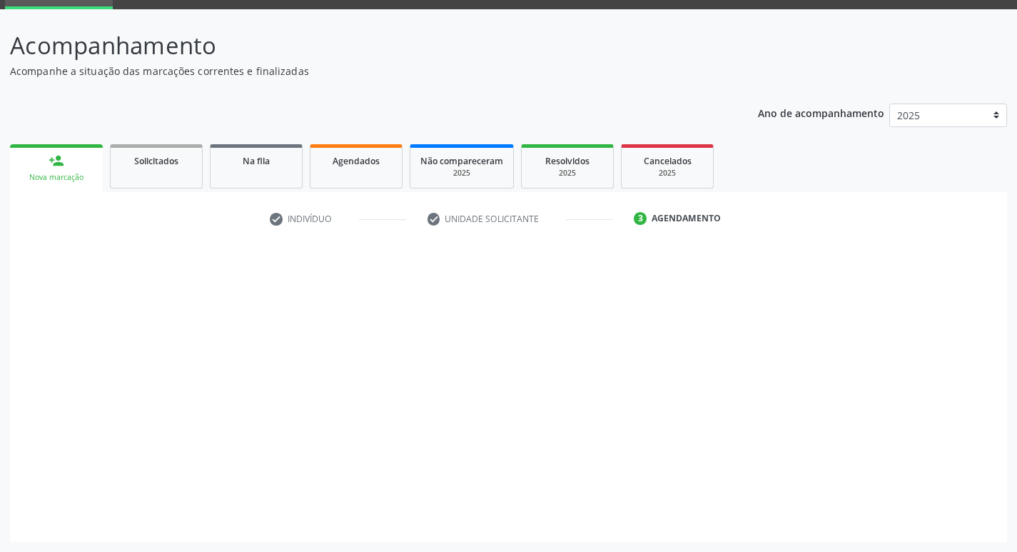
scroll to position [69, 0]
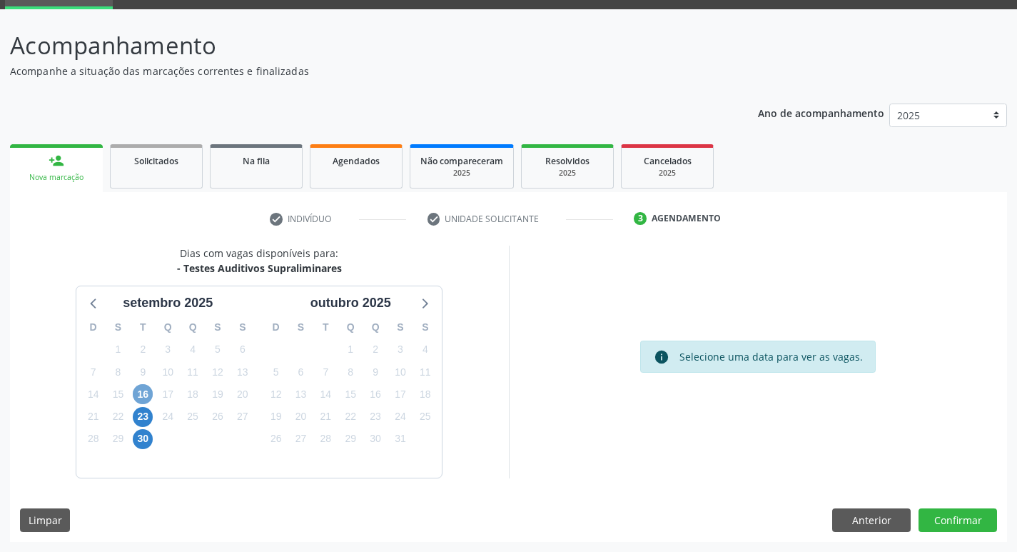
click at [138, 395] on span "16" at bounding box center [143, 394] width 20 height 20
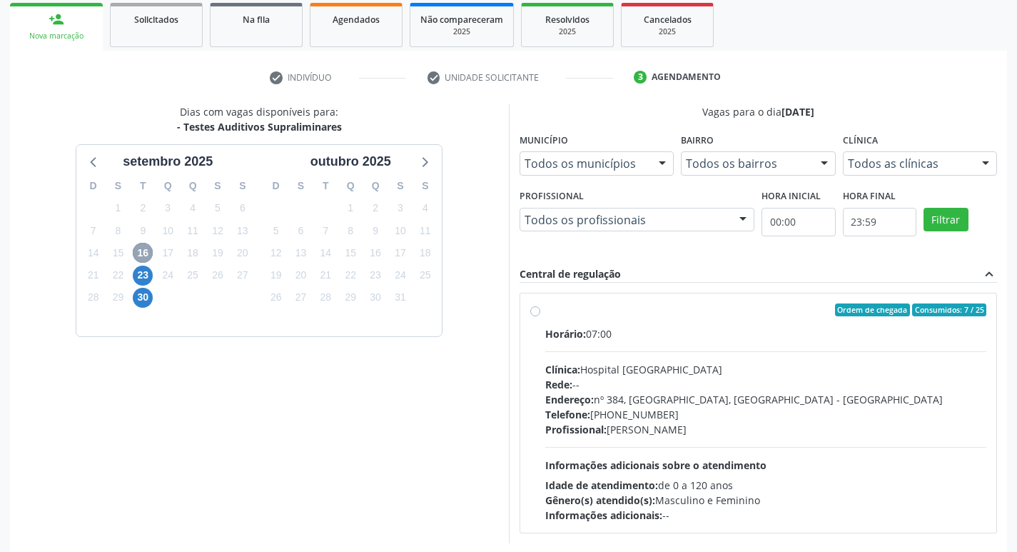
scroll to position [212, 0]
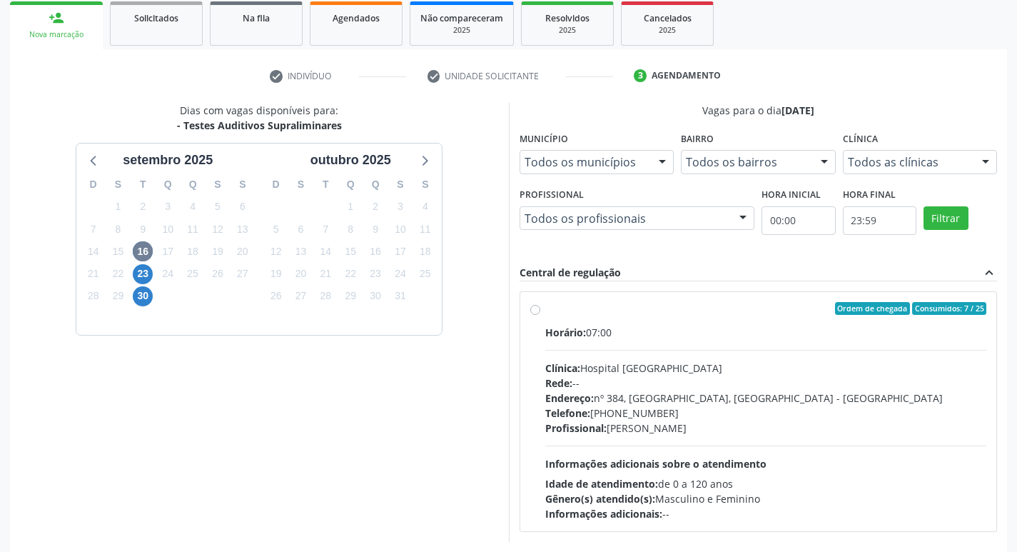
click at [542, 311] on div "Ordem de chegada Consumidos: 7 / 25 Horário: 07:00 Clínica: Hospital [GEOGRAPHI…" at bounding box center [758, 411] width 457 height 219
radio input "true"
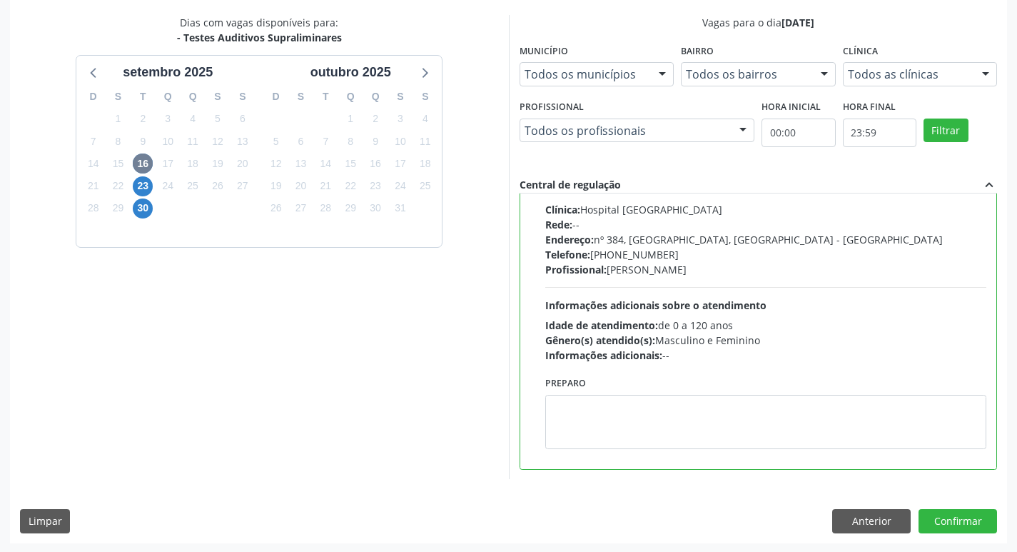
scroll to position [301, 0]
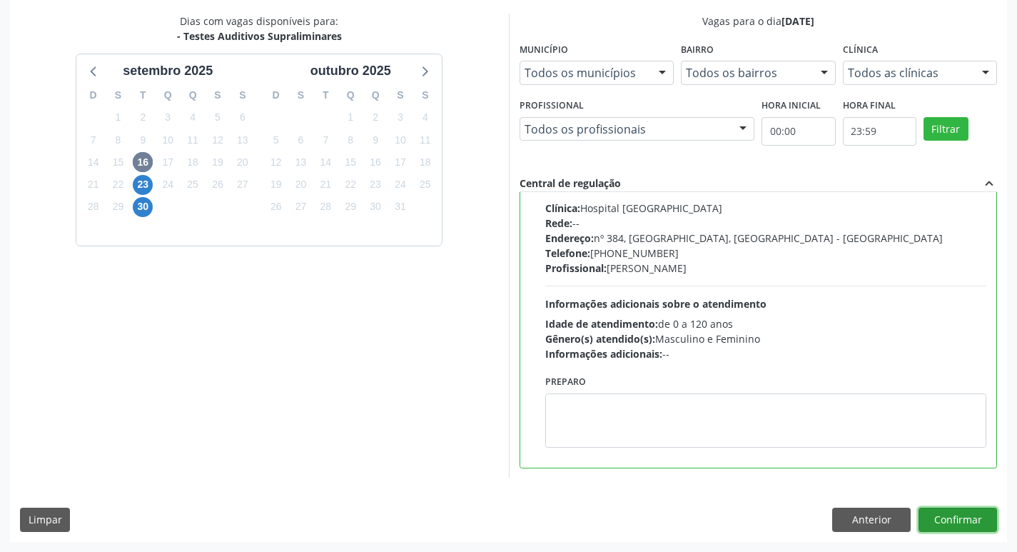
click at [949, 523] on button "Confirmar" at bounding box center [958, 520] width 79 height 24
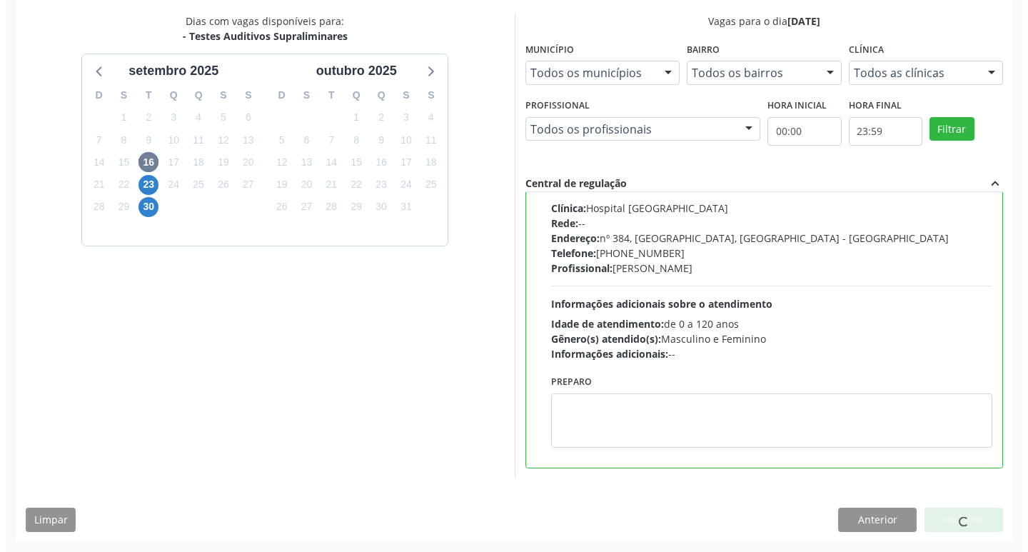
scroll to position [0, 0]
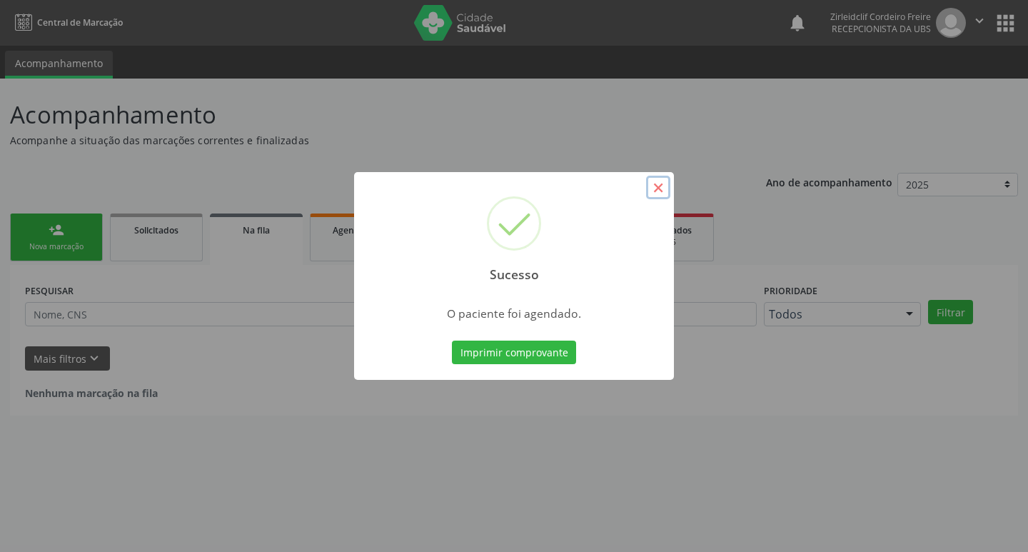
click at [655, 183] on button "×" at bounding box center [658, 188] width 24 height 24
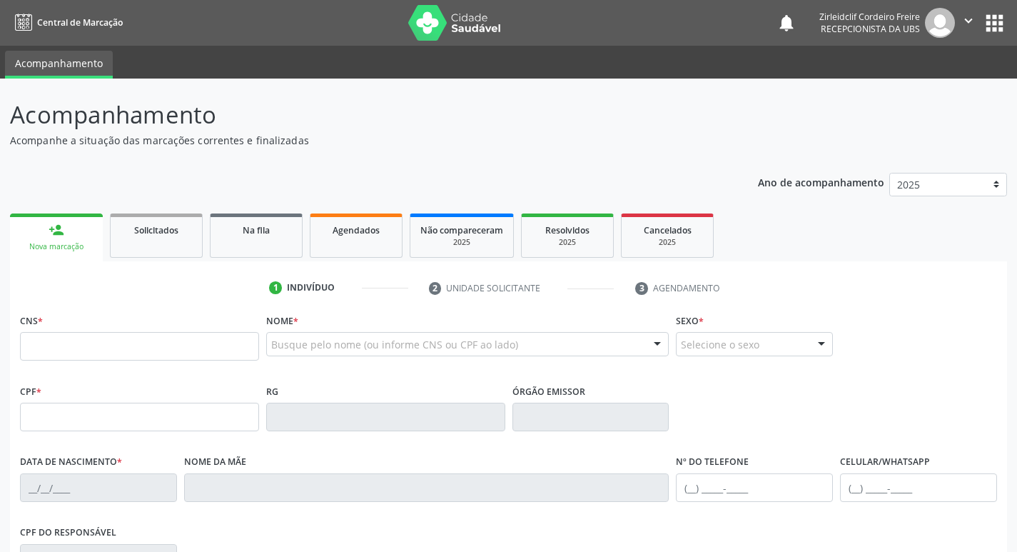
click at [76, 242] on div "Nova marcação" at bounding box center [56, 246] width 73 height 11
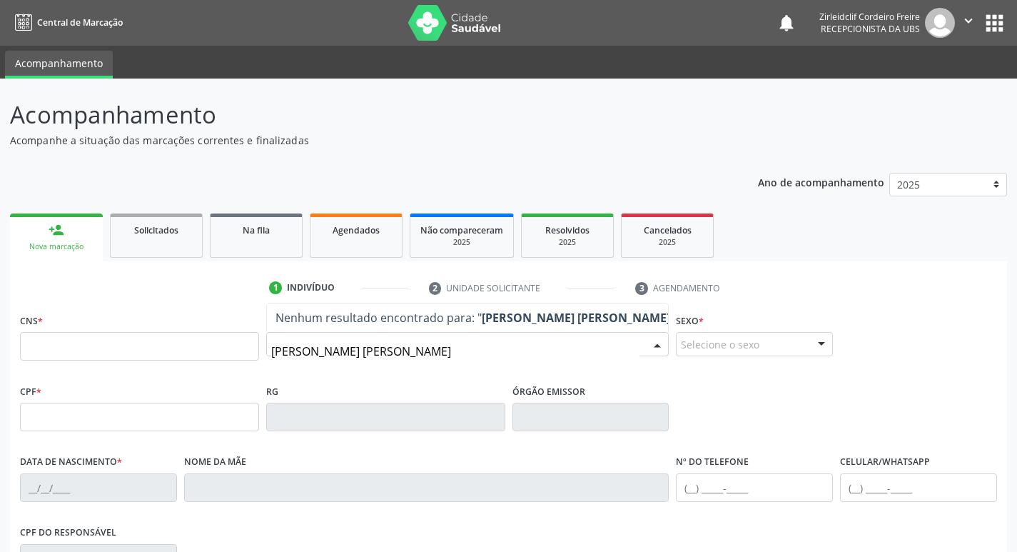
click at [375, 352] on input "manoel mecias leitre pereira" at bounding box center [455, 351] width 369 height 29
click at [336, 349] on input "manoel mecias leite pereira" at bounding box center [455, 351] width 369 height 29
click at [383, 351] on input "manoel messias leite pereira" at bounding box center [455, 351] width 369 height 29
click at [431, 353] on input "manoel messias leite pereira" at bounding box center [455, 351] width 369 height 29
click at [342, 353] on input "manoel messias leite pereira" at bounding box center [455, 351] width 369 height 29
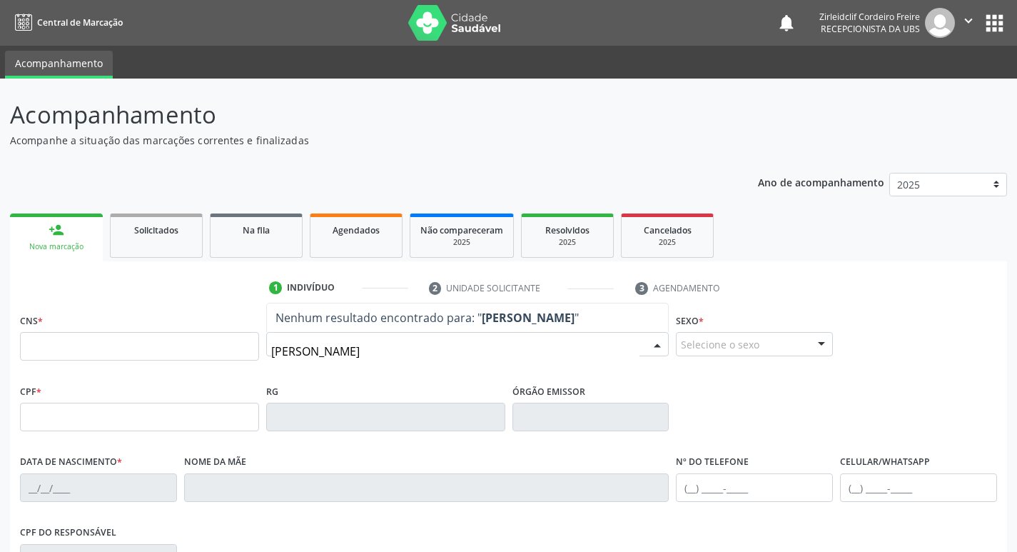
click at [420, 354] on input "manoel micias leite pereira" at bounding box center [455, 351] width 369 height 29
click at [300, 355] on input "manoel micias leite pereira" at bounding box center [455, 351] width 369 height 29
click at [331, 352] on input "manuel micias leite pereira" at bounding box center [455, 351] width 369 height 29
click at [423, 355] on input "manuel mecias leite pereira" at bounding box center [455, 351] width 369 height 29
click at [301, 351] on input "manuel mecias leite pereira" at bounding box center [455, 351] width 369 height 29
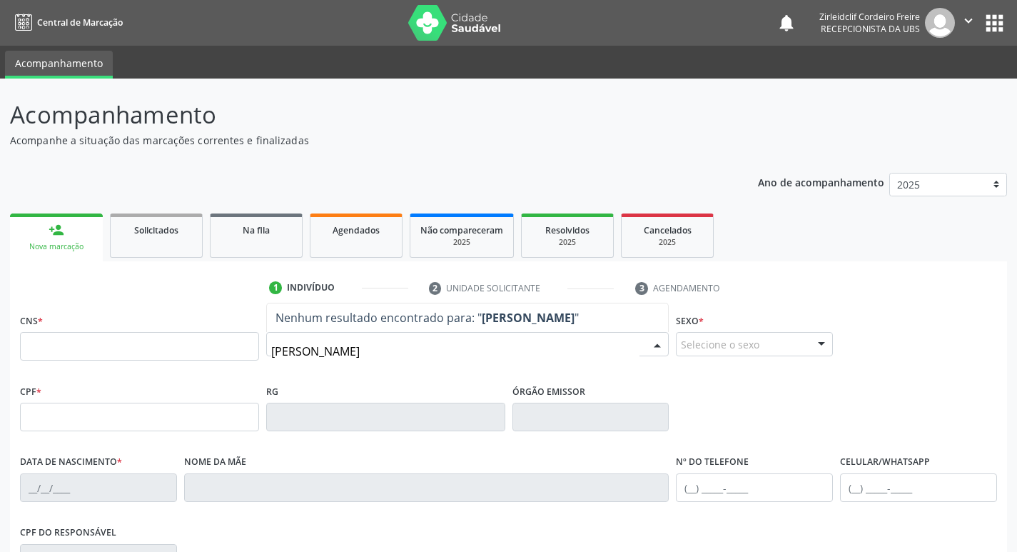
click at [423, 351] on input "manoel mecias leite pereira" at bounding box center [455, 351] width 369 height 29
type input "m"
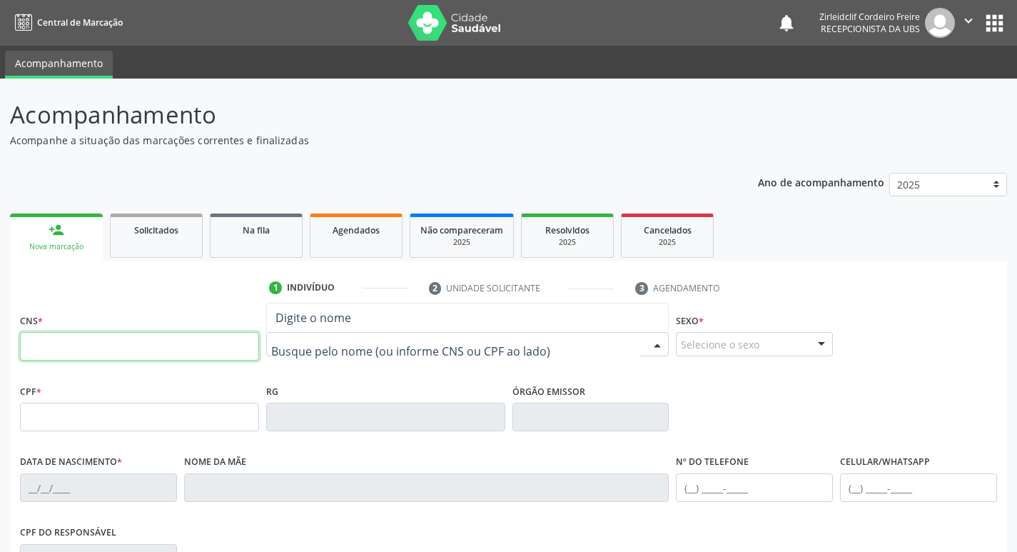
click at [159, 349] on input "text" at bounding box center [139, 346] width 239 height 29
type input "898 0019 8059 7717"
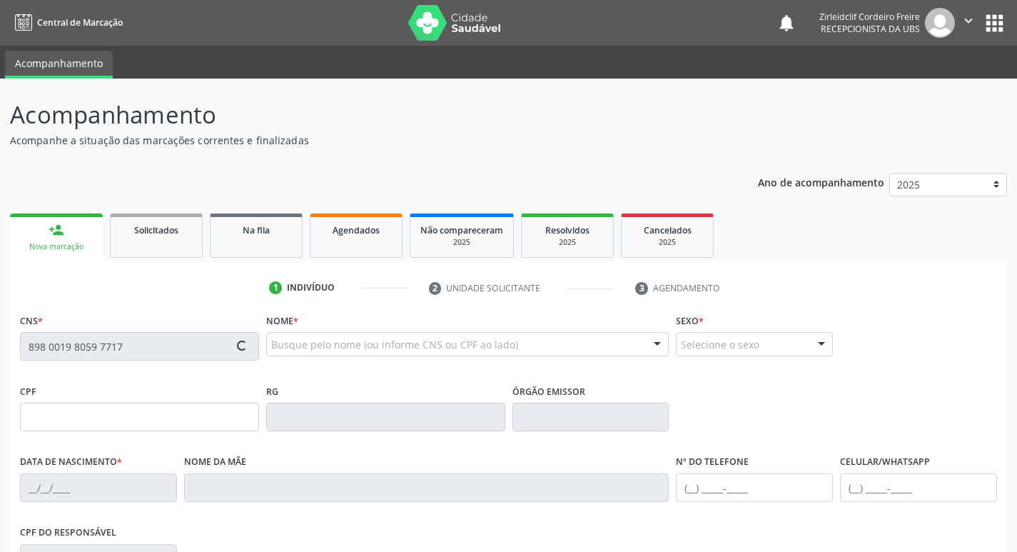
type input "680.203.094-20"
type input "18/01/1970"
type input "Maria Mariana Leite Pereira"
type input "(87) 98130-4005"
type input "026.247.554-54"
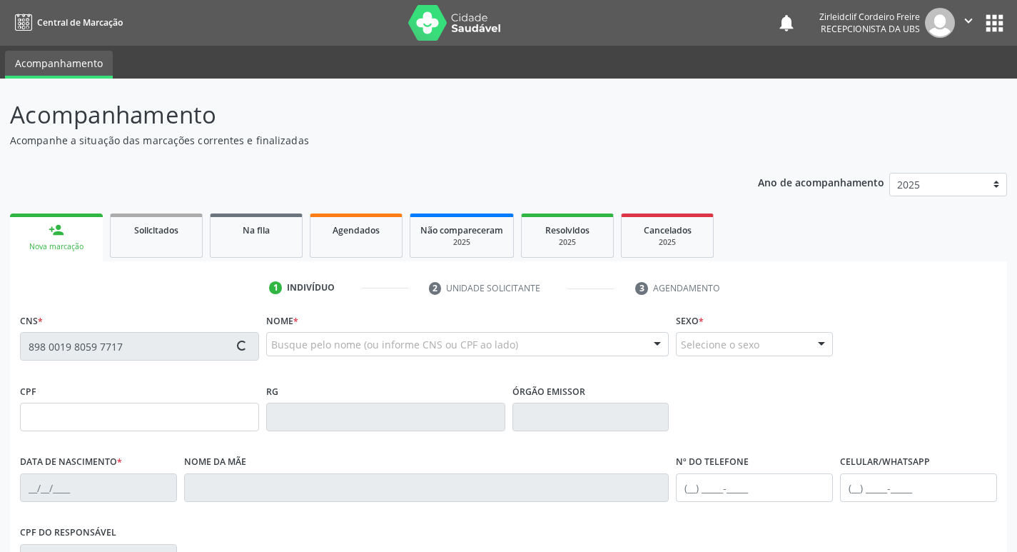
type input "S/N"
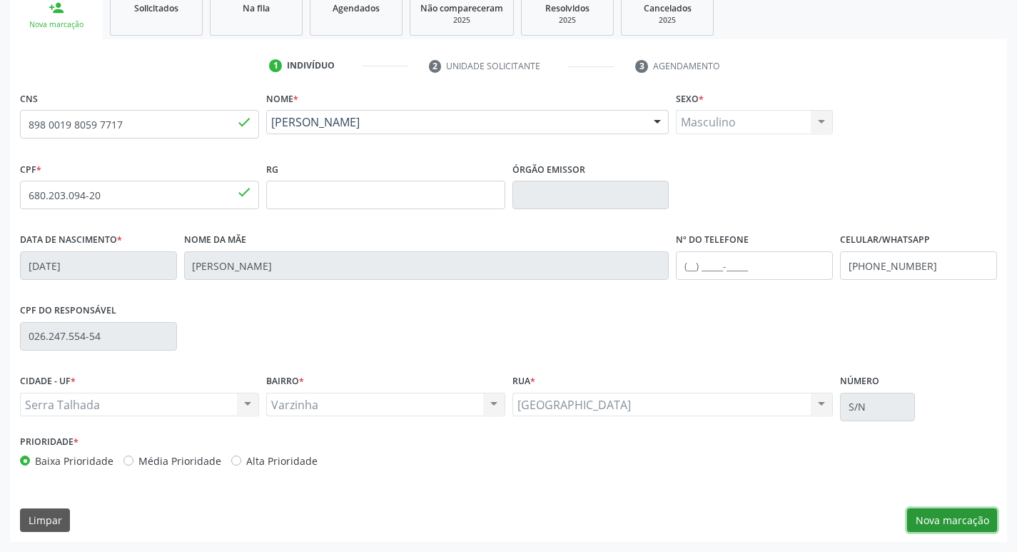
click at [952, 521] on button "Nova marcação" at bounding box center [952, 520] width 90 height 24
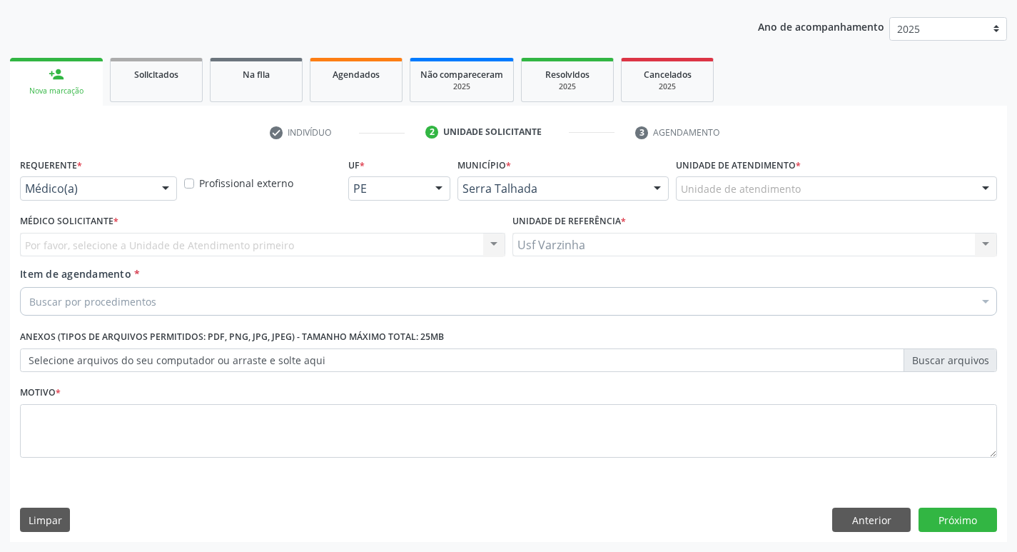
click at [164, 186] on div at bounding box center [165, 189] width 21 height 24
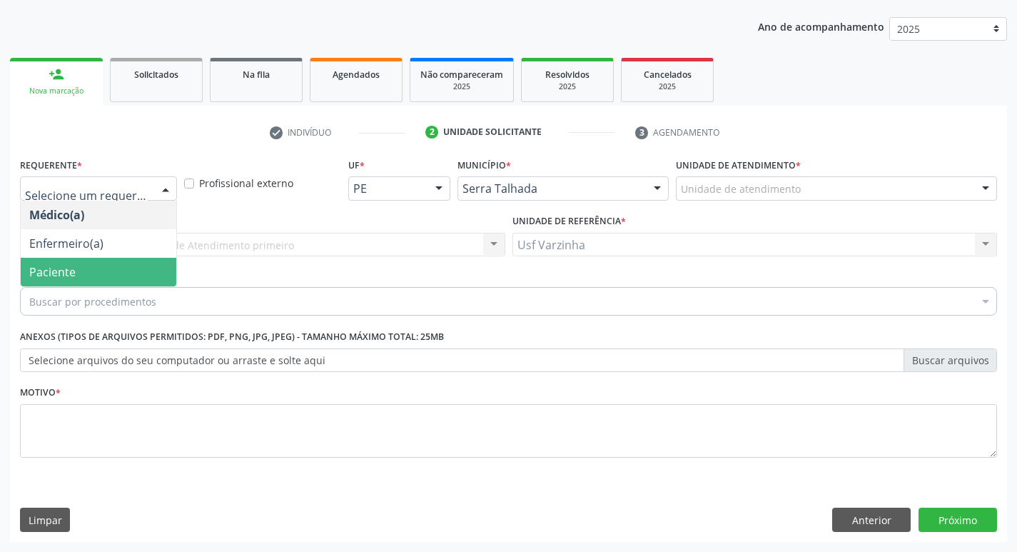
click at [133, 271] on span "Paciente" at bounding box center [99, 272] width 156 height 29
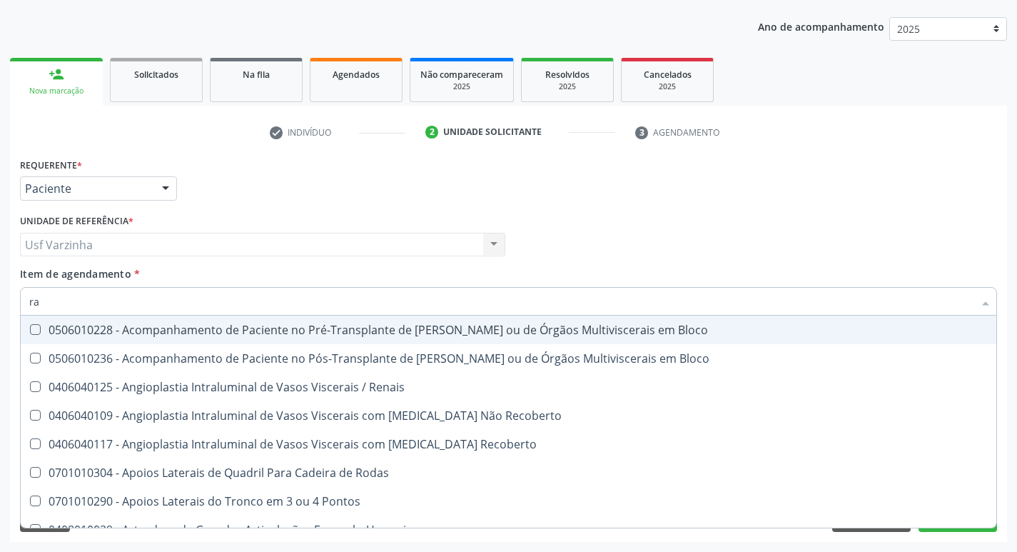
type input "r"
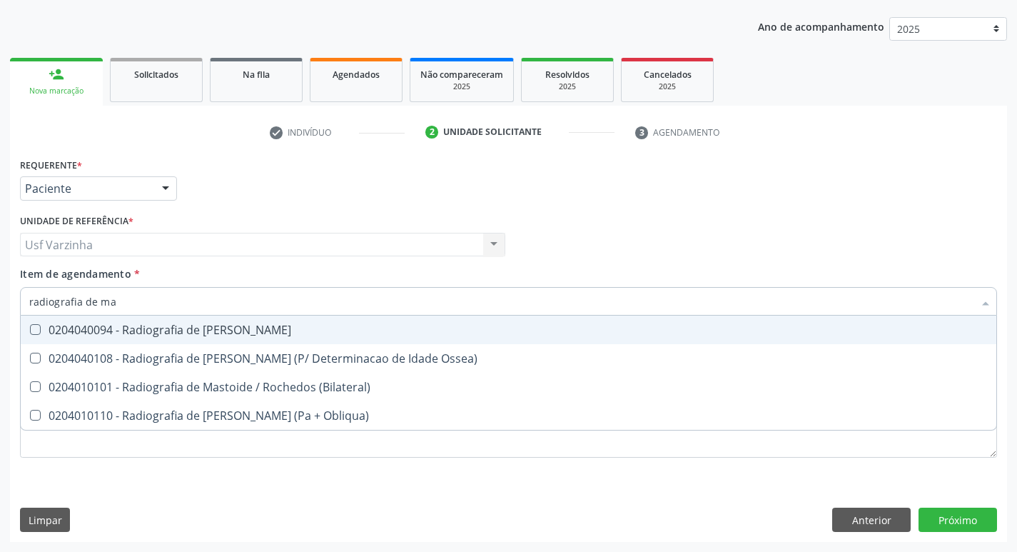
type input "radiografia de mao"
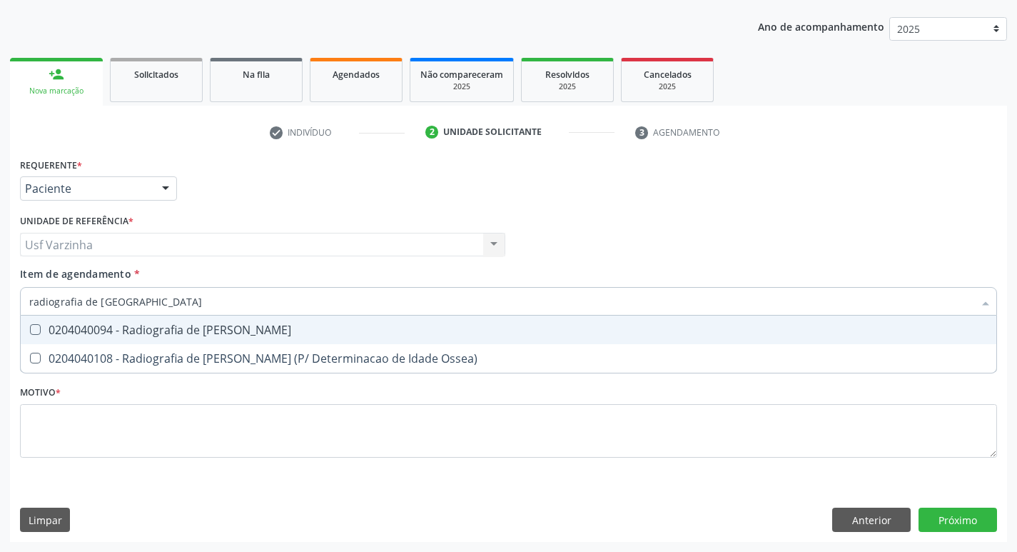
click at [171, 324] on div "0204040094 - Radiografia de Mao" at bounding box center [508, 329] width 959 height 11
checkbox Mao "true"
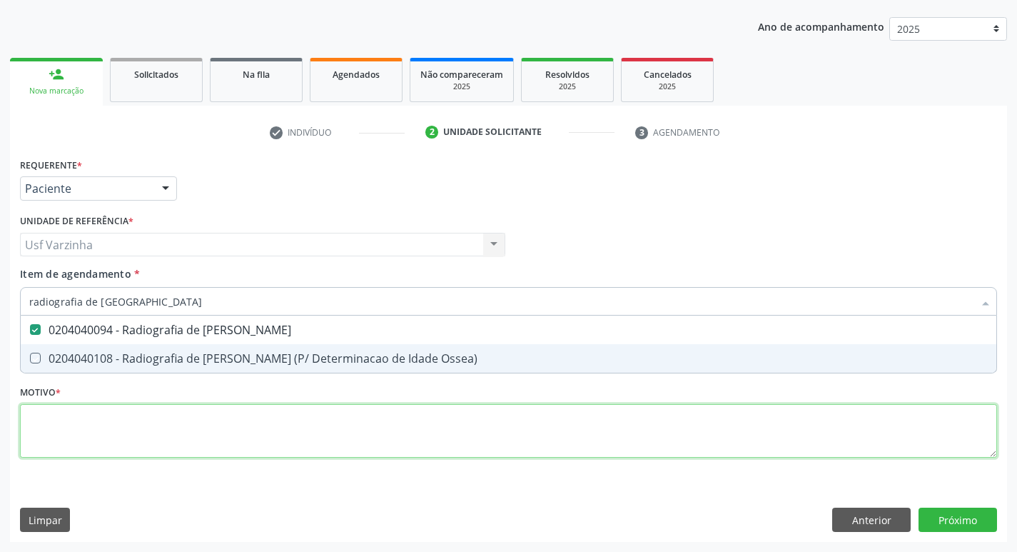
click at [104, 430] on div "Requerente * Paciente Médico(a) Enfermeiro(a) Paciente Nenhum resultado encontr…" at bounding box center [508, 315] width 977 height 323
checkbox Ossea\) "true"
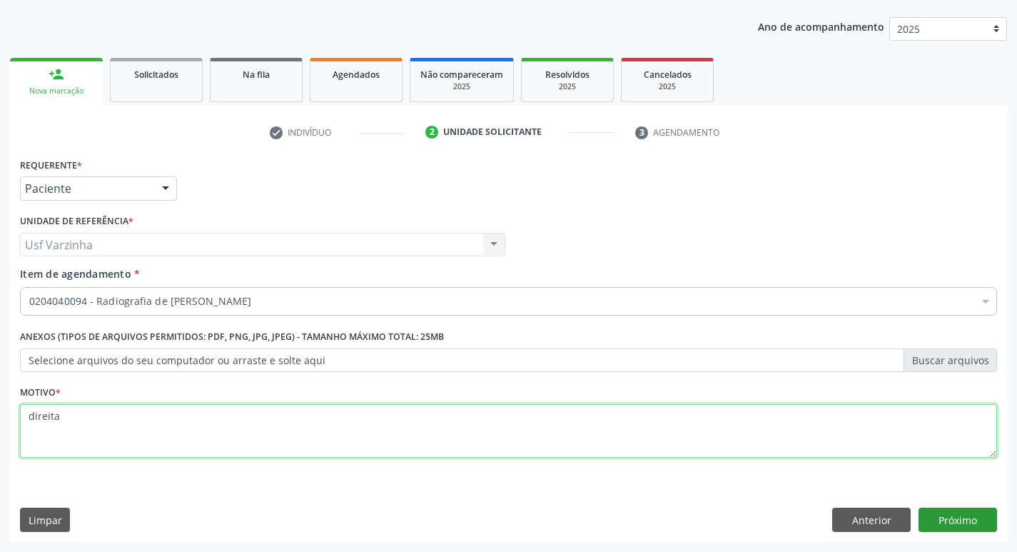
type textarea "direita"
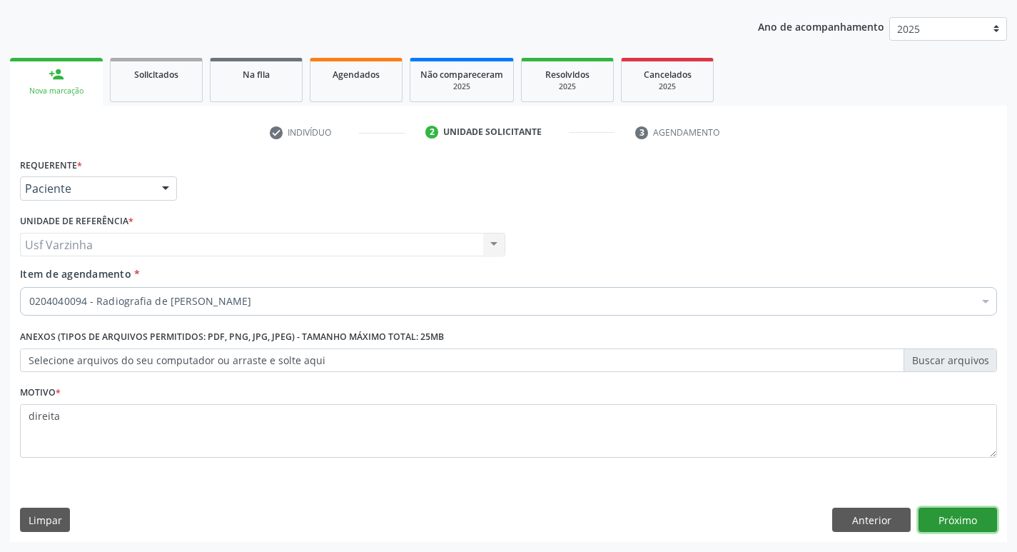
click at [958, 520] on button "Próximo" at bounding box center [958, 520] width 79 height 24
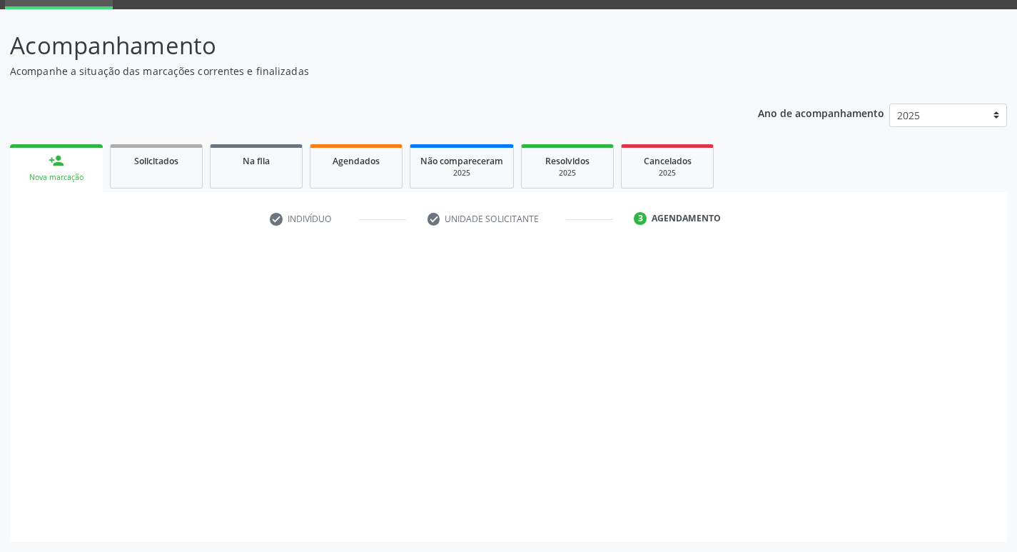
scroll to position [69, 0]
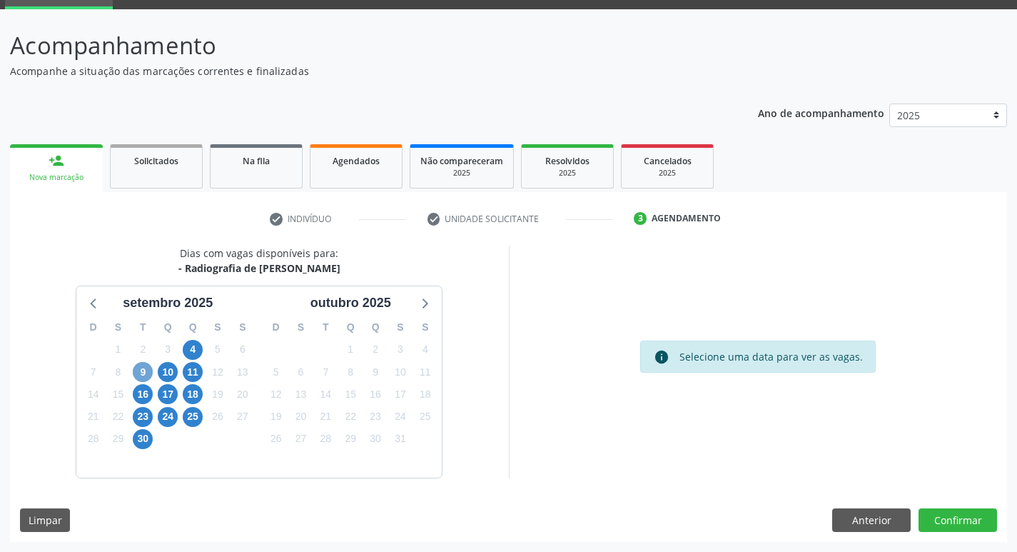
click at [146, 372] on span "9" at bounding box center [143, 372] width 20 height 20
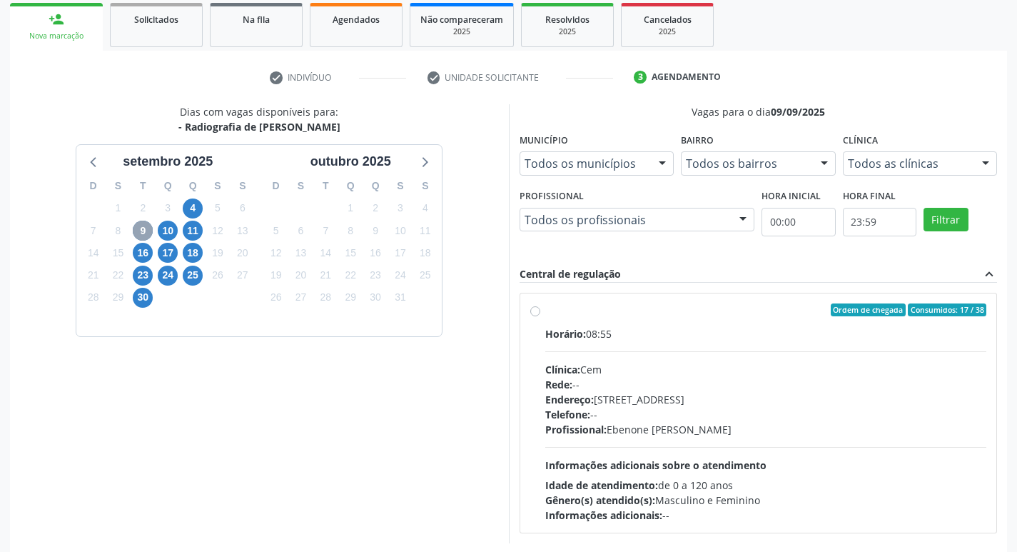
scroll to position [212, 0]
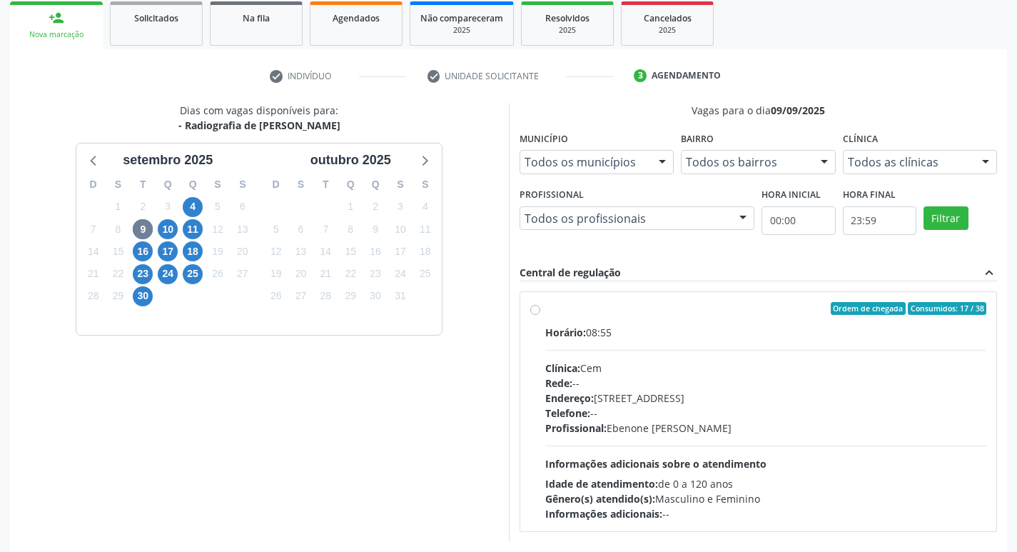
click at [545, 306] on label "Ordem de chegada Consumidos: 17 / 38 Horário: 08:55 Clínica: Cem Rede: -- Ender…" at bounding box center [766, 411] width 442 height 219
click at [536, 306] on input "Ordem de chegada Consumidos: 17 / 38 Horário: 08:55 Clínica: Cem Rede: -- Ender…" at bounding box center [535, 308] width 10 height 13
radio input "true"
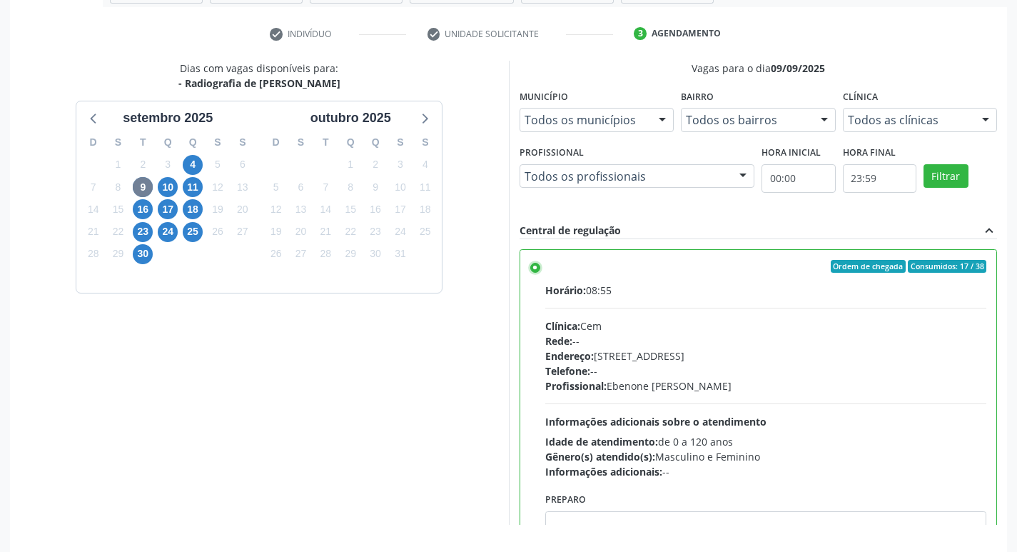
scroll to position [301, 0]
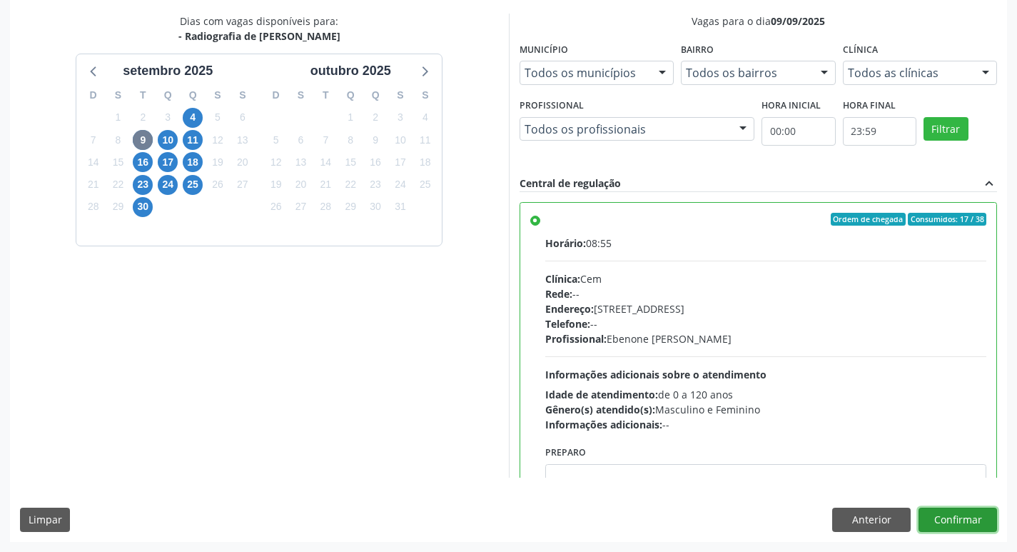
click at [954, 528] on button "Confirmar" at bounding box center [958, 520] width 79 height 24
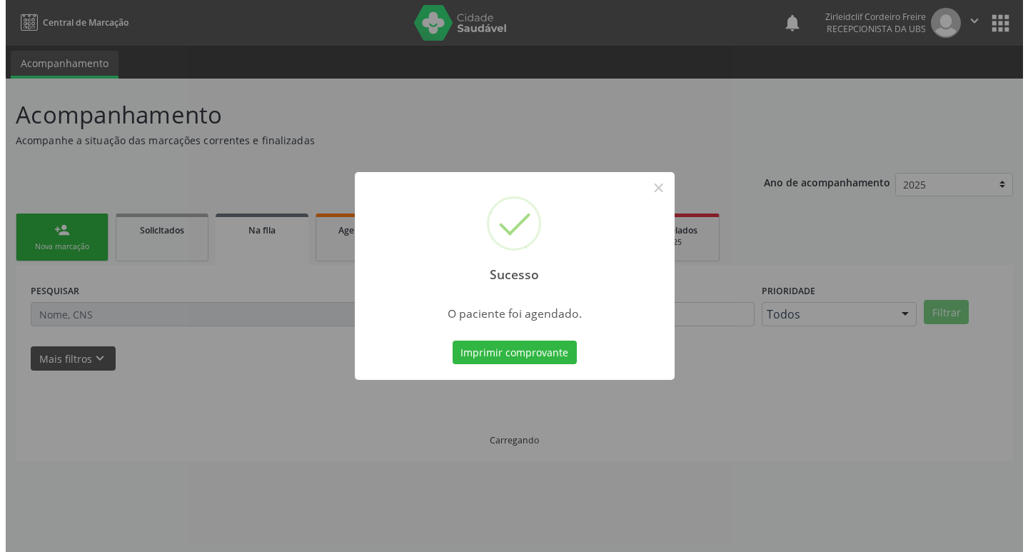
scroll to position [0, 0]
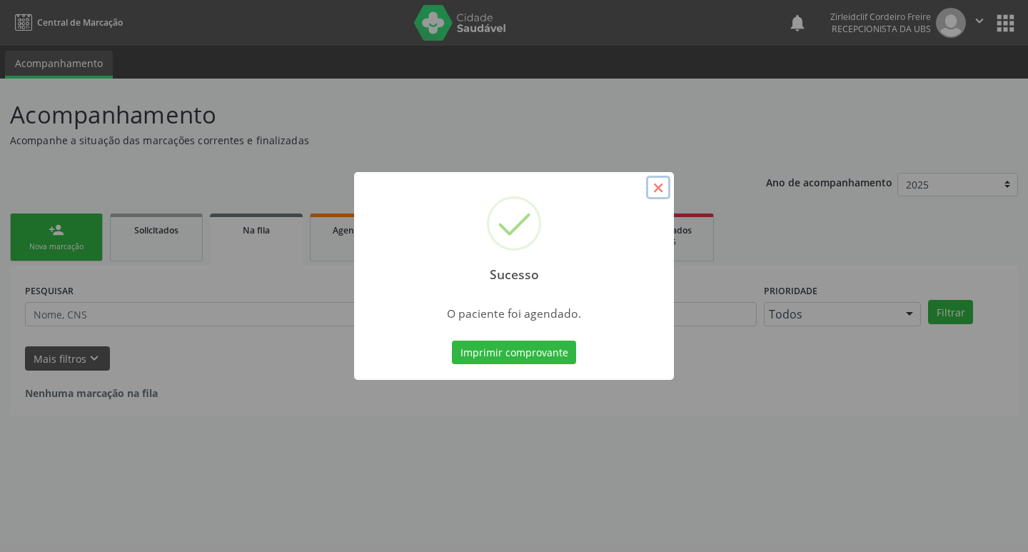
click at [655, 187] on button "×" at bounding box center [658, 188] width 24 height 24
